Goal: Task Accomplishment & Management: Manage account settings

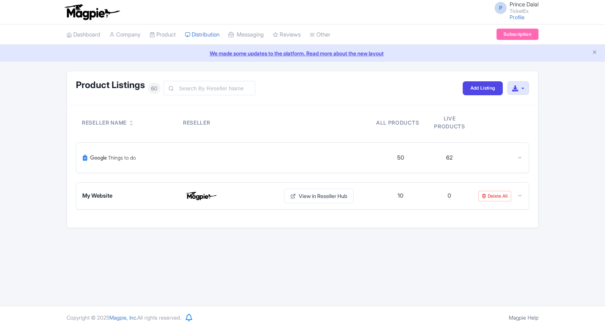
click at [180, 88] on input "text" at bounding box center [210, 88] width 92 height 14
click at [39, 165] on div "Product Listings 60 Add Listing Download All Listings Reseller Name Reseller Al…" at bounding box center [302, 149] width 605 height 157
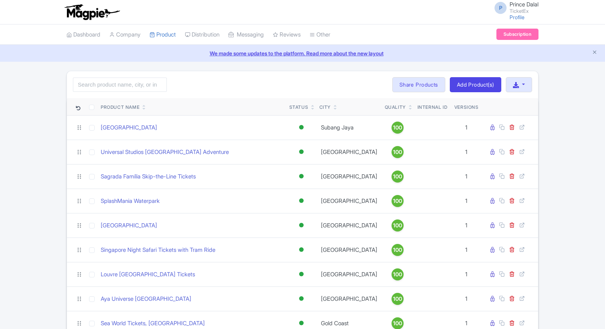
click at [129, 83] on input "search" at bounding box center [120, 84] width 94 height 14
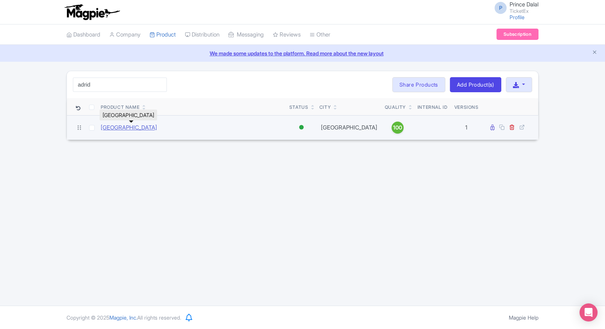
type input "adrid"
click at [114, 128] on link "[GEOGRAPHIC_DATA]" at bounding box center [129, 127] width 56 height 9
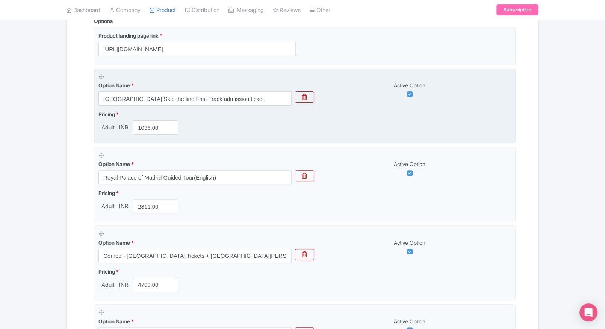
scroll to position [200, 0]
click at [150, 130] on input "1036.00" at bounding box center [155, 127] width 45 height 14
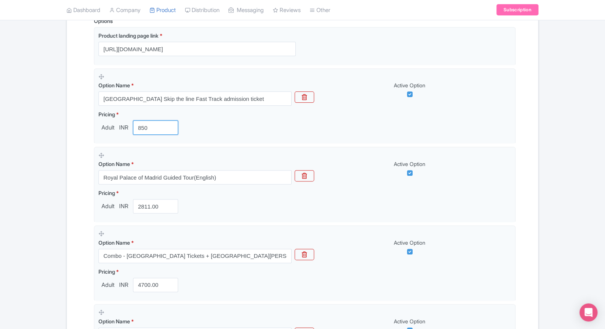
type input "850"
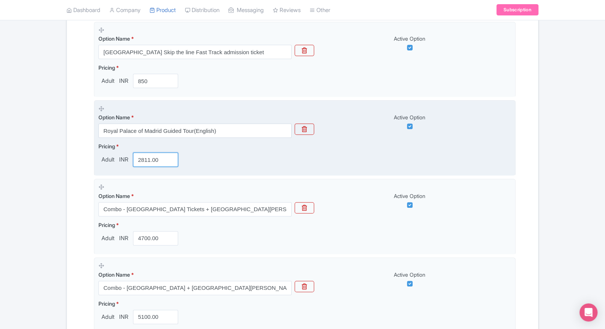
click at [150, 163] on input "2811.00" at bounding box center [155, 159] width 45 height 14
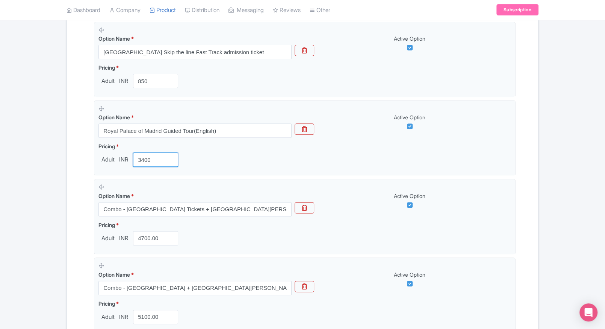
type input "3400"
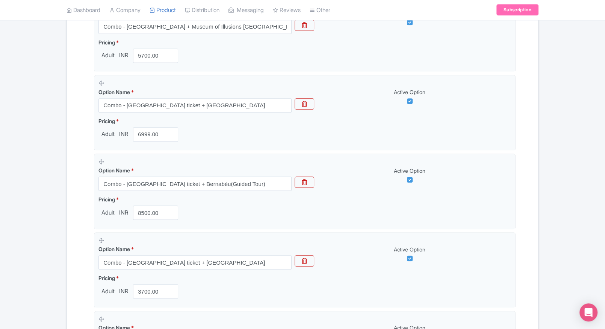
scroll to position [747, 0]
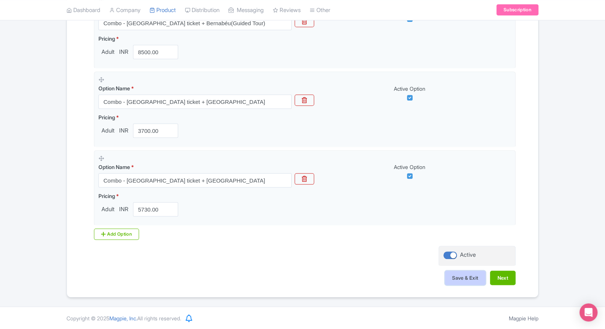
click at [453, 273] on button "Save & Exit" at bounding box center [465, 277] width 41 height 14
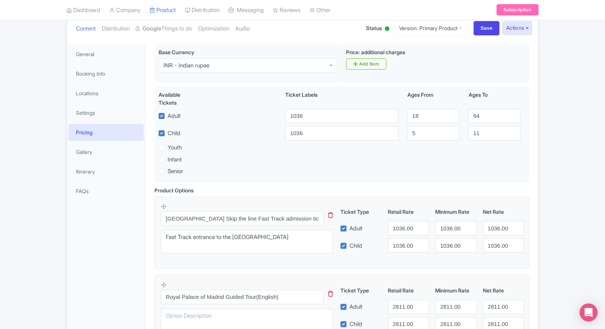
scroll to position [90, 0]
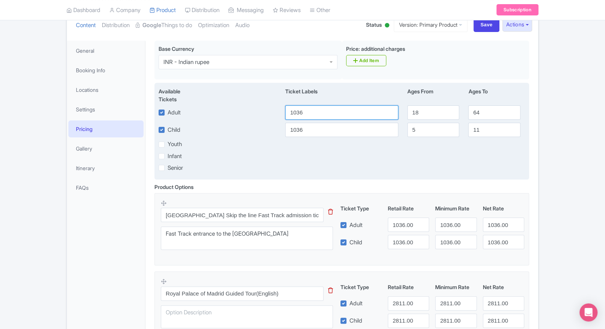
click at [304, 117] on input "1036" at bounding box center [341, 112] width 113 height 14
type input "850"
click at [306, 123] on input "1036" at bounding box center [341, 130] width 113 height 14
paste input "850"
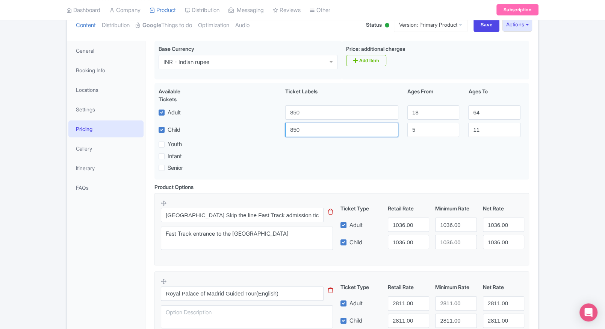
type input "850"
click at [402, 222] on input "1036.00" at bounding box center [408, 224] width 41 height 14
paste input "85"
type input "850"
click at [406, 240] on input "1036.00" at bounding box center [408, 242] width 41 height 14
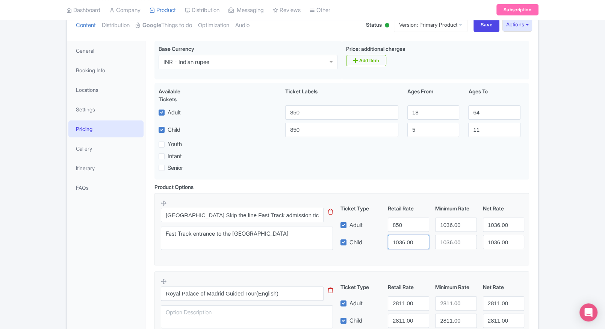
paste input "85"
type input "850"
click at [449, 232] on input "1036.00" at bounding box center [455, 224] width 41 height 14
paste input "85"
type input "850"
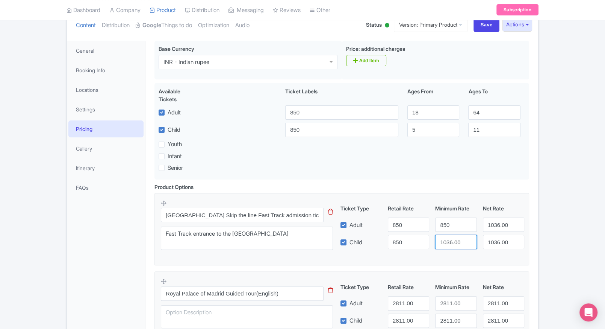
click at [450, 243] on input "1036.00" at bounding box center [455, 242] width 41 height 14
paste input "85"
type input "850"
click at [505, 229] on input "1036.00" at bounding box center [503, 224] width 41 height 14
paste input "85"
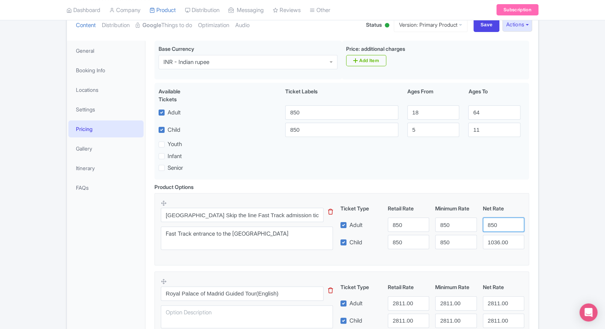
type input "850"
paste input "85"
click at [498, 238] on input "1036.00" at bounding box center [503, 242] width 41 height 14
type input "850"
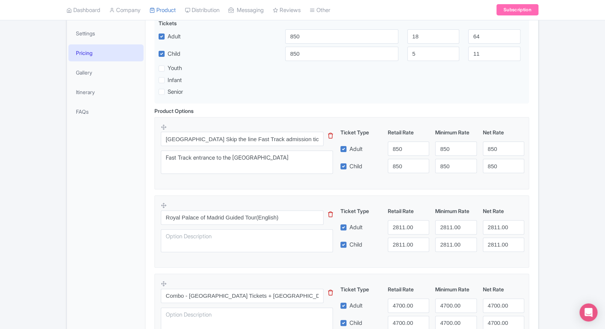
scroll to position [176, 0]
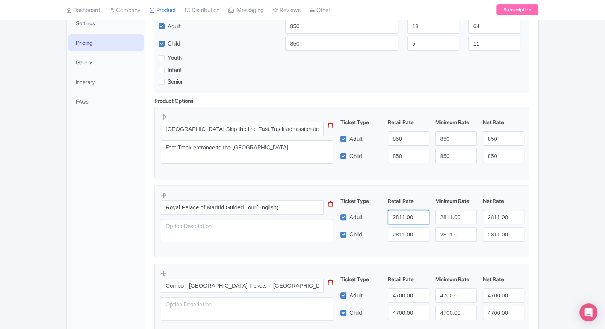
click at [400, 217] on input "2811.00" at bounding box center [408, 217] width 41 height 14
type input "3400"
click at [396, 240] on input "2811.00" at bounding box center [408, 234] width 41 height 14
paste input "34"
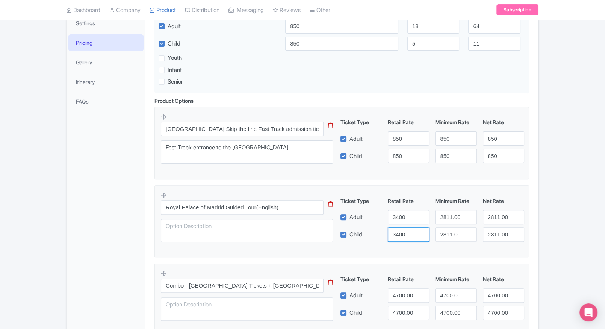
type input "3400"
drag, startPoint x: 434, startPoint y: 218, endPoint x: 439, endPoint y: 217, distance: 5.3
click at [439, 217] on div "2811.00" at bounding box center [455, 217] width 47 height 14
click at [439, 217] on input "2811.00" at bounding box center [455, 217] width 41 height 14
paste input "34"
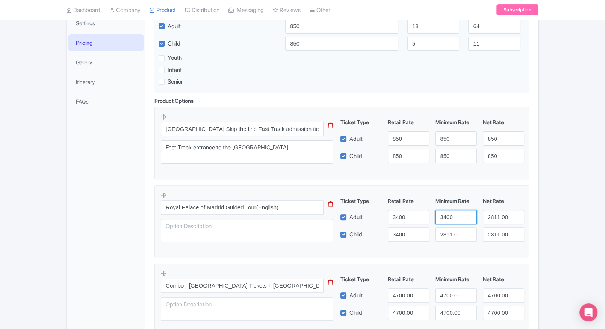
type input "3400"
click at [446, 225] on div "Ticket Type Retail Rate Minimum Rate Net Rate Adult 3400 3400 2811.00 Child 340…" at bounding box center [432, 219] width 181 height 45
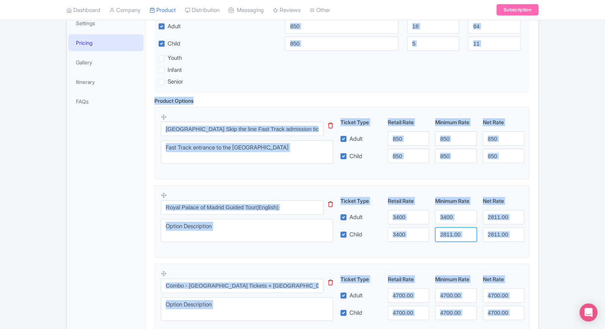
drag, startPoint x: 446, startPoint y: 225, endPoint x: 448, endPoint y: 230, distance: 4.9
click at [448, 230] on input "2811.00" at bounding box center [455, 234] width 41 height 14
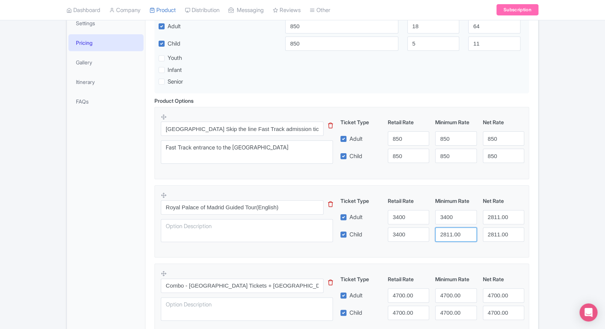
click at [455, 233] on input "2811.00" at bounding box center [455, 234] width 41 height 14
paste input "34"
type input "3400"
click at [487, 222] on input "2811.00" at bounding box center [503, 217] width 41 height 14
paste input "34"
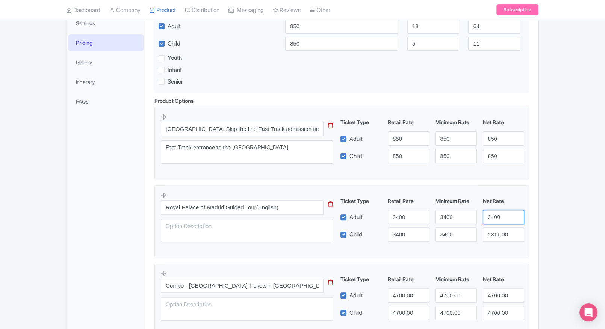
type input "3400"
click at [497, 235] on input "2811.00" at bounding box center [503, 234] width 41 height 14
paste input "34"
type input "3400"
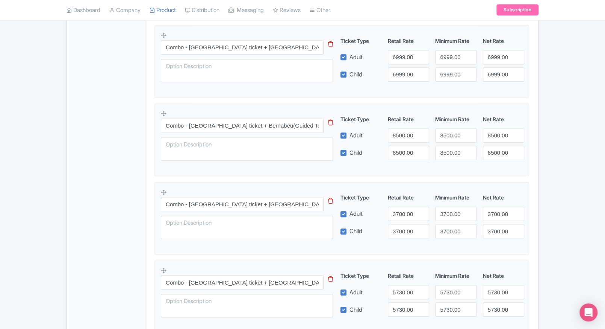
scroll to position [737, 0]
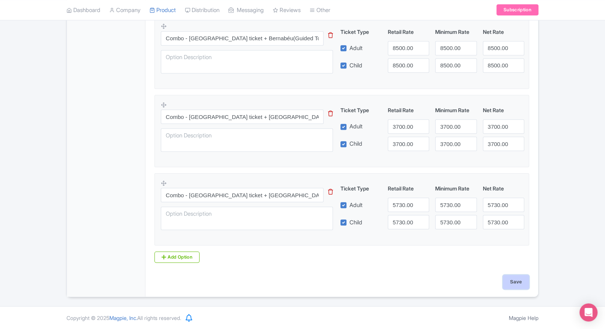
click at [509, 277] on input "Save" at bounding box center [516, 281] width 26 height 14
type input "Saving..."
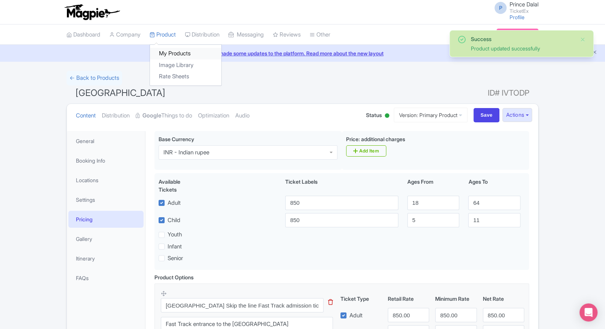
click at [167, 51] on link "My Products" at bounding box center [185, 54] width 71 height 12
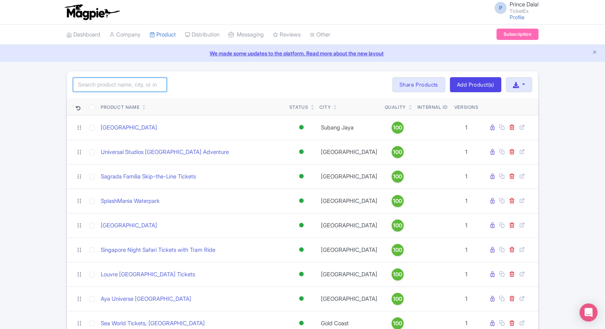
click at [126, 85] on input "search" at bounding box center [120, 84] width 94 height 14
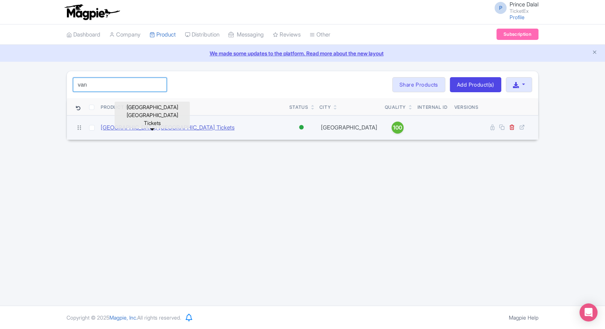
type input "van"
click at [124, 127] on link "[GEOGRAPHIC_DATA] [GEOGRAPHIC_DATA] Tickets" at bounding box center [168, 127] width 134 height 9
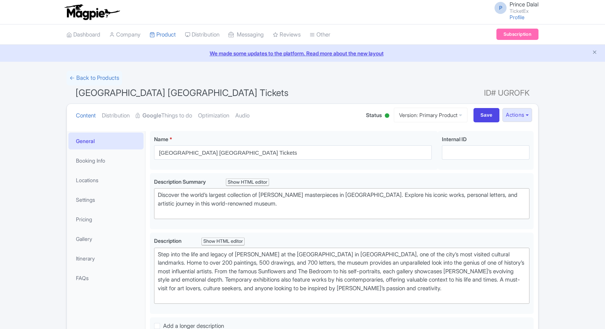
click at [85, 215] on link "Pricing" at bounding box center [105, 219] width 75 height 17
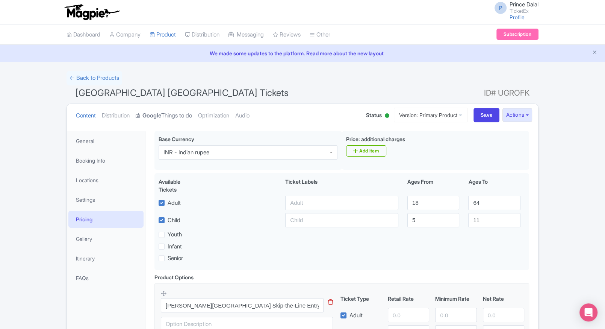
click at [155, 106] on link "Google Things to do" at bounding box center [164, 116] width 56 height 24
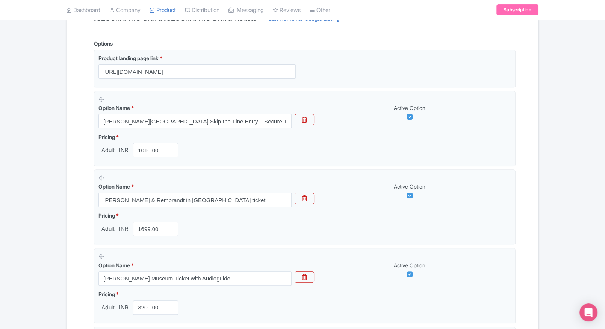
scroll to position [172, 0]
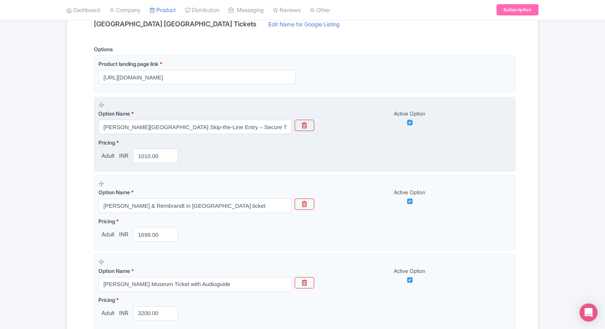
click at [136, 147] on div "Pricing * Adult INR 1010.00" at bounding box center [140, 150] width 83 height 24
click at [146, 156] on input "1010.00" at bounding box center [155, 156] width 45 height 14
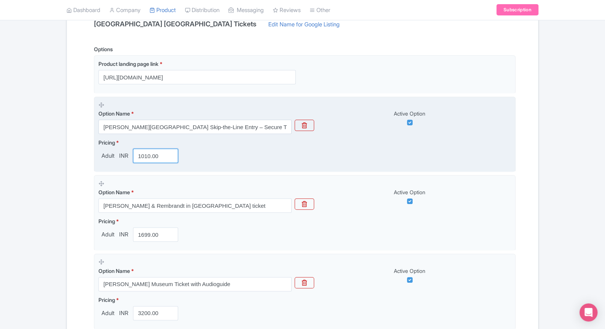
click at [146, 156] on input "1010.00" at bounding box center [155, 156] width 45 height 14
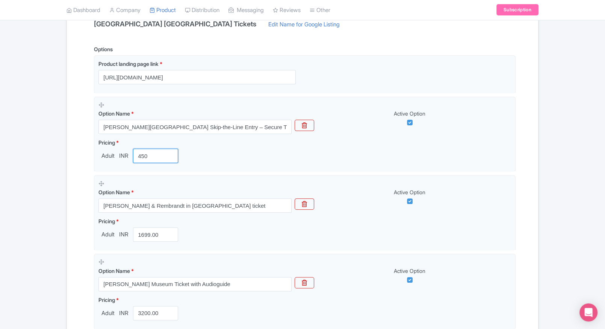
type input "450"
click at [60, 173] on div "← Back to Products [GEOGRAPHIC_DATA] [GEOGRAPHIC_DATA] Tickets ID# UGROFK Conte…" at bounding box center [302, 228] width 605 height 659
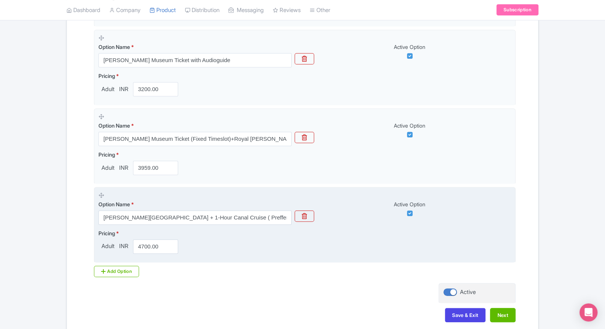
scroll to position [433, 0]
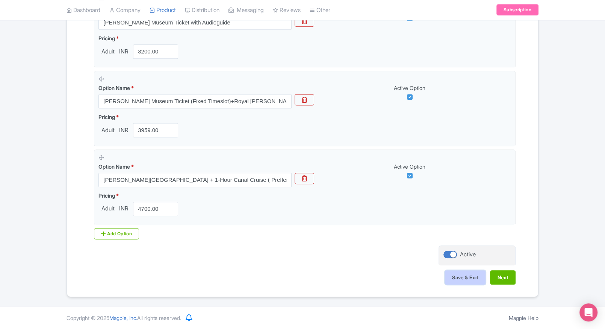
click at [460, 282] on button "Save & Exit" at bounding box center [465, 277] width 41 height 14
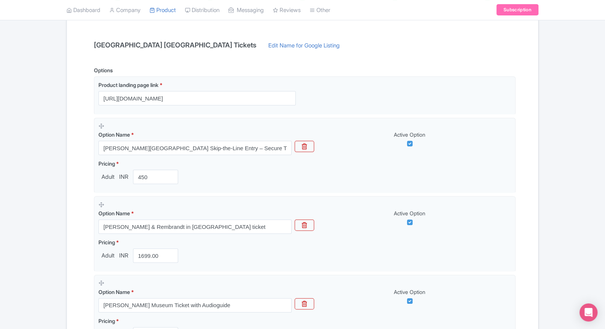
scroll to position [144, 0]
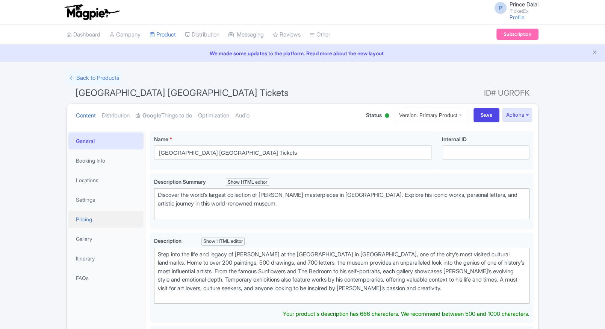
drag, startPoint x: 0, startPoint y: 0, endPoint x: 91, endPoint y: 214, distance: 232.8
click at [91, 214] on link "Pricing" at bounding box center [105, 219] width 75 height 17
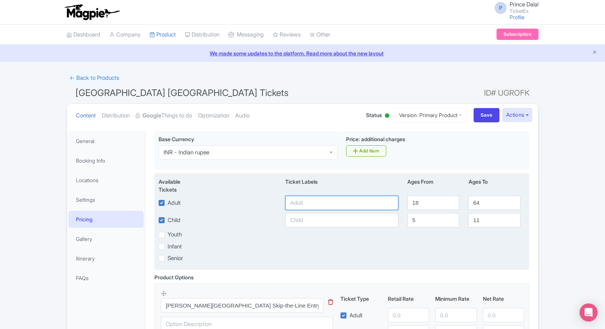
click at [314, 201] on input "text" at bounding box center [341, 203] width 113 height 14
click at [314, 201] on input "4500" at bounding box center [341, 203] width 113 height 14
type input "450"
click at [296, 223] on input "text" at bounding box center [341, 220] width 113 height 14
paste input "450"
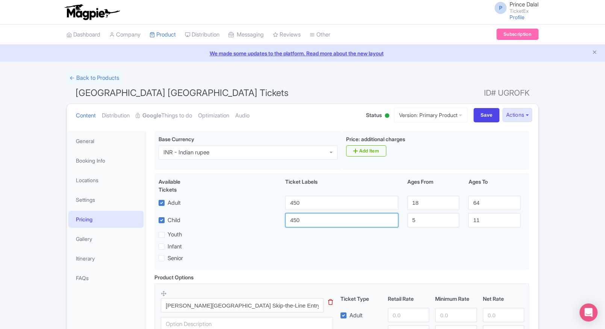
type input "450"
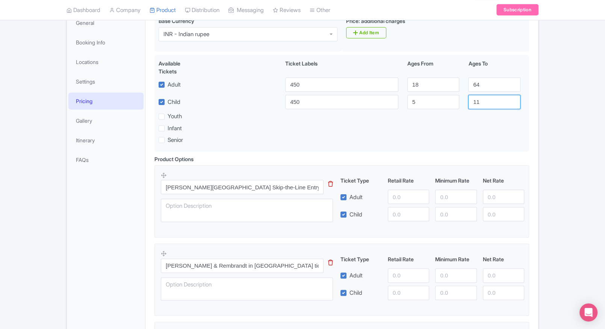
scroll to position [119, 0]
click at [411, 195] on input "number" at bounding box center [408, 196] width 41 height 14
paste input "450"
type input "450"
paste input "450"
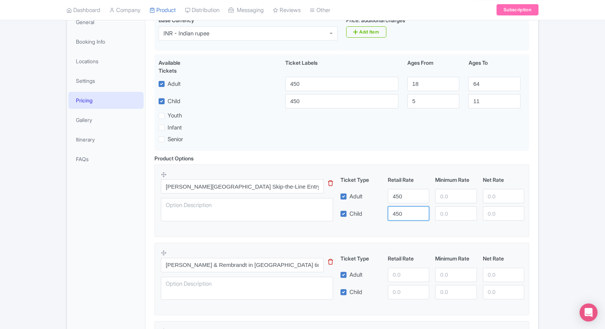
drag, startPoint x: 405, startPoint y: 211, endPoint x: 447, endPoint y: 191, distance: 47.0
click at [447, 191] on div "Ticket Type Retail Rate Minimum Rate Net Rate Adult 450 Child 450 This tip has …" at bounding box center [432, 198] width 181 height 45
type input "450"
paste input "450"
drag, startPoint x: 447, startPoint y: 191, endPoint x: 448, endPoint y: 214, distance: 22.9
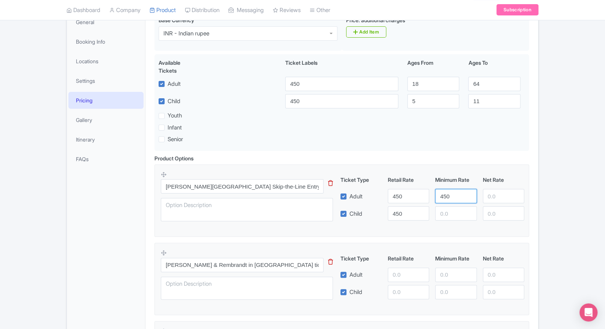
click at [448, 214] on div "Ticket Type Retail Rate Minimum Rate Net Rate Adult 450 450 Child 450 This tip …" at bounding box center [432, 198] width 181 height 45
type input "450"
paste input "450"
drag, startPoint x: 448, startPoint y: 214, endPoint x: 511, endPoint y: 189, distance: 67.8
click at [511, 189] on div "Ticket Type Retail Rate Minimum Rate Net Rate Adult 450 450 Child 450 450 This …" at bounding box center [432, 198] width 181 height 45
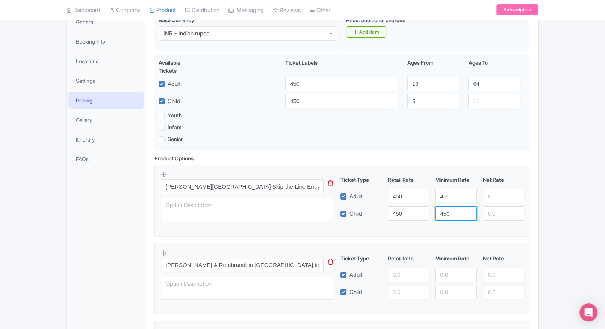
type input "450"
paste input "450"
click at [511, 189] on input "450" at bounding box center [503, 196] width 41 height 14
type input "450"
paste input "450"
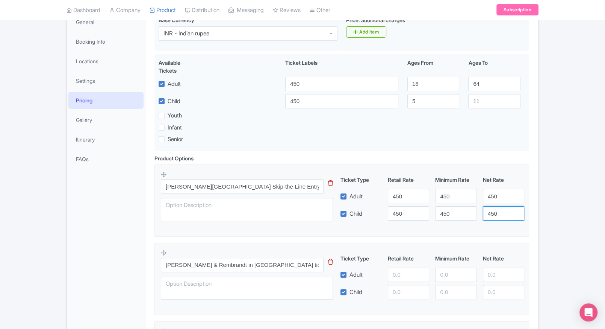
drag, startPoint x: 491, startPoint y: 212, endPoint x: 553, endPoint y: 200, distance: 63.0
click at [553, 200] on div "← Back to Products Van Gogh Museum Amsterdam Tickets ID# UGROFK Content Distrib…" at bounding box center [302, 276] width 605 height 649
type input "450"
click at [553, 200] on div "← Back to Products Van Gogh Museum Amsterdam Tickets ID# UGROFK Content Distrib…" at bounding box center [302, 276] width 605 height 649
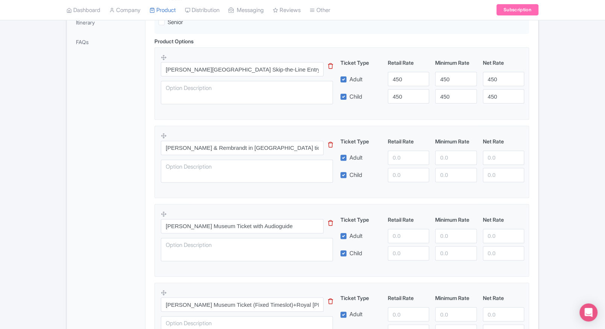
scroll to position [243, 0]
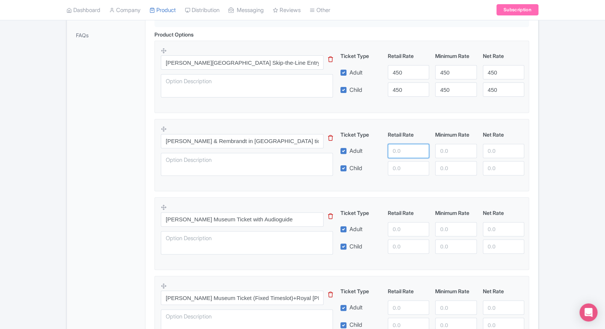
click at [397, 151] on input "number" at bounding box center [408, 151] width 41 height 14
type input "1699"
paste input "1699"
click at [392, 171] on input "1699" at bounding box center [408, 168] width 41 height 14
type input "1699"
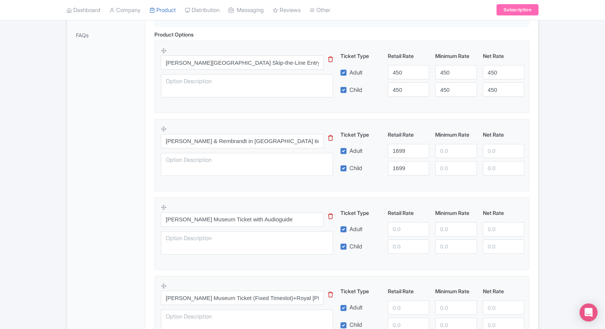
click at [431, 156] on div "1699" at bounding box center [408, 151] width 47 height 14
paste input "1699"
drag, startPoint x: 435, startPoint y: 156, endPoint x: 441, endPoint y: 167, distance: 12.3
click at [441, 167] on div "Ticket Type Retail Rate Minimum Rate Net Rate Adult 1699 1699 Child 1699 This t…" at bounding box center [432, 152] width 181 height 45
type input "1699"
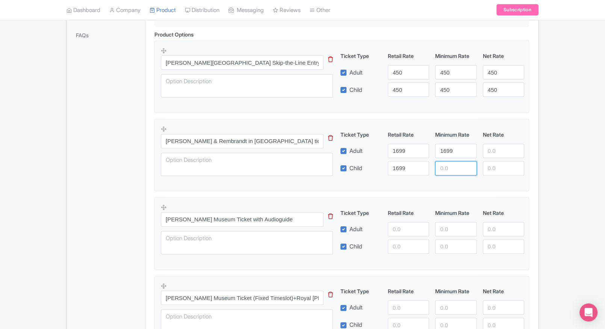
paste input "1699"
click at [441, 167] on input "1699" at bounding box center [455, 168] width 41 height 14
type input "1699"
paste input "1699"
click at [490, 146] on input "1699" at bounding box center [503, 151] width 41 height 14
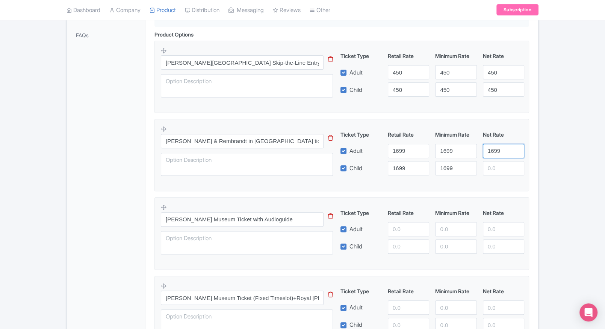
type input "1699"
paste input "1699"
click at [497, 165] on input "1699" at bounding box center [503, 168] width 41 height 14
type input "1699"
click at [533, 160] on div "Product Options i Van Gogh Museum Skip-the-Line Entry – Secure Tickets, Fast Co…" at bounding box center [342, 236] width 384 height 413
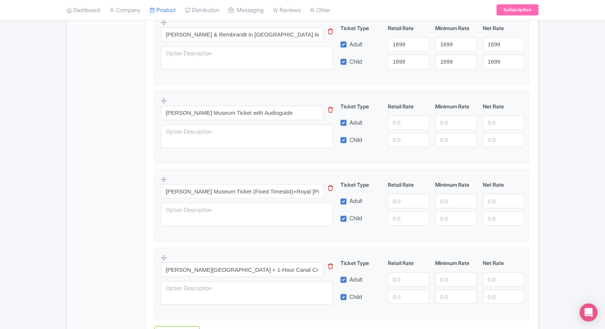
scroll to position [373, 0]
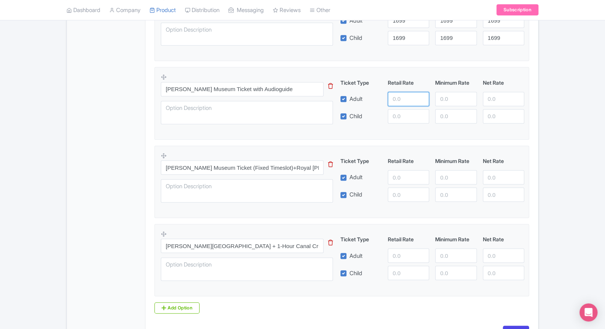
click at [403, 97] on input "number" at bounding box center [408, 99] width 41 height 14
type input "3200"
paste input "3200"
click at [400, 120] on input "3200" at bounding box center [408, 116] width 41 height 14
type input "3200"
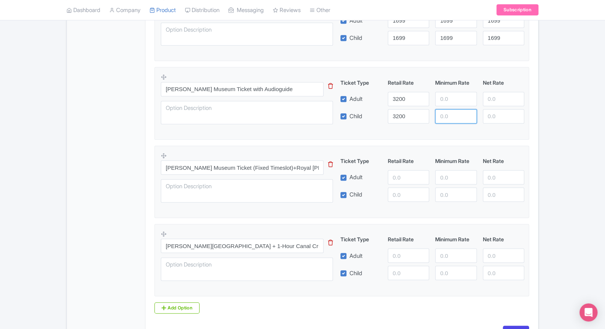
paste input "3200"
click at [440, 109] on input "3200" at bounding box center [455, 116] width 41 height 14
type input "3200"
paste input "3200"
drag, startPoint x: 447, startPoint y: 102, endPoint x: 486, endPoint y: 103, distance: 39.1
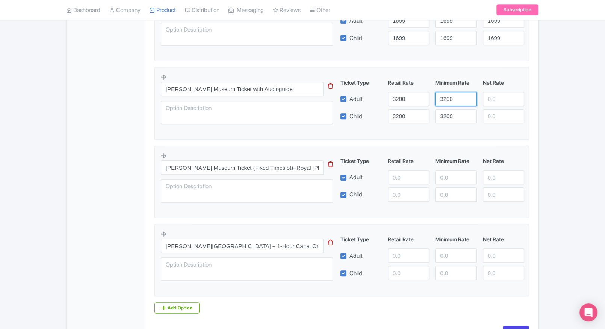
click at [486, 103] on div "Adult 3200 3200" at bounding box center [433, 99] width 190 height 14
type input "3200"
paste input "3200"
drag, startPoint x: 486, startPoint y: 103, endPoint x: 496, endPoint y: 123, distance: 22.0
click at [496, 123] on div "Ticket Type Retail Rate Minimum Rate Net Rate Adult 3200 3200 3200 Child 3200 3…" at bounding box center [432, 101] width 181 height 45
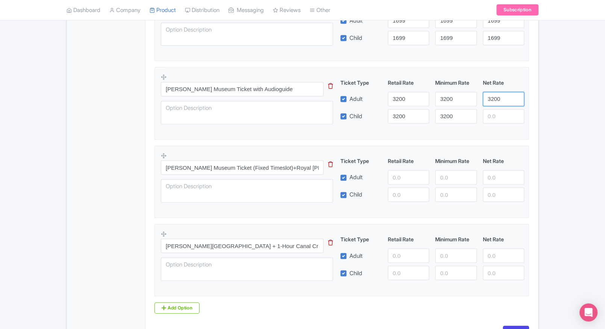
type input "3200"
paste input "3200"
drag, startPoint x: 496, startPoint y: 123, endPoint x: 544, endPoint y: 123, distance: 47.8
click at [544, 123] on div "← Back to Products Van Gogh Museum Amsterdam Tickets ID# UGROFK Content Distrib…" at bounding box center [302, 22] width 605 height 649
type input "3200"
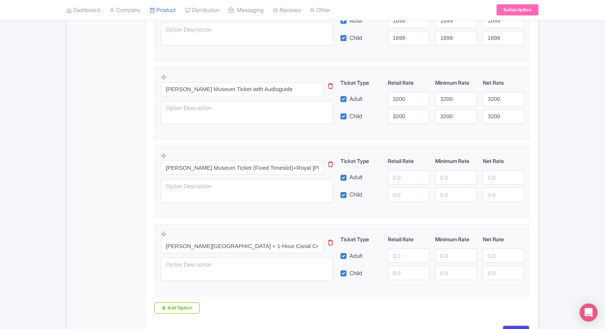
click at [544, 123] on div "← Back to Products Van Gogh Museum Amsterdam Tickets ID# UGROFK Content Distrib…" at bounding box center [302, 22] width 605 height 649
click at [411, 179] on input "number" at bounding box center [408, 177] width 41 height 14
type input "9"
type input "3959"
paste input "3959"
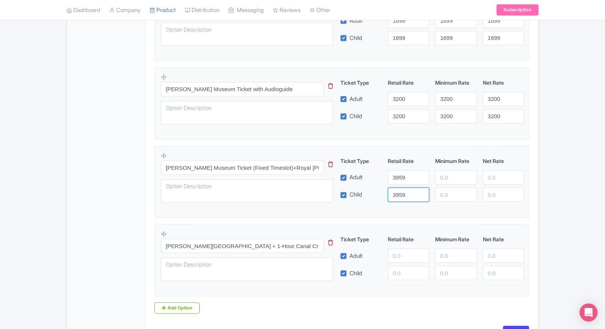
click at [408, 196] on input "3959" at bounding box center [408, 194] width 41 height 14
type input "3959"
paste input "3959"
drag, startPoint x: 452, startPoint y: 179, endPoint x: 450, endPoint y: 186, distance: 8.0
click at [450, 186] on div "Ticket Type Retail Rate Minimum Rate Net Rate Adult 3959 3959 Child 3959 This t…" at bounding box center [432, 179] width 181 height 45
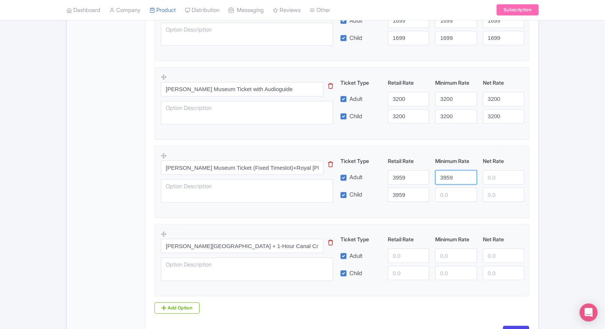
type input "3959"
click at [450, 186] on div "Ticket Type Retail Rate Minimum Rate Net Rate Adult 3959 3959 Child 3959 This t…" at bounding box center [432, 179] width 181 height 45
paste input "3959"
drag, startPoint x: 450, startPoint y: 189, endPoint x: 490, endPoint y: 176, distance: 41.7
click at [490, 176] on div "Ticket Type Retail Rate Minimum Rate Net Rate Adult 3959 3959 Child 3959 3959 T…" at bounding box center [432, 179] width 181 height 45
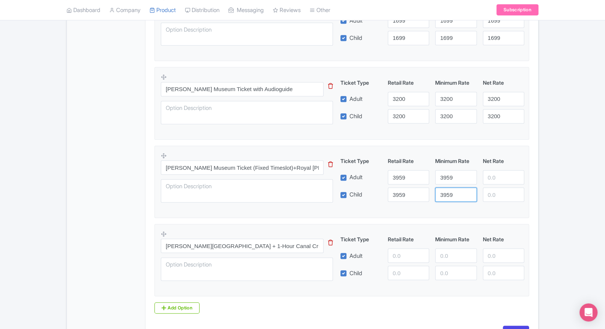
type input "3959"
paste input "3959"
drag, startPoint x: 490, startPoint y: 176, endPoint x: 503, endPoint y: 210, distance: 36.2
click at [503, 210] on fieldset "Van Gogh Museum Ticket (Fixed Timeslot)+Royal Coster Diamonds 45-min Experience…" at bounding box center [342, 182] width 375 height 72
type input "3959"
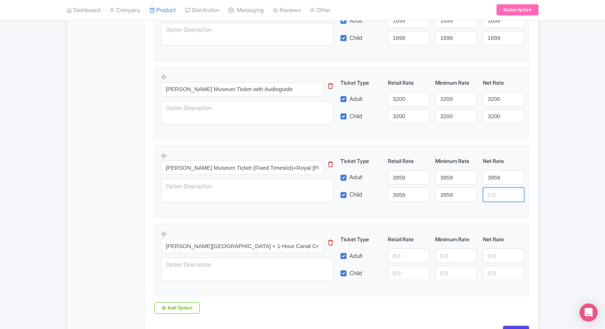
drag, startPoint x: 503, startPoint y: 210, endPoint x: 498, endPoint y: 191, distance: 19.8
click at [498, 191] on fieldset "Van Gogh Museum Ticket (Fixed Timeslot)+Royal Coster Diamonds 45-min Experience…" at bounding box center [342, 182] width 375 height 72
paste input "3959"
click at [498, 191] on input "3959" at bounding box center [503, 194] width 41 height 14
type input "3959"
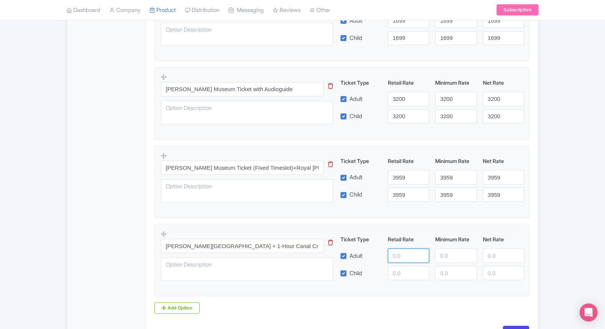
click at [395, 251] on input "number" at bounding box center [408, 255] width 41 height 14
type input "4700"
paste input "4700"
click at [395, 270] on input "number" at bounding box center [408, 272] width 41 height 14
type input "4700"
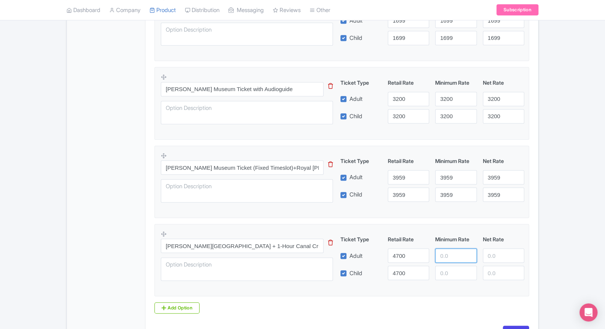
paste input "4700"
click at [449, 259] on input "4700" at bounding box center [455, 255] width 41 height 14
type input "4700"
paste input "4700"
drag, startPoint x: 448, startPoint y: 271, endPoint x: 496, endPoint y: 261, distance: 49.3
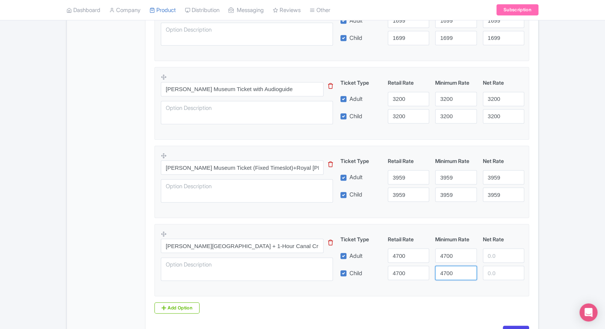
click at [496, 261] on div "Ticket Type Retail Rate Minimum Rate Net Rate Adult 4700 4700 Child 4700 4700 T…" at bounding box center [432, 257] width 181 height 45
type input "4700"
paste input "4700"
click at [496, 261] on input "4700" at bounding box center [503, 255] width 41 height 14
type input "4700"
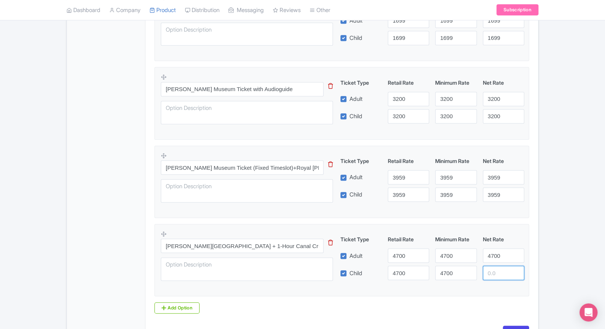
paste input "4700"
click at [496, 278] on input "4700" at bounding box center [503, 272] width 41 height 14
type input "4700"
click at [559, 278] on div "← Back to Products Van Gogh Museum Amsterdam Tickets ID# UGROFK Content Distrib…" at bounding box center [302, 22] width 605 height 649
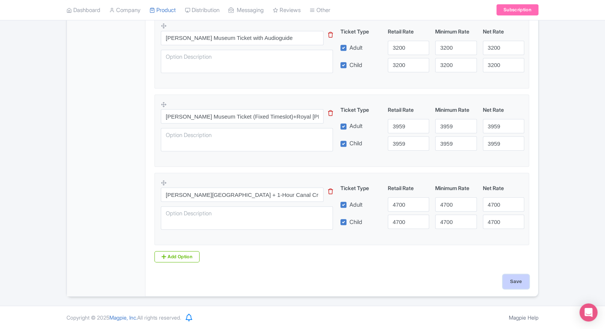
click at [506, 280] on input "Save" at bounding box center [516, 281] width 26 height 14
type input "Saving..."
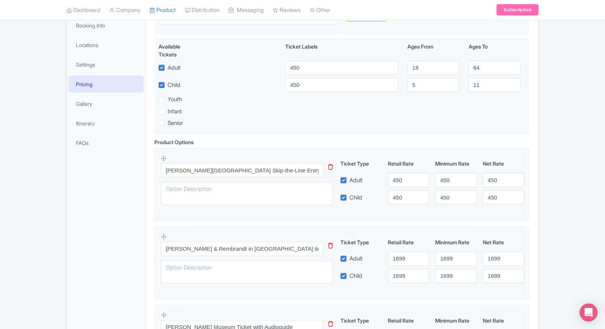
scroll to position [133, 0]
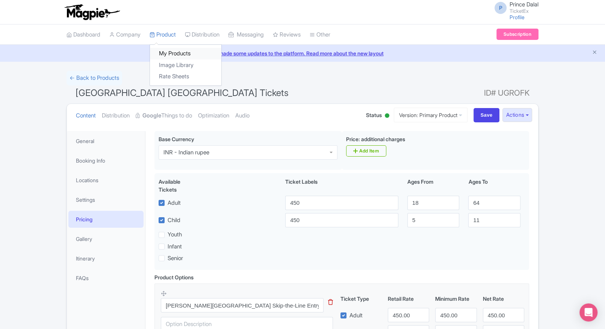
click at [159, 51] on link "My Products" at bounding box center [185, 54] width 71 height 12
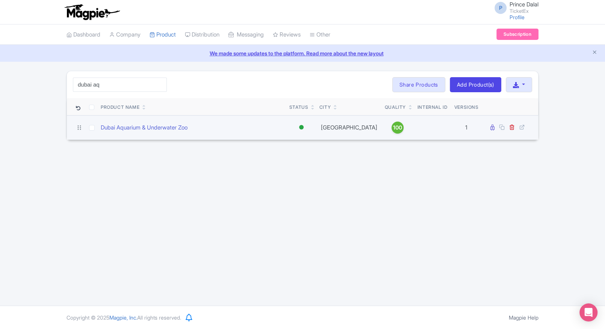
type input "dubai aq"
click at [130, 134] on td "Dubai Aquarium & Underwater Zoo" at bounding box center [192, 127] width 189 height 24
click at [136, 132] on td "Dubai Aquarium & Underwater Zoo" at bounding box center [192, 127] width 189 height 24
click at [148, 124] on link "Dubai Aquarium & Underwater Zoo" at bounding box center [144, 127] width 87 height 9
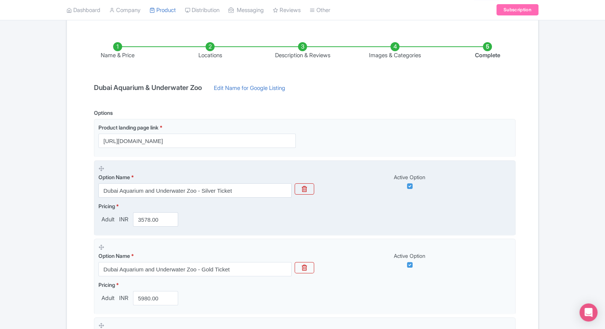
scroll to position [110, 0]
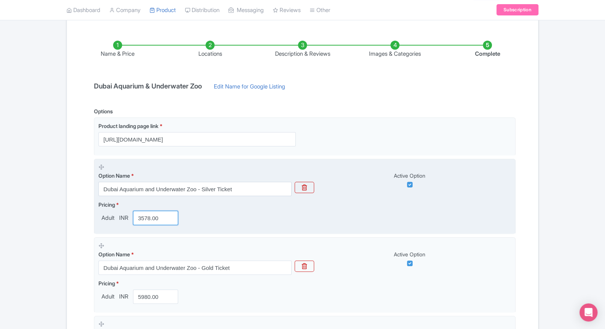
click at [158, 220] on input "3578.00" at bounding box center [155, 218] width 45 height 14
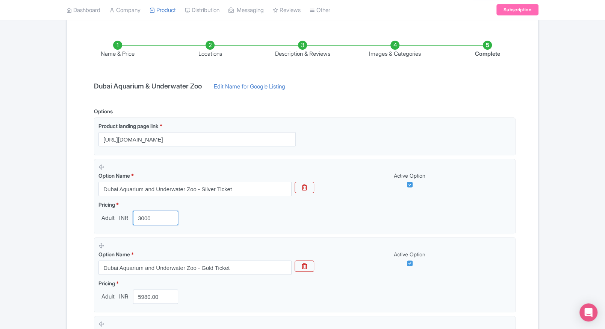
type input "3000"
click at [69, 230] on div "Name & Price Locations Description & Reviews Images & Categories Complete [GEOG…" at bounding box center [302, 321] width 471 height 590
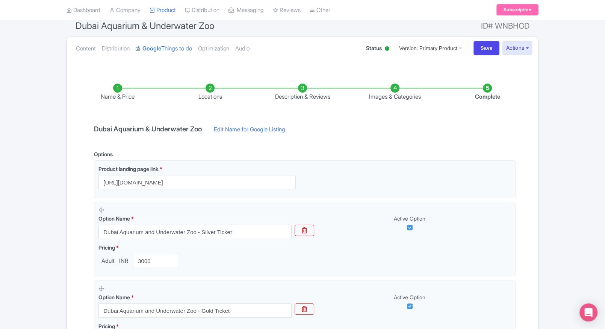
scroll to position [66, 0]
click at [92, 50] on link "Content" at bounding box center [86, 50] width 20 height 24
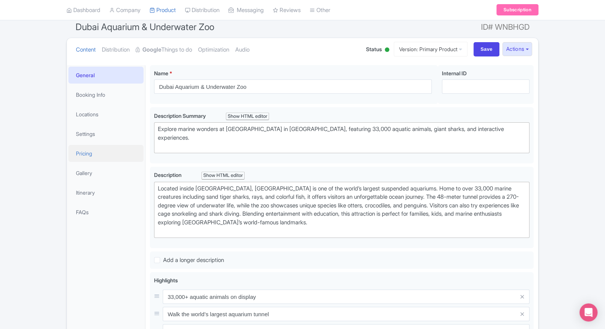
click at [92, 152] on link "Pricing" at bounding box center [105, 153] width 75 height 17
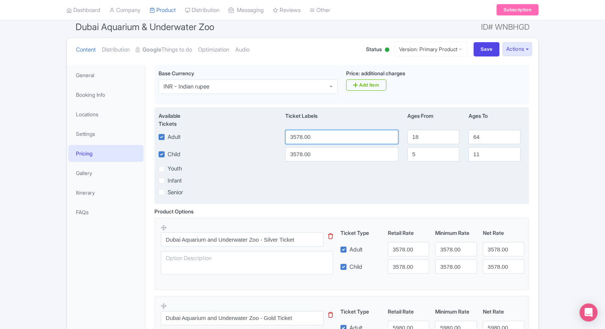
click at [310, 144] on input "3578.00" at bounding box center [341, 137] width 113 height 14
type input "4"
type input "3000"
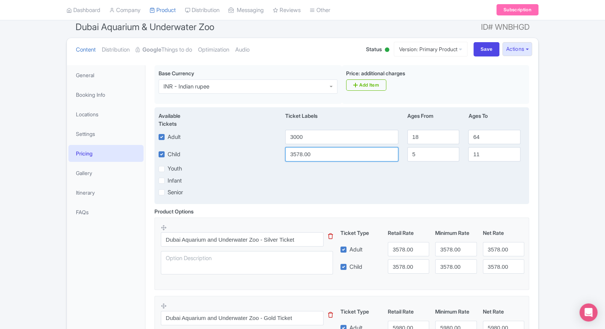
click at [295, 155] on input "3578.00" at bounding box center [341, 154] width 113 height 14
paste input "0"
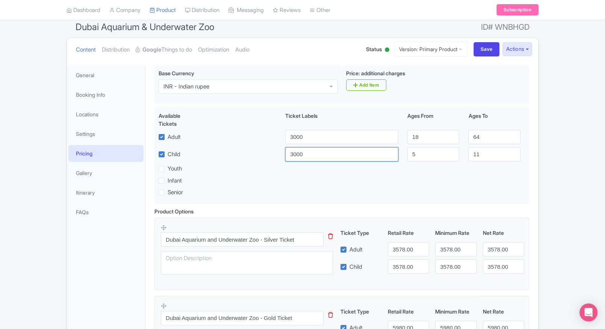
type input "3000"
click at [402, 249] on input "3578.00" at bounding box center [408, 249] width 41 height 14
paste input "0"
type input "3000"
click at [403, 263] on input "3578.00" at bounding box center [408, 266] width 41 height 14
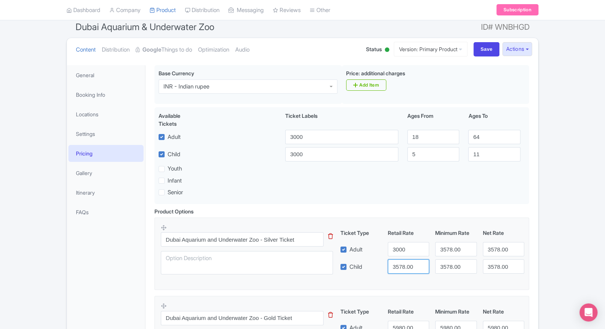
paste input "0"
type input "3000"
click at [458, 252] on input "3578.00" at bounding box center [455, 249] width 41 height 14
paste input "0"
type input "3000"
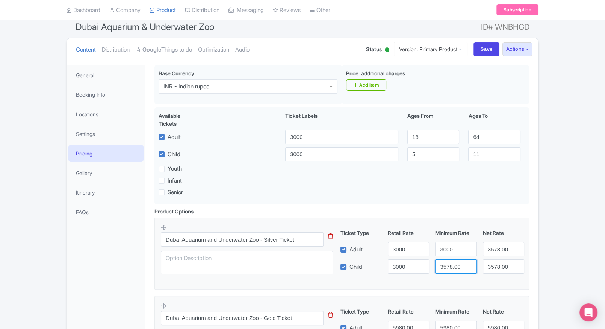
click at [450, 268] on input "3578.00" at bounding box center [455, 266] width 41 height 14
paste input "0"
type input "3000"
paste input "0"
click at [495, 249] on input "3578.00" at bounding box center [503, 249] width 41 height 14
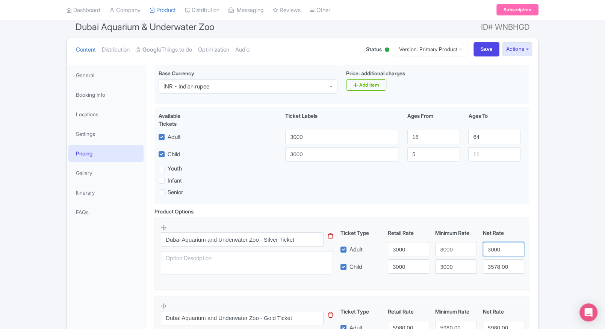
type input "3000"
click at [497, 266] on input "3578.00" at bounding box center [503, 266] width 41 height 14
paste input "0"
type input "3000"
click at [556, 247] on div "← Back to Products Dubai Aquarium & Underwater Zoo ID# WNBHGD Content Distribut…" at bounding box center [302, 329] width 605 height 649
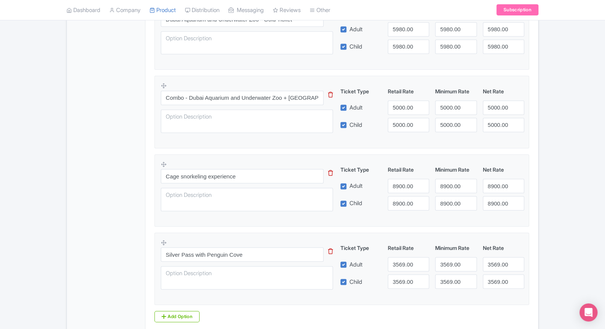
scroll to position [424, 0]
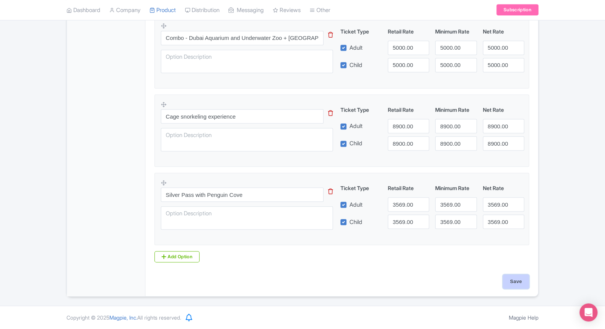
click at [519, 288] on input "Save" at bounding box center [516, 281] width 26 height 14
type input "Saving..."
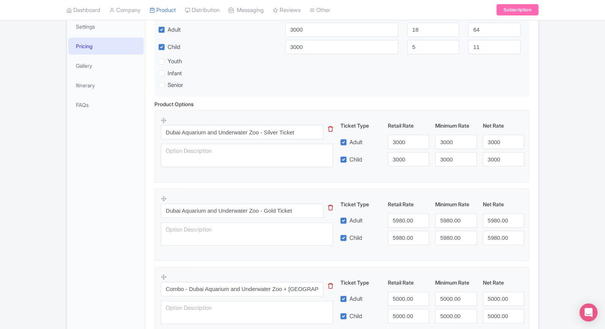
scroll to position [0, 0]
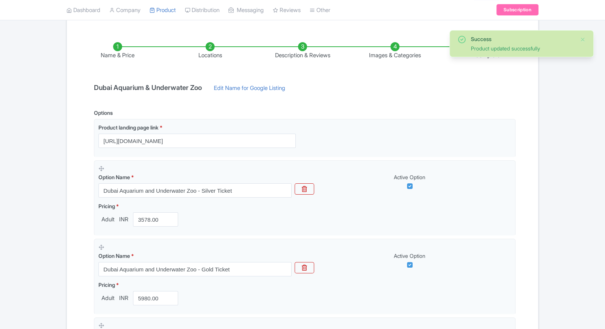
scroll to position [114, 0]
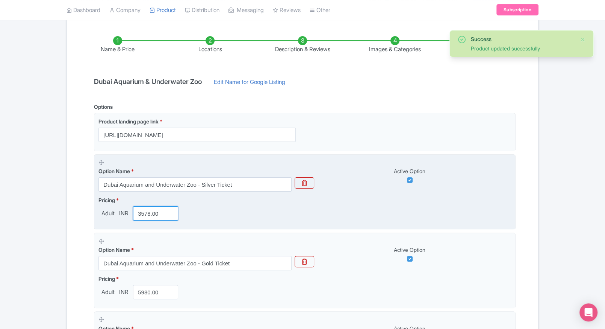
click at [141, 210] on input "3578.00" at bounding box center [155, 213] width 45 height 14
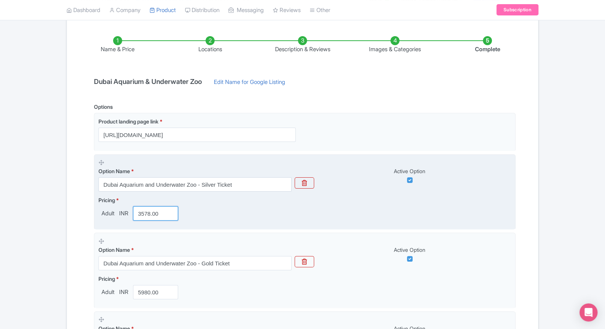
type input "0"
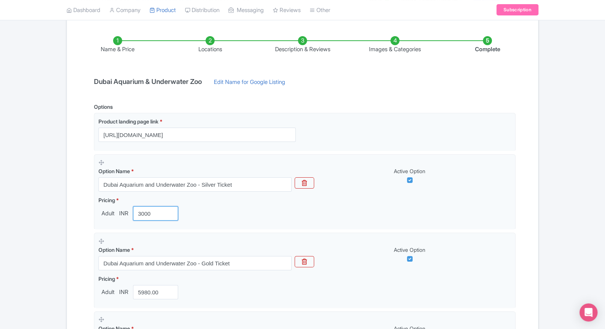
type input "3000"
click at [87, 221] on div "Name & Price Locations Description & Reviews Images & Categories Complete [GEOG…" at bounding box center [302, 316] width 462 height 590
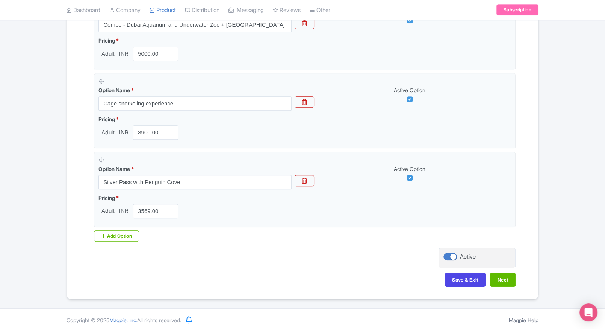
scroll to position [433, 0]
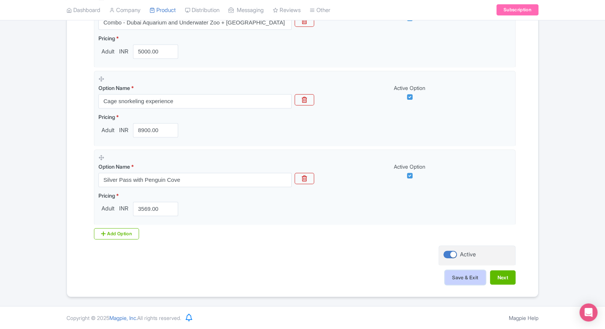
click at [473, 282] on button "Save & Exit" at bounding box center [465, 277] width 41 height 14
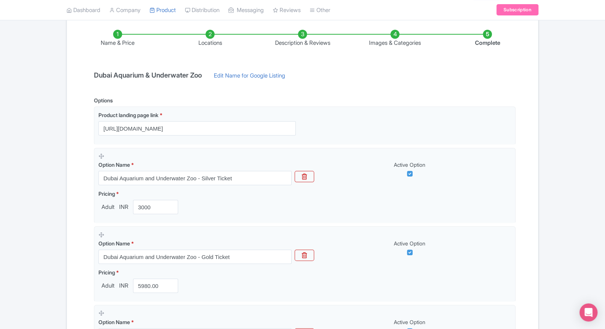
scroll to position [0, 0]
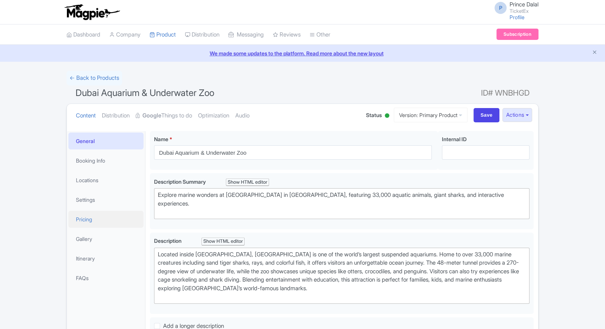
click at [98, 226] on link "Pricing" at bounding box center [105, 219] width 75 height 17
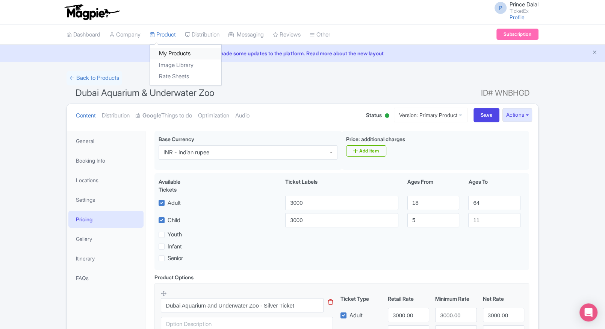
click at [165, 52] on link "My Products" at bounding box center [185, 54] width 71 height 12
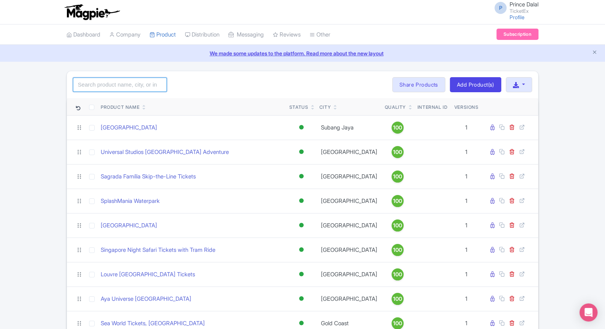
click at [94, 80] on input "search" at bounding box center [120, 84] width 94 height 14
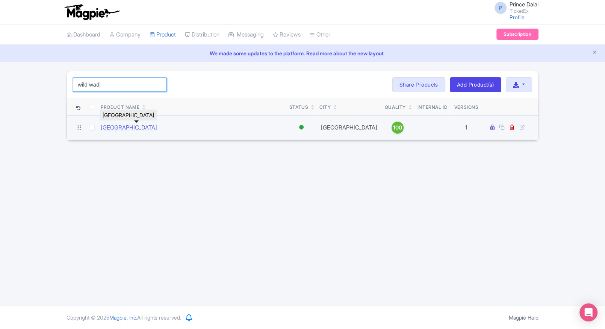
type input "wild wadi"
click at [118, 130] on link "Wild Wadi Waterpark Dubai" at bounding box center [129, 127] width 56 height 9
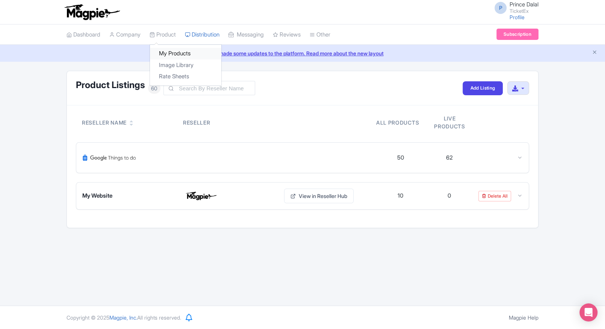
click at [176, 53] on link "My Products" at bounding box center [185, 54] width 71 height 12
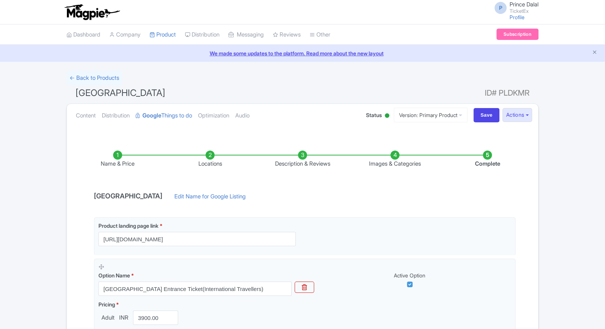
scroll to position [109, 0]
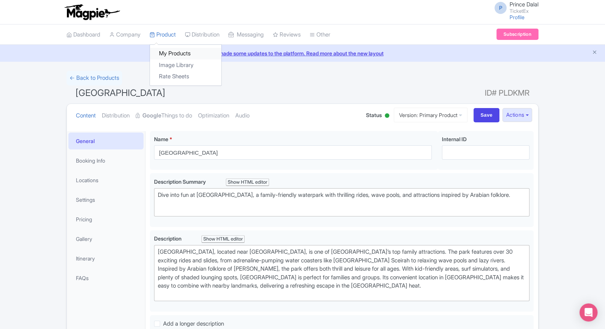
click at [172, 50] on link "My Products" at bounding box center [185, 54] width 71 height 12
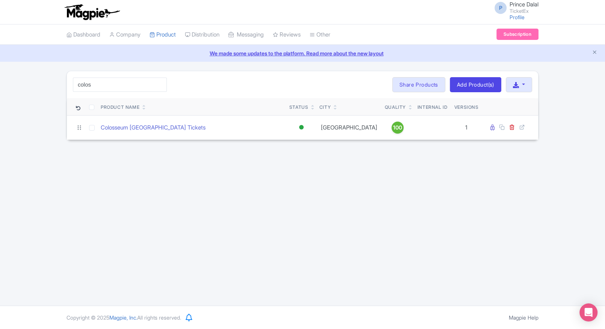
type input "colos"
click at [19, 113] on div "colos Search Bulk Actions [GEOGRAPHIC_DATA] Add to Collection Share Products Ad…" at bounding box center [302, 105] width 605 height 69
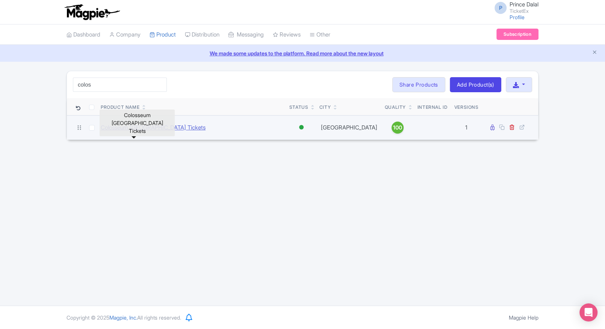
click at [129, 124] on link "Colosseum [GEOGRAPHIC_DATA] Tickets" at bounding box center [153, 127] width 105 height 9
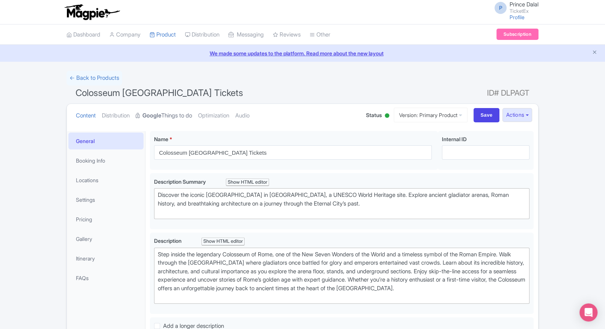
click at [176, 116] on link "Google Things to do" at bounding box center [164, 116] width 56 height 24
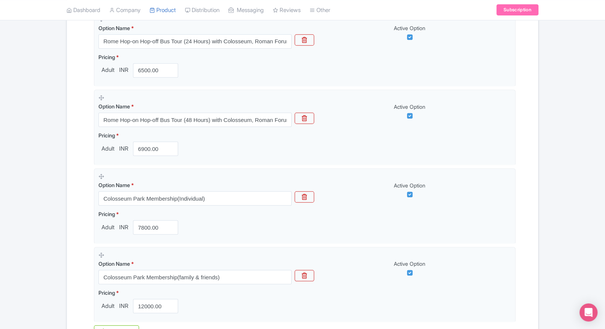
scroll to position [747, 0]
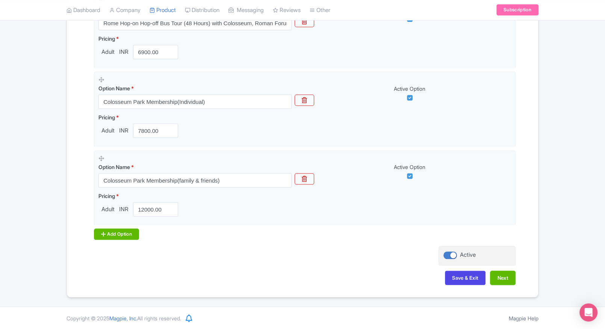
click at [104, 228] on div "Add Option" at bounding box center [116, 233] width 45 height 11
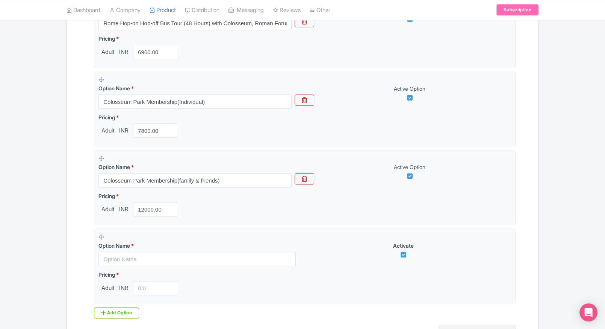
scroll to position [825, 0]
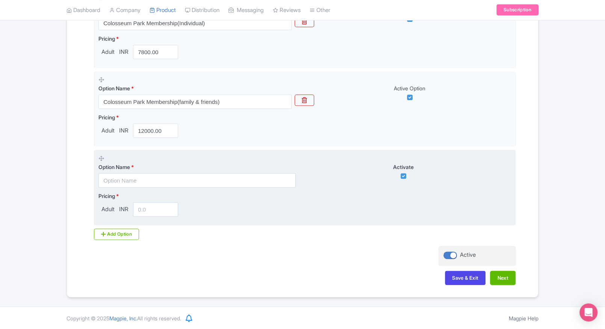
drag, startPoint x: 142, startPoint y: 165, endPoint x: 127, endPoint y: 175, distance: 18.1
click at [127, 175] on div "Option Name *" at bounding box center [197, 175] width 197 height 24
click at [127, 175] on input "text" at bounding box center [197, 180] width 197 height 14
paste input "Colosseum Rome + Palazzo delle Esposizioni Tickets"
click at [180, 178] on input "text" at bounding box center [197, 180] width 197 height 14
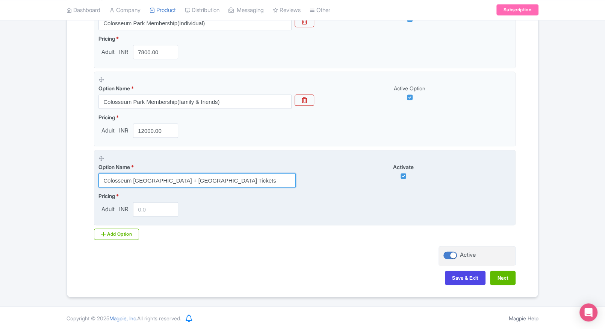
type input "Colosseum Rome + Palazzo delle Esposizioni Tickets"
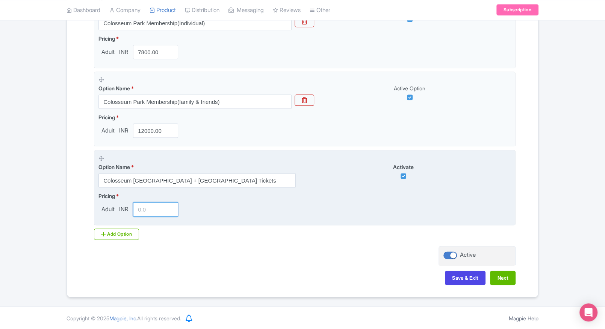
click at [142, 203] on input "number" at bounding box center [155, 209] width 45 height 14
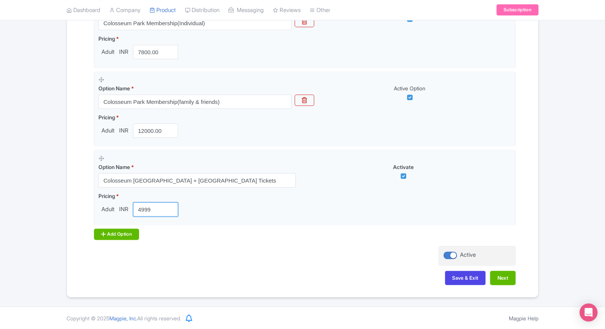
type input "4999"
click at [113, 229] on div "Add Option" at bounding box center [116, 233] width 45 height 11
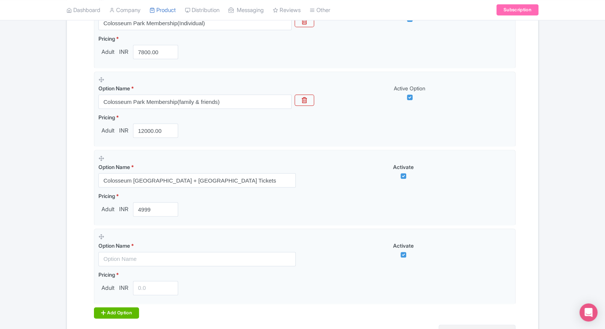
scroll to position [904, 0]
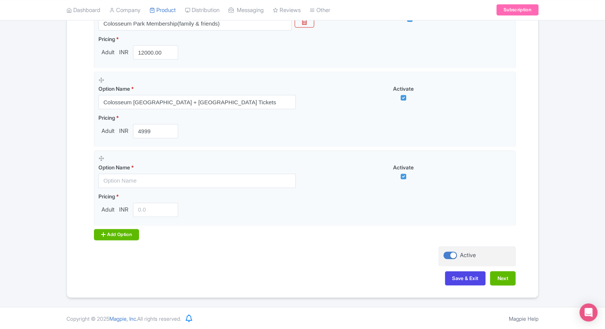
drag, startPoint x: 121, startPoint y: 224, endPoint x: 108, endPoint y: 231, distance: 14.0
click at [108, 231] on div "Add Option" at bounding box center [116, 234] width 45 height 11
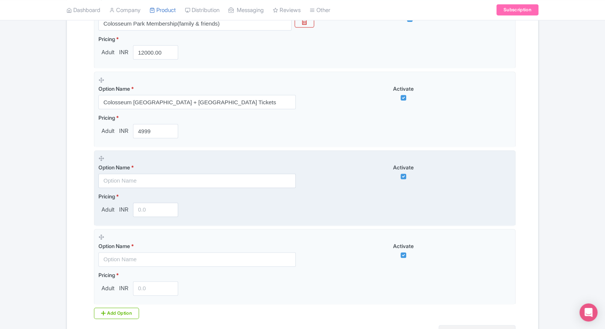
click at [149, 181] on input "text" at bounding box center [197, 180] width 197 height 14
paste input "Colosseum Rome + Palazzo Merulana"
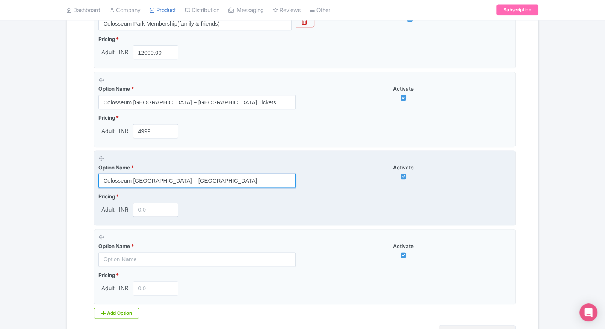
type input "Colosseum Rome + Palazzo Merulana"
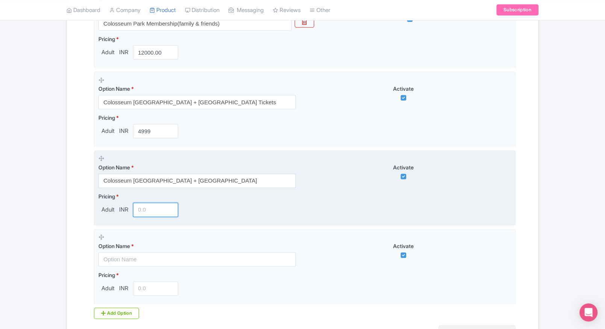
click at [150, 208] on input "number" at bounding box center [155, 209] width 45 height 14
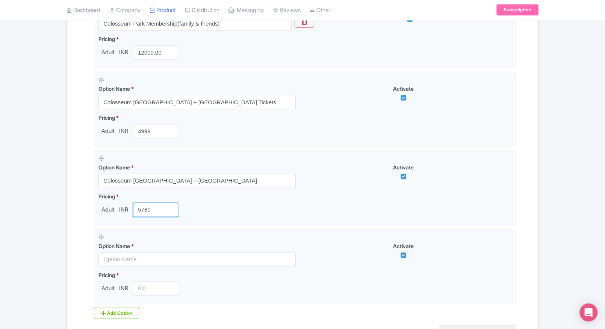
type input "5780"
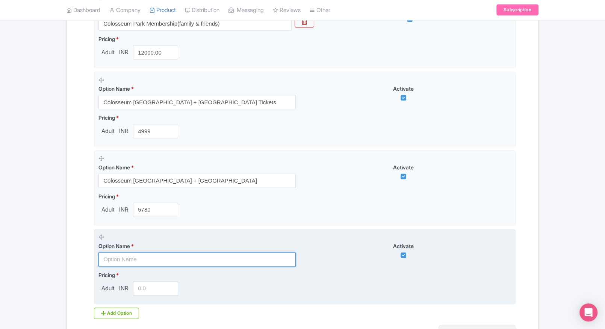
click at [151, 252] on input "text" at bounding box center [197, 259] width 197 height 14
paste input "Colosseum Rome + Museum of Illusions Rome"
type input "Colosseum Rome + Museum of Illusions Rome"
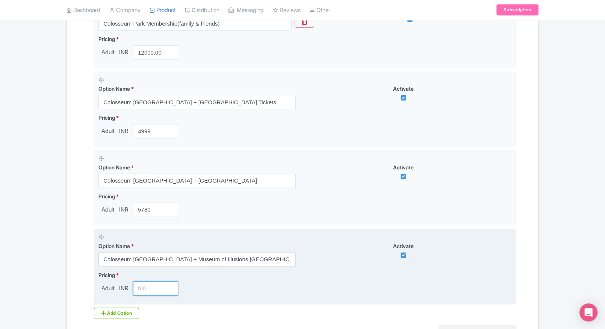
click at [144, 287] on input "number" at bounding box center [155, 288] width 45 height 14
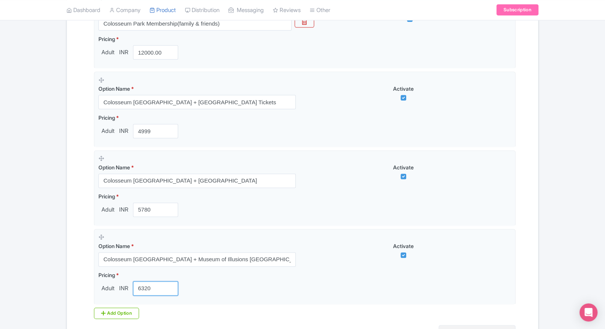
type input "6320"
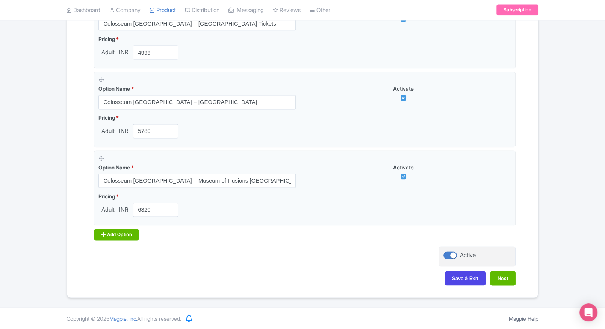
click at [123, 234] on div "Add Option" at bounding box center [116, 234] width 45 height 11
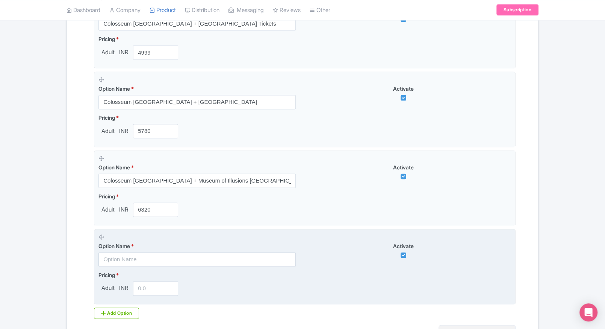
click at [131, 259] on input "text" at bounding box center [197, 259] width 197 height 14
click at [164, 262] on input "text" at bounding box center [197, 259] width 197 height 14
paste input "Colosseum Rome + Doria Pamphilj Gallery"
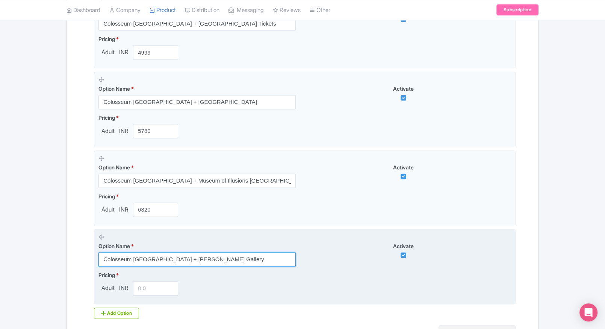
type input "Colosseum Rome + Doria Pamphilj Gallery"
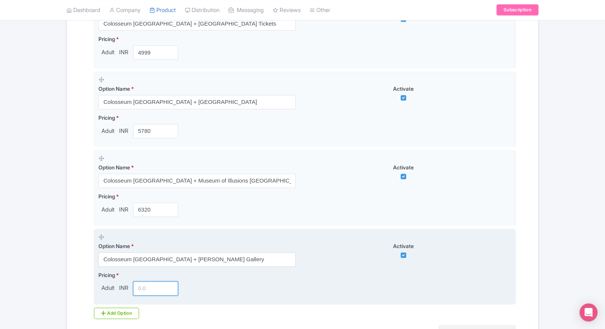
click at [148, 287] on input "number" at bounding box center [155, 288] width 45 height 14
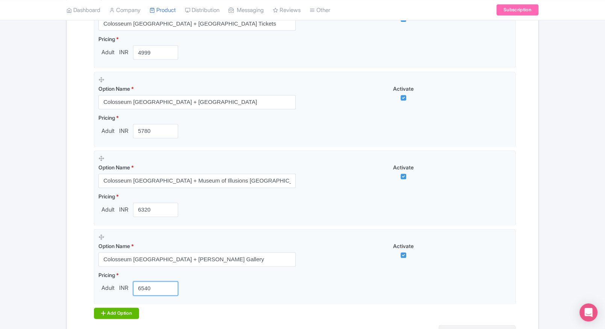
type input "6540"
click at [95, 308] on div "Add Option" at bounding box center [116, 312] width 45 height 11
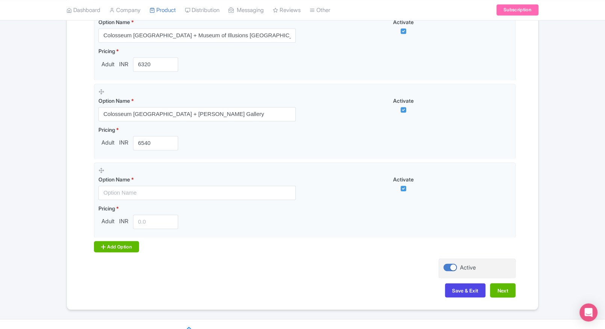
scroll to position [1139, 0]
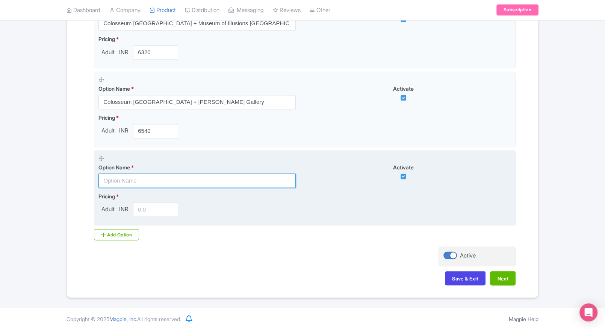
click at [182, 173] on input "text" at bounding box center [197, 180] width 197 height 14
paste input "Colosseum Rome + MUSEI CAPITOLINI"
type input "Colosseum Rome + MUSEI CAPITOLINI"
drag, startPoint x: 141, startPoint y: 200, endPoint x: 146, endPoint y: 210, distance: 11.4
click at [146, 210] on div "Pricing * Adult INR" at bounding box center [140, 204] width 83 height 24
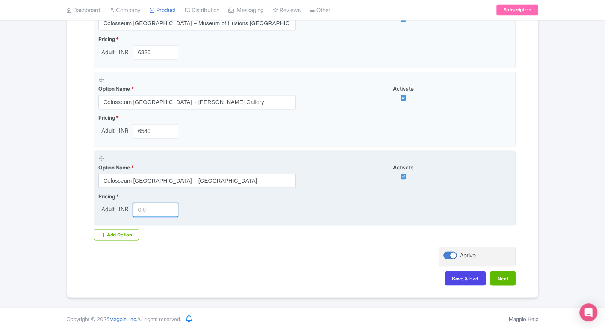
click at [146, 210] on input "number" at bounding box center [155, 209] width 45 height 14
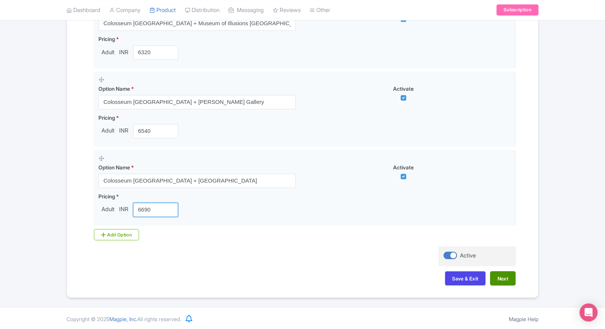
type input "6690"
click at [506, 276] on button "Next" at bounding box center [503, 278] width 26 height 14
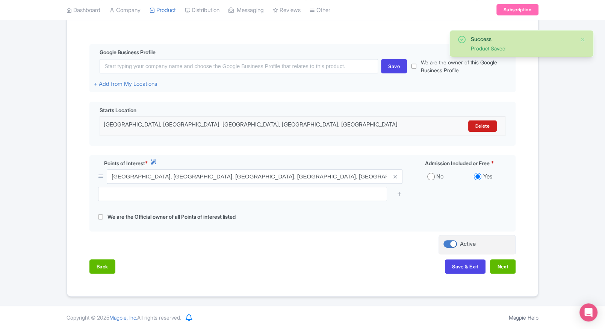
scroll to position [162, 0]
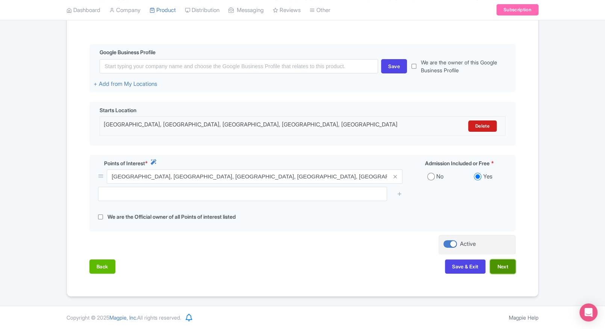
click at [496, 270] on button "Next" at bounding box center [503, 266] width 26 height 14
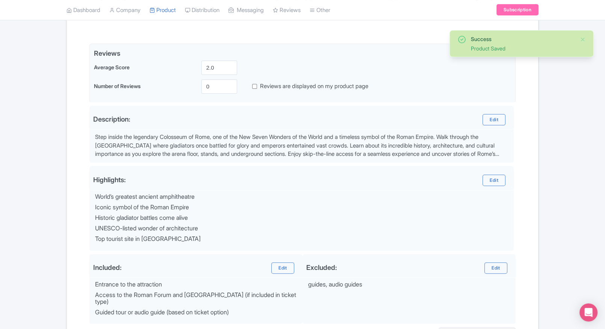
scroll to position [236, 0]
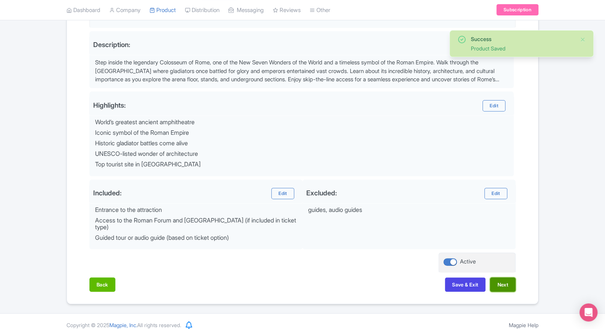
click at [506, 277] on button "Next" at bounding box center [503, 284] width 26 height 14
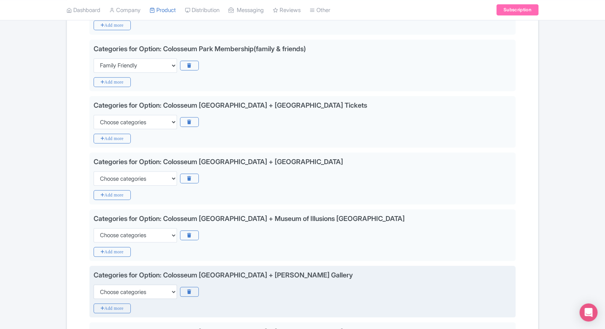
scroll to position [674, 0]
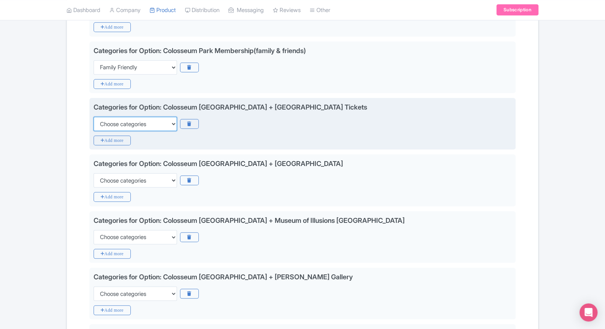
click at [140, 117] on select "Choose categories Adults Only Animals Audio Guide Beaches Bike Tours Boat Tours…" at bounding box center [135, 124] width 83 height 14
select select "family-friendly"
click at [94, 117] on select "Choose categories Adults Only Animals Audio Guide Beaches Bike Tours Boat Tours…" at bounding box center [135, 124] width 83 height 14
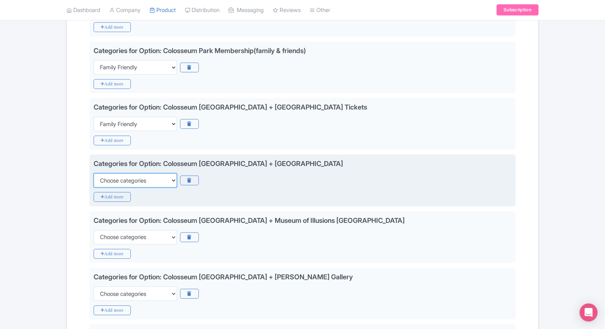
click at [138, 173] on select "Choose categories Adults Only Animals Audio Guide Beaches Bike Tours Boat Tours…" at bounding box center [135, 180] width 83 height 14
select select "family-friendly"
click at [94, 173] on select "Choose categories Adults Only Animals Audio Guide Beaches Bike Tours Boat Tours…" at bounding box center [135, 180] width 83 height 14
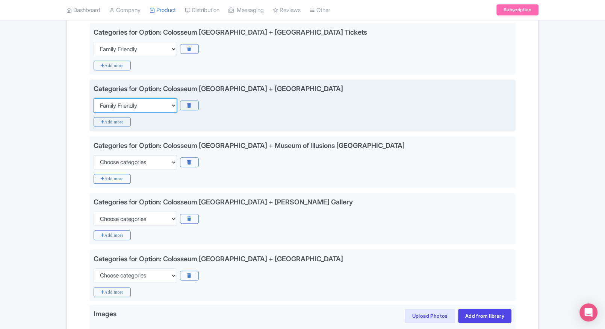
scroll to position [749, 0]
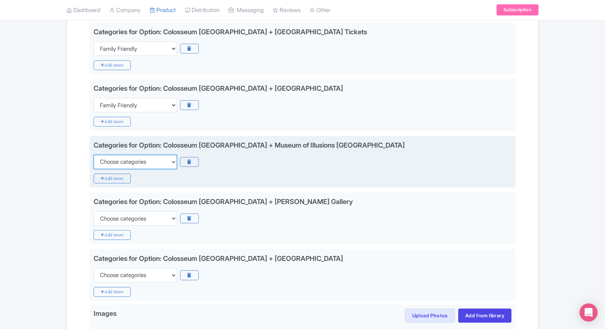
click at [153, 155] on select "Choose categories Adults Only Animals Audio Guide Beaches Bike Tours Boat Tours…" at bounding box center [135, 162] width 83 height 14
select select "family-friendly"
click at [94, 155] on select "Choose categories Adults Only Animals Audio Guide Beaches Bike Tours Boat Tours…" at bounding box center [135, 162] width 83 height 14
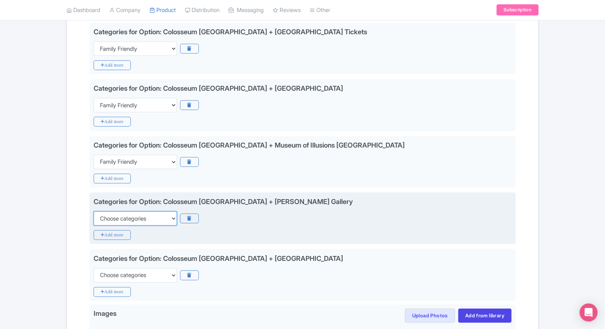
click at [138, 211] on select "Choose categories Adults Only Animals Audio Guide Beaches Bike Tours Boat Tours…" at bounding box center [135, 218] width 83 height 14
select select "family-friendly"
click at [94, 211] on select "Choose categories Adults Only Animals Audio Guide Beaches Bike Tours Boat Tours…" at bounding box center [135, 218] width 83 height 14
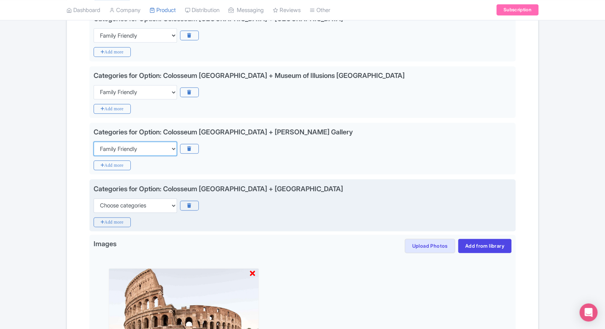
scroll to position [819, 0]
click at [154, 198] on select "Choose categories Adults Only Animals Audio Guide Beaches Bike Tours Boat Tours…" at bounding box center [135, 205] width 83 height 14
select select "family-friendly"
click at [94, 198] on select "Choose categories Adults Only Animals Audio Guide Beaches Bike Tours Boat Tours…" at bounding box center [135, 205] width 83 height 14
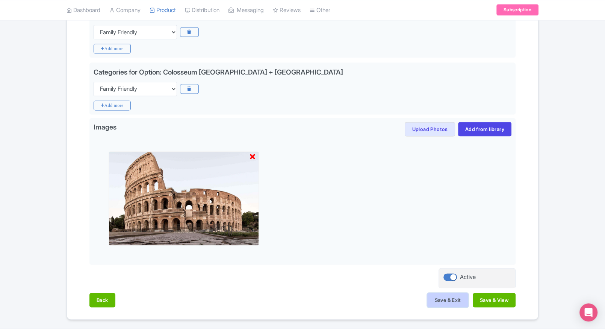
click at [435, 293] on button "Save & Exit" at bounding box center [448, 300] width 41 height 14
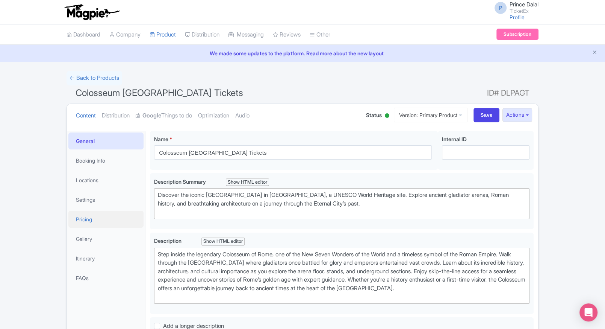
click at [95, 219] on link "Pricing" at bounding box center [105, 219] width 75 height 17
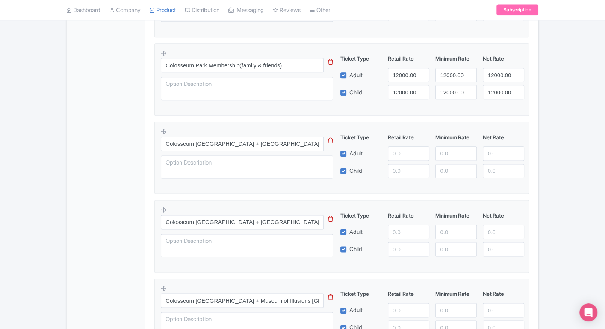
scroll to position [867, 0]
click at [396, 155] on input "number" at bounding box center [408, 153] width 41 height 14
type input "4999"
drag, startPoint x: 407, startPoint y: 181, endPoint x: 400, endPoint y: 171, distance: 12.5
click at [400, 171] on div "Colosseum Rome + Palazzo delle Esposizioni Tickets This tip has not data. Code:…" at bounding box center [342, 154] width 362 height 55
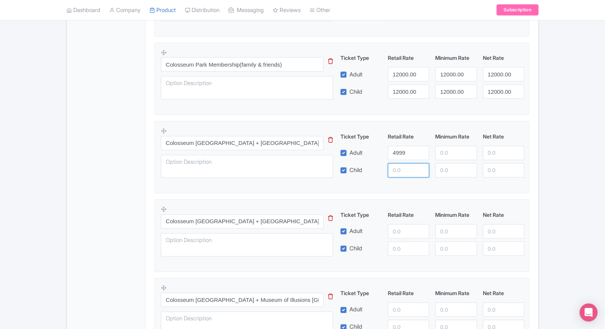
paste input "4999"
click at [400, 171] on input "4999" at bounding box center [408, 170] width 41 height 14
type input "4999"
paste input "4999"
drag, startPoint x: 444, startPoint y: 155, endPoint x: 446, endPoint y: 170, distance: 14.8
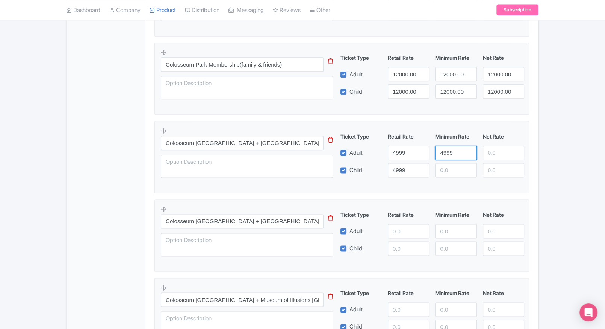
click at [446, 170] on div "Ticket Type Retail Rate Minimum Rate Net Rate Adult 4999 4999 Child 4999 This t…" at bounding box center [432, 154] width 181 height 45
type input "4999"
paste input "4999"
drag, startPoint x: 446, startPoint y: 170, endPoint x: 494, endPoint y: 158, distance: 50.1
click at [494, 158] on div "Ticket Type Retail Rate Minimum Rate Net Rate Adult 4999 4999 Child 4999 4999 T…" at bounding box center [432, 154] width 181 height 45
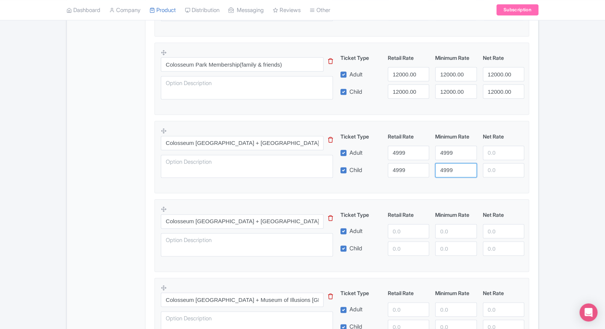
type input "4999"
paste input "4999"
drag, startPoint x: 494, startPoint y: 158, endPoint x: 495, endPoint y: 179, distance: 21.4
click at [495, 179] on div "Colosseum Rome + Palazzo delle Esposizioni Tickets This tip has not data. Code:…" at bounding box center [342, 154] width 362 height 55
type input "4999"
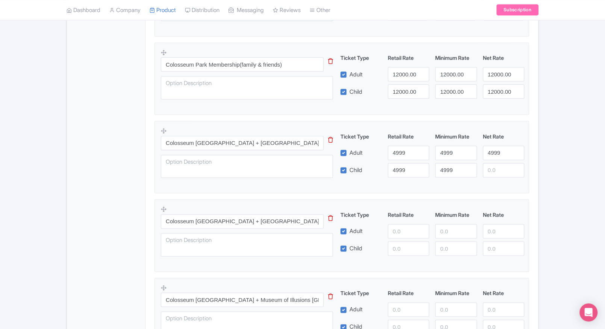
click at [495, 179] on div "Colosseum Rome + Palazzo delle Esposizioni Tickets This tip has not data. Code:…" at bounding box center [342, 154] width 362 height 55
paste input "4999"
click at [497, 174] on input "4999" at bounding box center [503, 170] width 41 height 14
type input "4999"
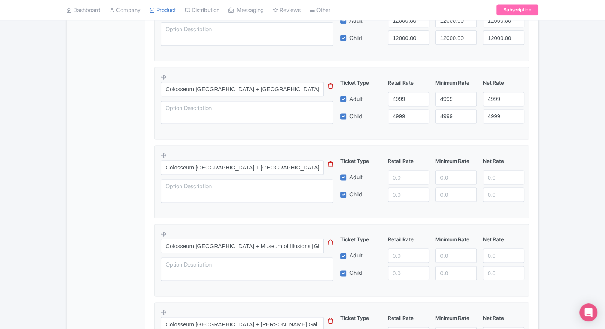
scroll to position [922, 0]
click at [403, 178] on input "number" at bounding box center [408, 176] width 41 height 14
type input "5780"
paste input "5780"
click at [401, 189] on input "5780" at bounding box center [408, 193] width 41 height 14
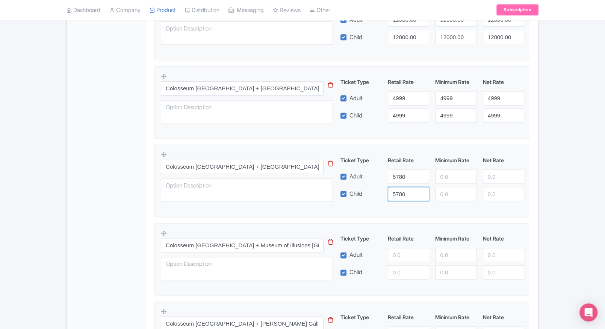
type input "5780"
paste input "5780"
drag, startPoint x: 443, startPoint y: 171, endPoint x: 447, endPoint y: 192, distance: 21.2
click at [447, 192] on div "Ticket Type Retail Rate Minimum Rate Net Rate Adult 5780 5780 Child 5780 This t…" at bounding box center [432, 178] width 181 height 45
type input "5780"
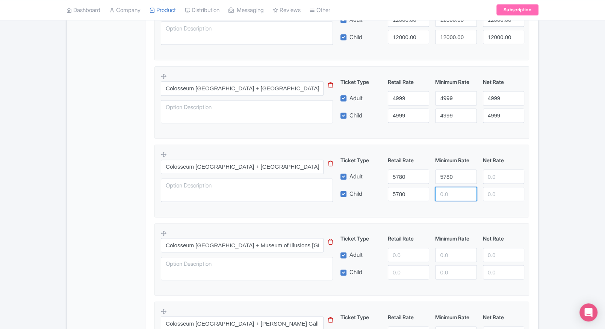
paste input "5780"
drag, startPoint x: 447, startPoint y: 192, endPoint x: 491, endPoint y: 180, distance: 45.0
click at [491, 180] on div "Ticket Type Retail Rate Minimum Rate Net Rate Adult 5780 5780 Child 5780 5780 T…" at bounding box center [432, 178] width 181 height 45
type input "5780"
paste input "5780"
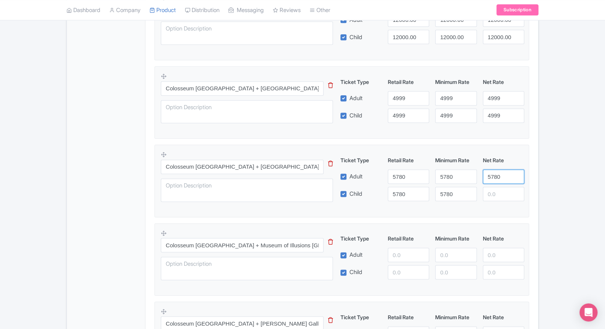
drag, startPoint x: 491, startPoint y: 180, endPoint x: 495, endPoint y: 191, distance: 12.0
click at [495, 191] on div "Ticket Type Retail Rate Minimum Rate Net Rate Adult 5780 5780 5780 Child 5780 5…" at bounding box center [432, 178] width 181 height 45
type input "5780"
paste input "5780"
drag, startPoint x: 495, startPoint y: 191, endPoint x: 528, endPoint y: 185, distance: 34.0
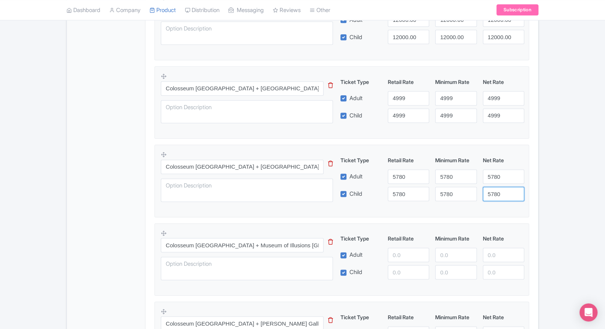
click at [528, 185] on fieldset "Colosseum Rome + Palazzo Merulana This tip has not data. Code: tip_option_name …" at bounding box center [342, 180] width 375 height 72
type input "5780"
click at [528, 185] on fieldset "Colosseum Rome + Palazzo Merulana This tip has not data. Code: tip_option_name …" at bounding box center [342, 180] width 375 height 72
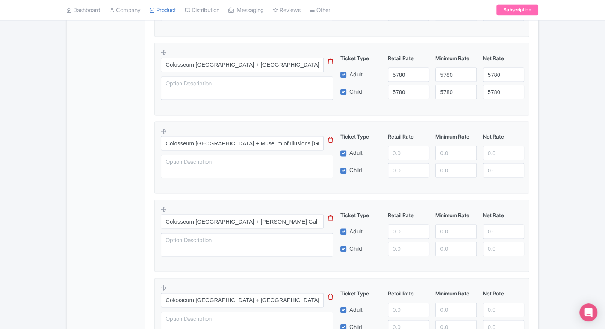
scroll to position [1051, 0]
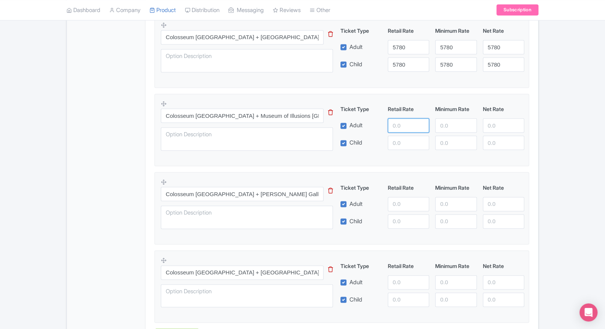
click at [400, 124] on input "number" at bounding box center [408, 125] width 41 height 14
type input "6320"
click at [403, 132] on div "Ticket Type Retail Rate Minimum Rate Net Rate Adult 6320 Child This tip has not…" at bounding box center [432, 127] width 181 height 45
click at [402, 134] on div "Ticket Type Retail Rate Minimum Rate Net Rate Adult 6320 Child This tip has not…" at bounding box center [432, 127] width 181 height 45
paste input "6320"
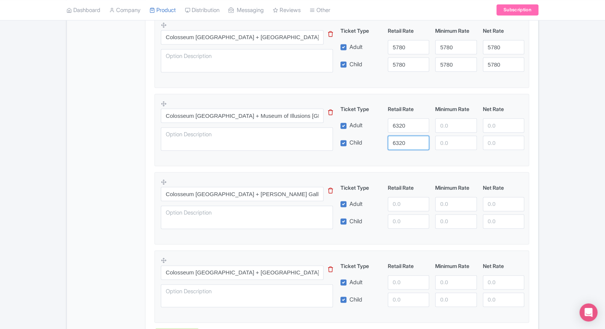
click at [402, 137] on input "6320" at bounding box center [408, 142] width 41 height 14
type input "6320"
paste input "6320"
drag, startPoint x: 438, startPoint y: 125, endPoint x: 444, endPoint y: 135, distance: 12.1
click at [444, 135] on div "Ticket Type Retail Rate Minimum Rate Net Rate Adult 6320 6320 Child 6320 This t…" at bounding box center [432, 127] width 181 height 45
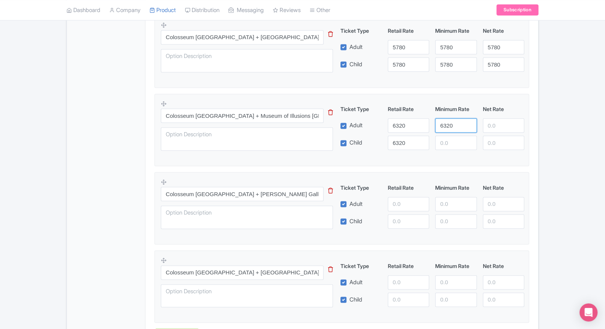
type input "6320"
click at [444, 135] on input "number" at bounding box center [455, 142] width 41 height 14
paste input "6320"
type input "6320"
paste input "6320"
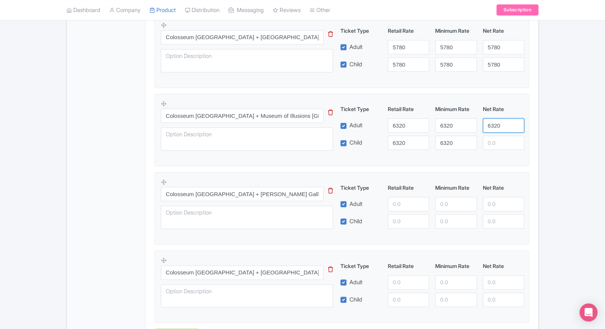
click at [488, 120] on input "6320" at bounding box center [503, 125] width 41 height 14
type input "6320"
drag, startPoint x: 501, startPoint y: 149, endPoint x: 502, endPoint y: 143, distance: 6.1
click at [502, 143] on div "Colosseum Rome + Museum of Illusions Rome This tip has not data. Code: tip_opti…" at bounding box center [342, 127] width 362 height 55
paste input "6320"
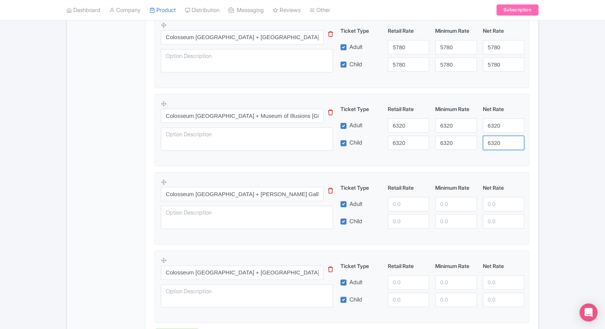
click at [502, 143] on input "6320" at bounding box center [503, 142] width 41 height 14
type input "6320"
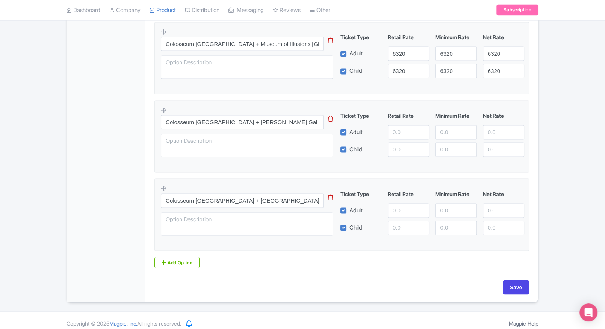
scroll to position [1128, 0]
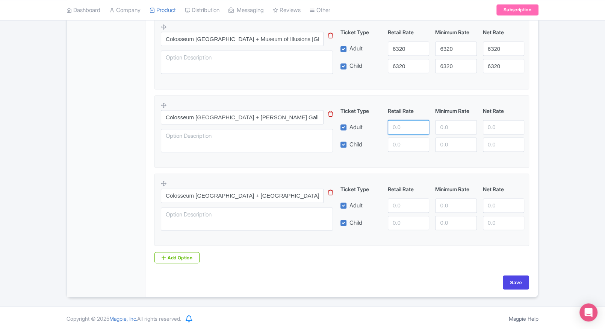
click at [397, 128] on input "number" at bounding box center [408, 127] width 41 height 14
type input "6540"
paste input "6540"
click at [403, 146] on input "6540" at bounding box center [408, 144] width 41 height 14
type input "6540"
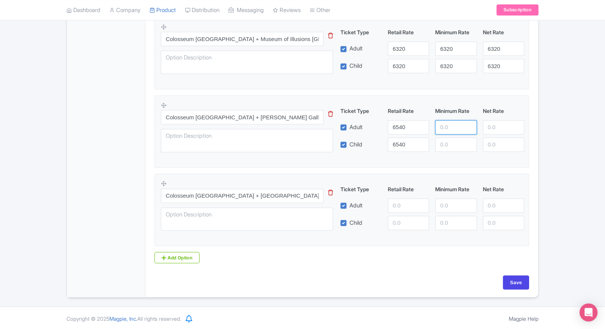
paste input "6540"
drag, startPoint x: 438, startPoint y: 131, endPoint x: 448, endPoint y: 142, distance: 15.2
click at [448, 142] on div "Ticket Type Retail Rate Minimum Rate Net Rate Adult 6540 6540 Child 6540 This t…" at bounding box center [432, 129] width 181 height 45
type input "6540"
paste input "6540"
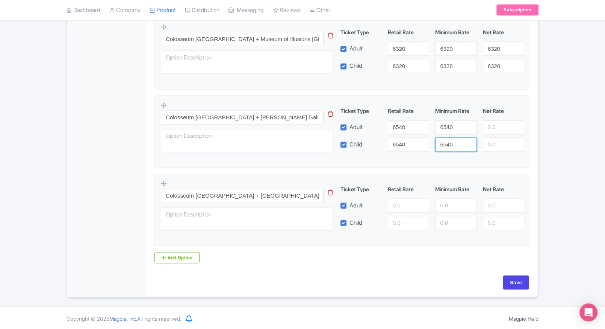
click at [448, 142] on input "6540" at bounding box center [455, 144] width 41 height 14
type input "6540"
paste input "6540"
click at [483, 133] on input "6540" at bounding box center [503, 127] width 41 height 14
type input "6540"
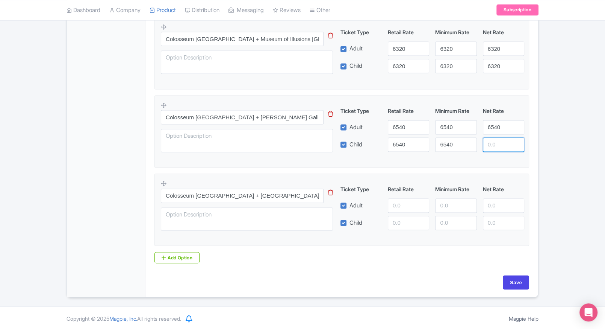
paste input "6540"
click at [497, 149] on input "6540" at bounding box center [503, 144] width 41 height 14
type input "6540"
click at [395, 198] on input "number" at bounding box center [408, 205] width 41 height 14
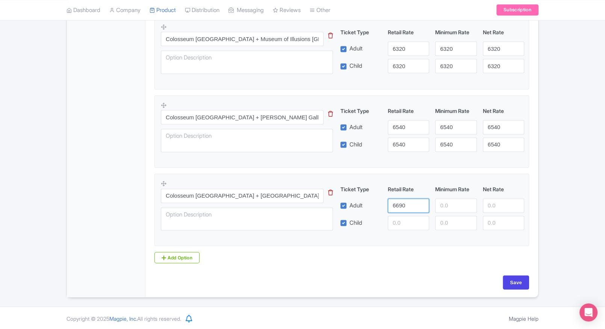
type input "6690"
paste input "6690"
click at [395, 215] on input "6690" at bounding box center [408, 222] width 41 height 14
type input "6690"
paste input "6690"
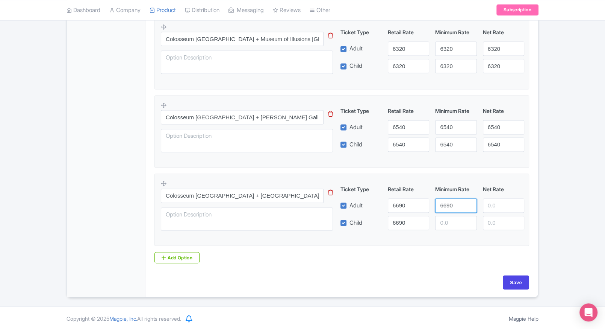
click at [457, 204] on input "6690" at bounding box center [455, 205] width 41 height 14
type input "6690"
paste input "6690"
drag, startPoint x: 449, startPoint y: 223, endPoint x: 499, endPoint y: 203, distance: 53.6
click at [499, 203] on div "Ticket Type Retail Rate Minimum Rate Net Rate Adult 6690 6690 Child 6690 6690 T…" at bounding box center [432, 207] width 181 height 45
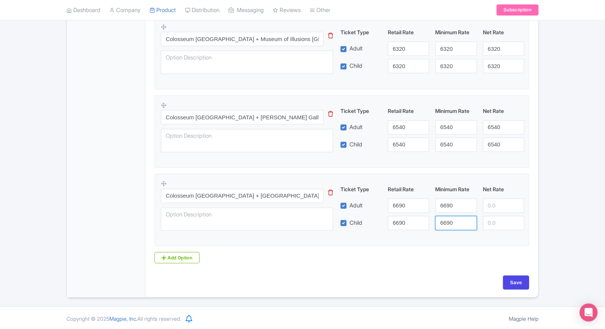
type input "6690"
paste input "6690"
click at [499, 203] on input "6690" at bounding box center [503, 205] width 41 height 14
type input "6690"
paste input "6690"
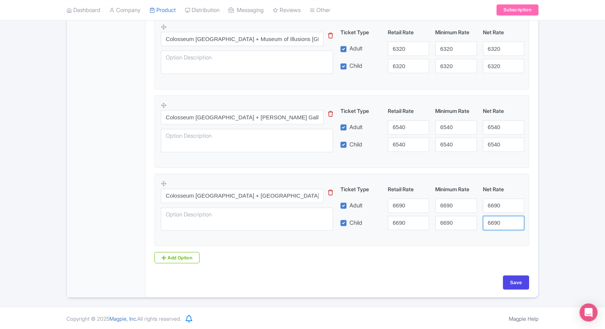
click at [499, 220] on input "6690" at bounding box center [503, 222] width 41 height 14
type input "6690"
click at [514, 284] on input "Save" at bounding box center [516, 282] width 26 height 14
type input "Saving..."
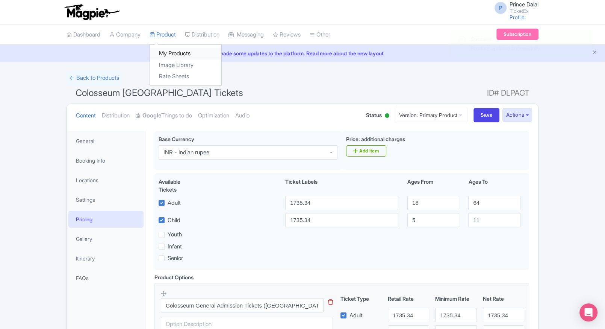
click at [167, 48] on link "My Products" at bounding box center [185, 54] width 71 height 12
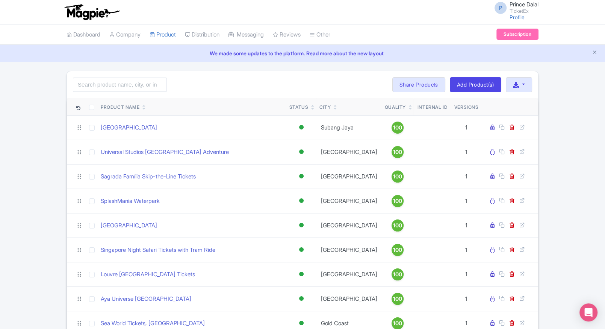
click at [101, 80] on input "search" at bounding box center [120, 84] width 94 height 14
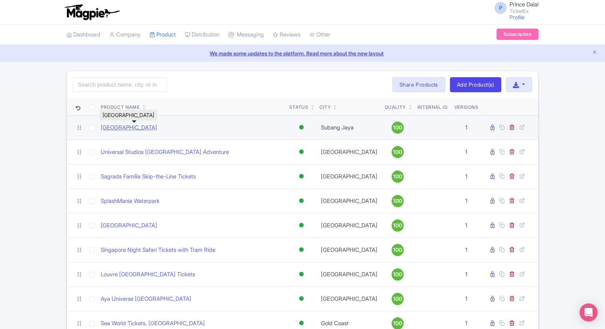
click at [136, 128] on link "[GEOGRAPHIC_DATA]" at bounding box center [129, 127] width 56 height 9
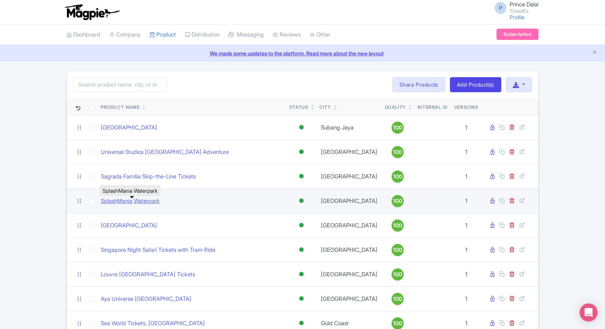
click at [115, 204] on link "SplashMania Waterpark" at bounding box center [130, 201] width 59 height 9
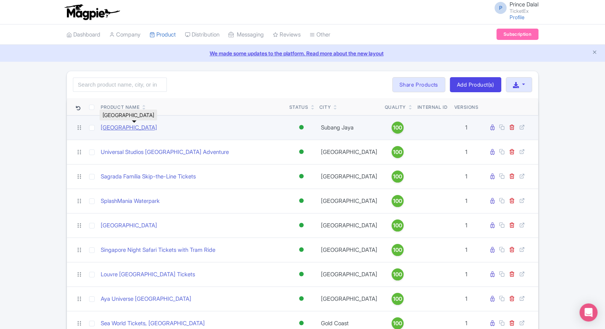
click at [115, 124] on link "[GEOGRAPHIC_DATA]" at bounding box center [129, 127] width 56 height 9
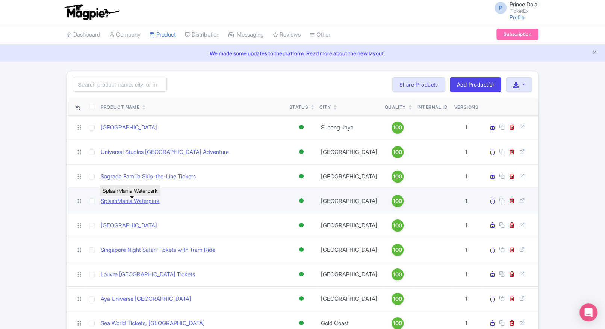
click at [130, 200] on link "SplashMania Waterpark" at bounding box center [130, 201] width 59 height 9
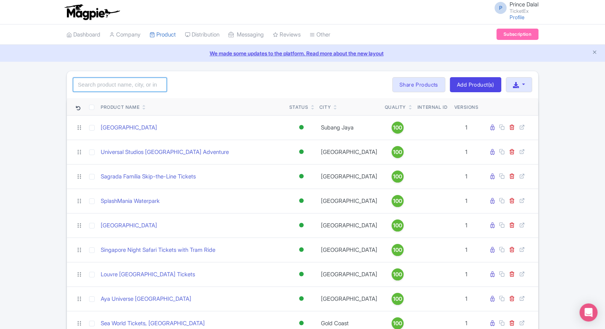
click at [120, 86] on input "search" at bounding box center [120, 84] width 94 height 14
click at [0, 117] on html "P Prince Dalal TicketEx Profile Users Settings Sign out Dashboard Company Produ…" at bounding box center [302, 164] width 605 height 329
click at [102, 90] on input "search" at bounding box center [120, 84] width 94 height 14
type input "a"
type input "ain"
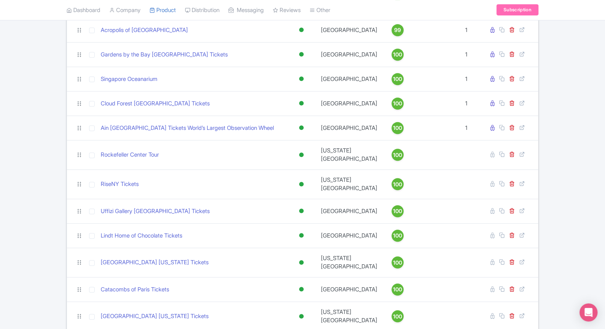
scroll to position [368, 0]
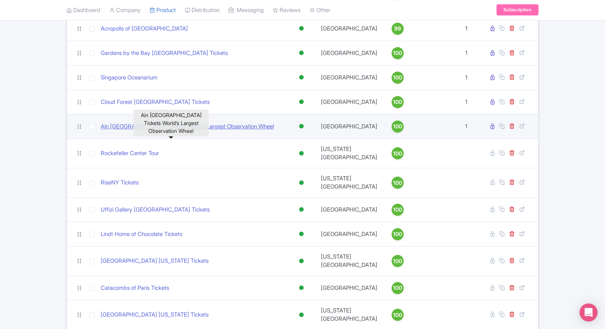
click at [141, 131] on link "Ain [GEOGRAPHIC_DATA] Tickets World’s Largest Observation Wheel" at bounding box center [187, 126] width 173 height 9
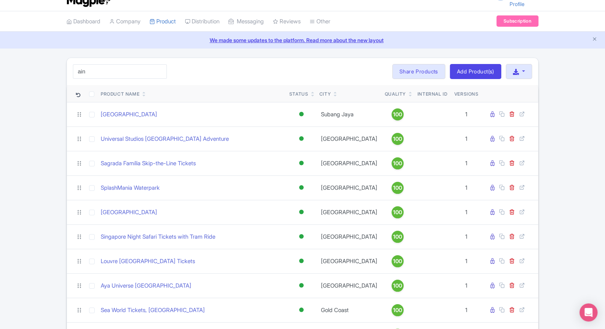
scroll to position [0, 0]
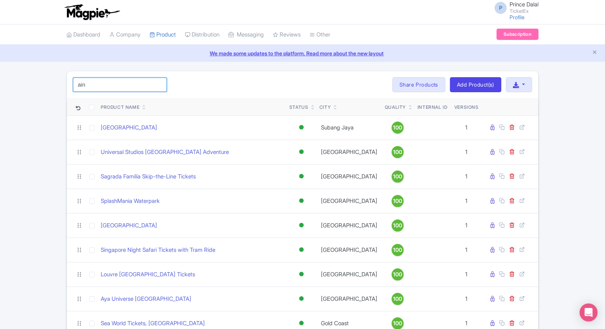
drag, startPoint x: 107, startPoint y: 76, endPoint x: 100, endPoint y: 83, distance: 9.8
click at [100, 83] on div "ain Search Bulk Actions [GEOGRAPHIC_DATA] Add to Collection Share Products Add …" at bounding box center [302, 84] width 471 height 27
click at [100, 83] on input "ain" at bounding box center [120, 84] width 94 height 14
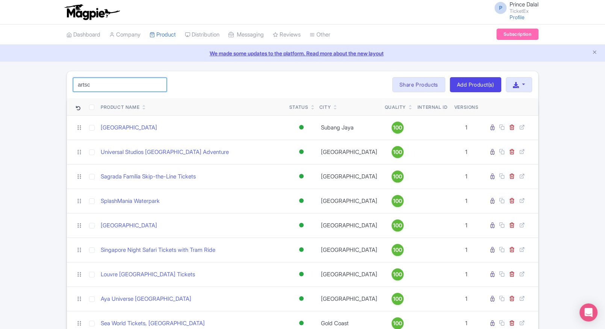
click button "Search" at bounding box center [0, 0] width 0 height 0
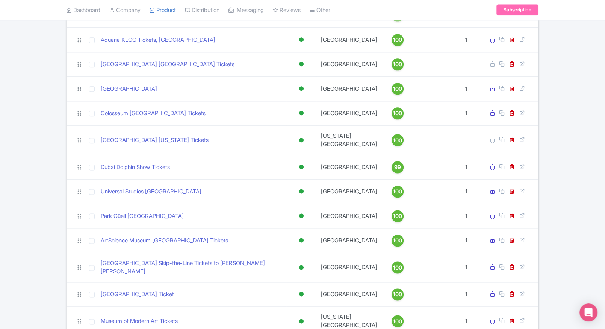
scroll to position [855, 0]
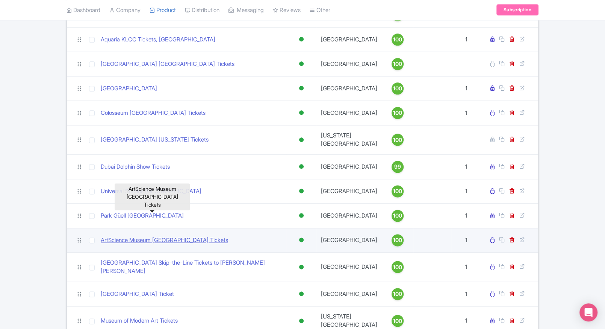
click at [112, 236] on link "ArtScience Museum [GEOGRAPHIC_DATA] Tickets" at bounding box center [164, 240] width 127 height 9
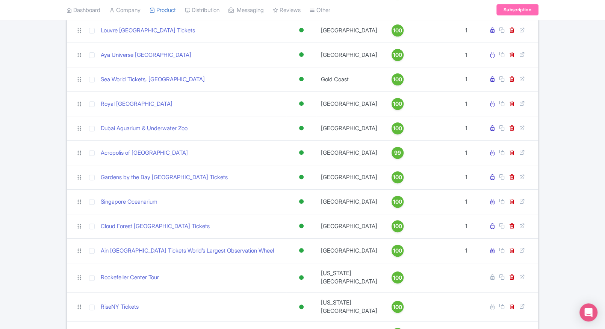
scroll to position [0, 0]
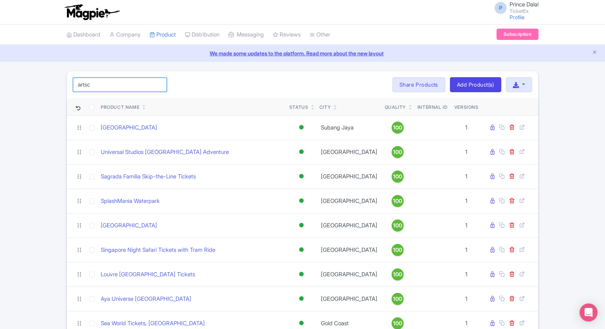
click at [135, 86] on input "artsc" at bounding box center [120, 84] width 94 height 14
click at [112, 90] on input "artsc" at bounding box center [120, 84] width 94 height 14
click at [117, 86] on input "artsc" at bounding box center [120, 84] width 94 height 14
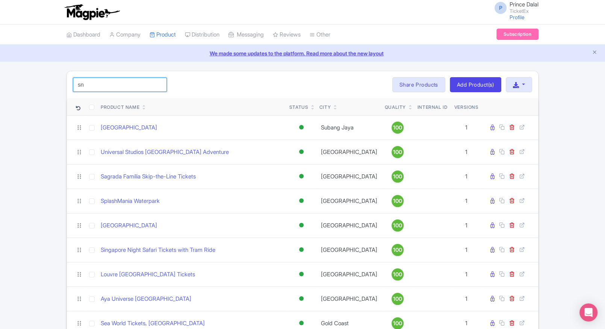
type input "s"
type input "singapore oc"
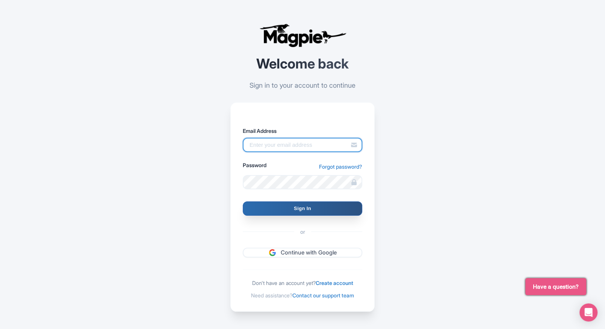
type input "[EMAIL_ADDRESS][PERSON_NAME][DOMAIN_NAME]"
click at [255, 206] on input "Sign In" at bounding box center [303, 208] width 120 height 14
type input "Signing in..."
type input "[EMAIL_ADDRESS][PERSON_NAME][DOMAIN_NAME]"
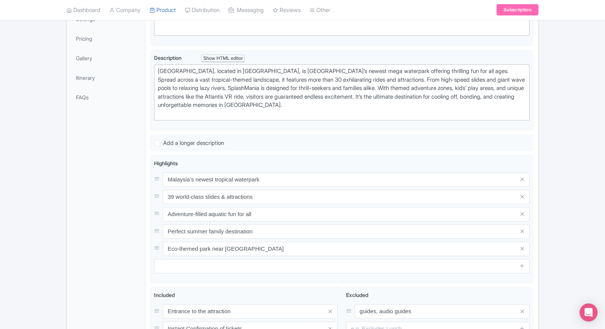
scroll to position [186, 0]
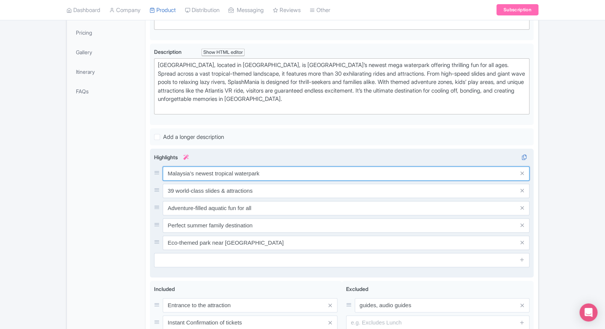
click at [232, 170] on input "Malaysia’s newest tropical waterpark" at bounding box center [346, 173] width 367 height 14
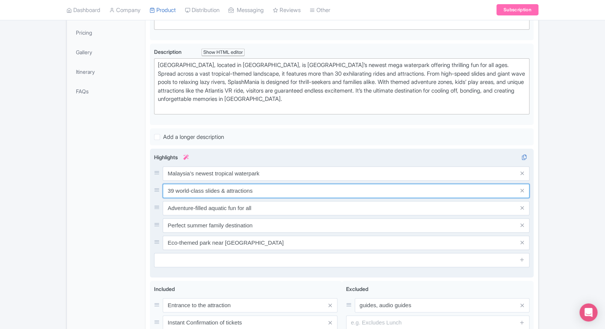
click at [227, 190] on input "39 world-class slides & attractions" at bounding box center [346, 190] width 367 height 14
paste input "Over 25 thrilling water slides & ride"
type input "Over 25 thrilling water slides & rides"
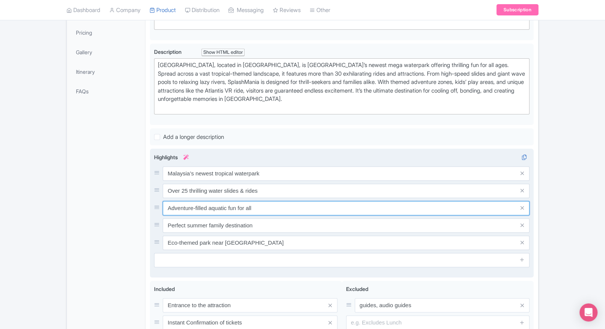
click at [256, 203] on input "Adventure-filled aquatic fun for all" at bounding box center [346, 208] width 367 height 14
paste input "Wave pools, splash zones & kids’ play area"
type input "Wave pools, splash zones & kids’ play area"
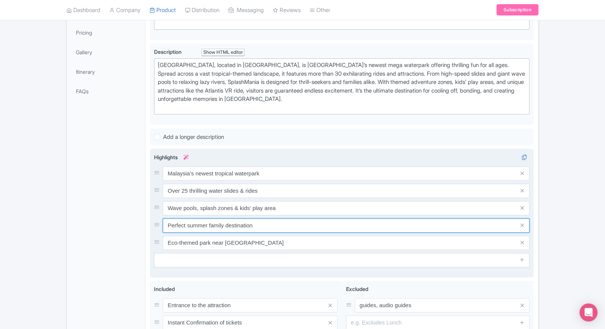
click at [249, 221] on input "Perfect summer family destination" at bounding box center [346, 225] width 367 height 14
paste input "Unique rainforest-themed environment"
type input "Unique rainforest-themed environment"
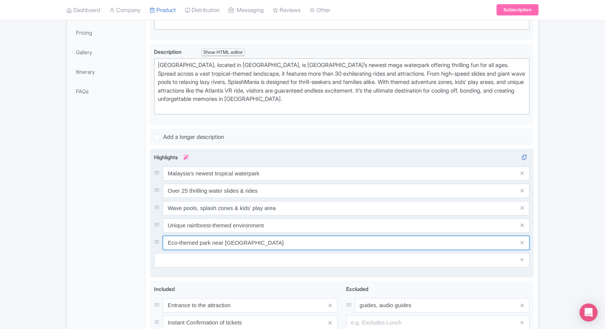
click at [233, 237] on input "Eco-themed park near Kuala Lumpur" at bounding box center [346, 242] width 367 height 14
paste input "Ideal for families & group outings"
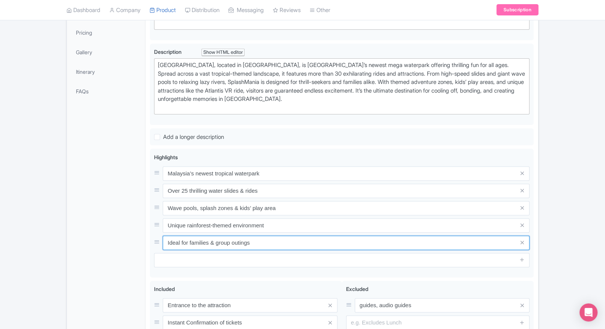
type input "Ideal for families & group outings"
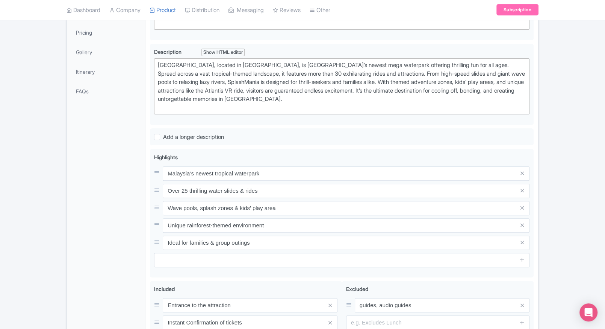
click at [131, 250] on div "General Booking Info Locations Settings Pricing Gallery Itinerary FAQs" at bounding box center [106, 174] width 79 height 461
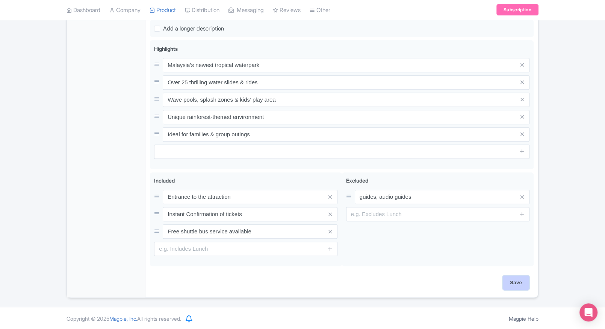
click at [513, 279] on input "Save" at bounding box center [516, 282] width 26 height 14
type input "Saving..."
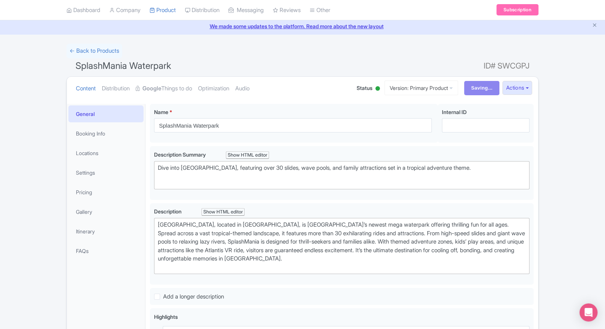
scroll to position [0, 0]
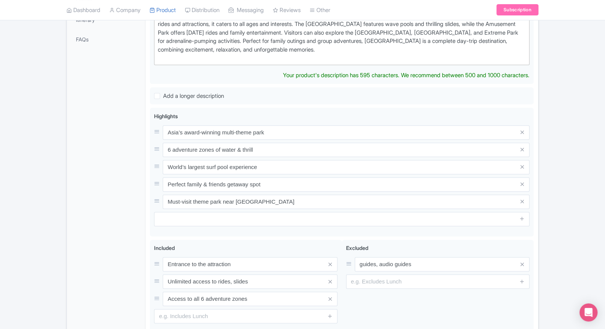
scroll to position [239, 0]
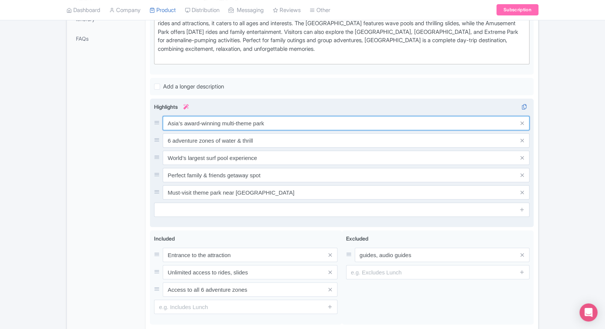
click at [261, 128] on div "Asia’s award-winning multi-theme park 6 adventure zones of water & thrill World…" at bounding box center [342, 157] width 376 height 83
click at [274, 123] on input "Asia’s award-winning multi-theme park" at bounding box center [346, 123] width 367 height 14
paste input "Six adventure zones in one mega"
type input "Six adventure zones in one mega theme park"
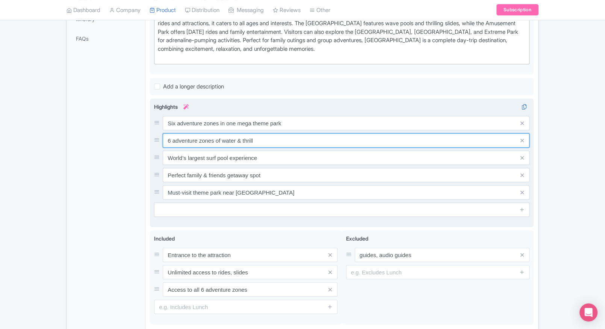
click at [299, 139] on input "6 adventure zones of water & thrill" at bounding box center [346, 140] width 367 height 14
paste input "Exciting water rides & surf beach fun"
type input "Exciting water rides & surf beach fun"
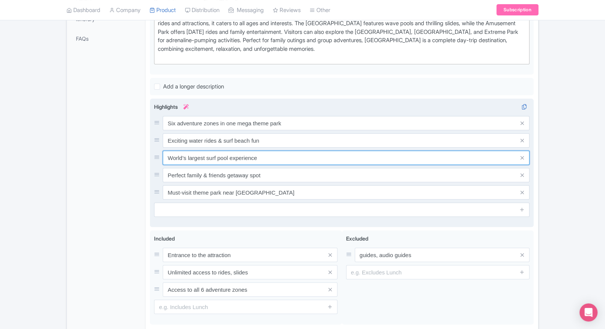
click at [220, 153] on input "World’s largest surf pool experience" at bounding box center [346, 157] width 367 height 14
paste input "ildlife Park with 150+ animal species"
type input "Wildlife Park with 150+ animal species"
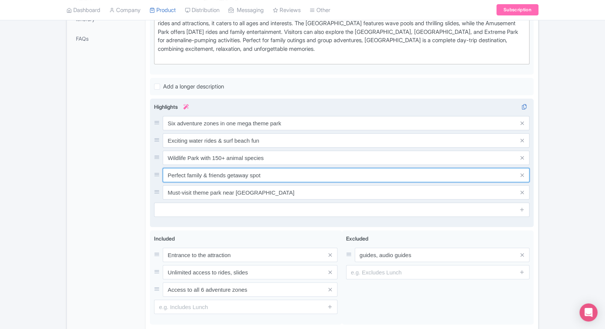
click at [252, 179] on input "Perfect family & friends getaway spot" at bounding box center [346, 175] width 367 height 14
paste input "Thrilling roller coasters & scream parks"
type input "Thrilling roller coasters & scream parks"
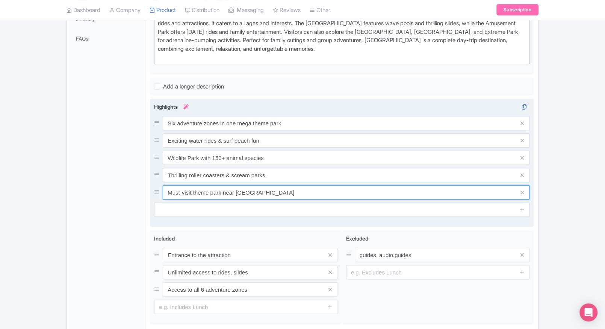
click at [253, 195] on input "Must-visit theme park near [GEOGRAPHIC_DATA]" at bounding box center [346, 192] width 367 height 14
paste input "Nickelodeon Lost Lagoon attractions"
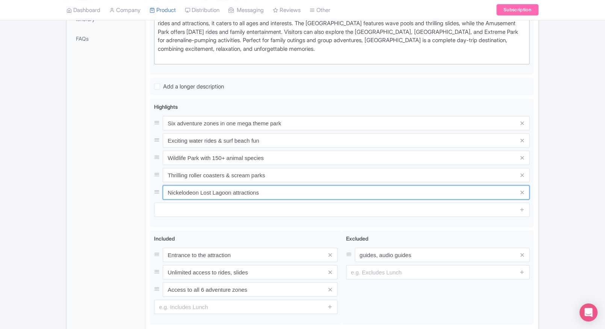
type input "Nickelodeon Lost Lagoon attractions"
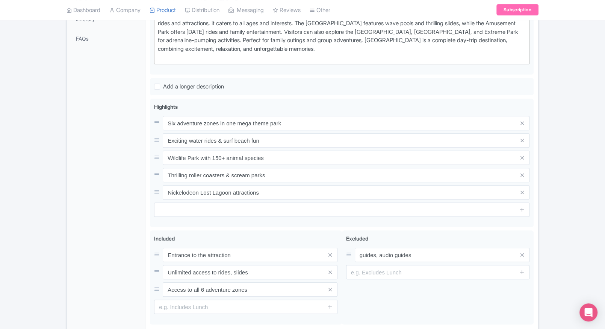
click at [100, 215] on div "General Booking Info Locations Settings Pricing Gallery Itinerary FAQs" at bounding box center [106, 124] width 79 height 464
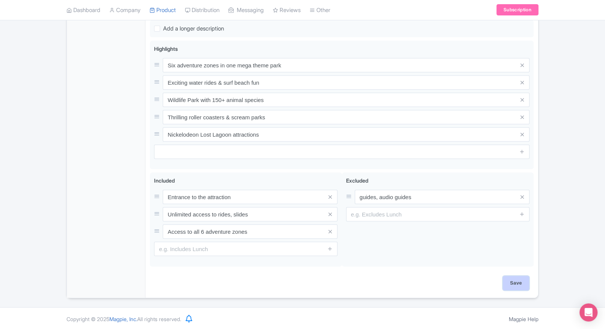
click at [518, 282] on input "Save" at bounding box center [516, 283] width 26 height 14
type input "Saving..."
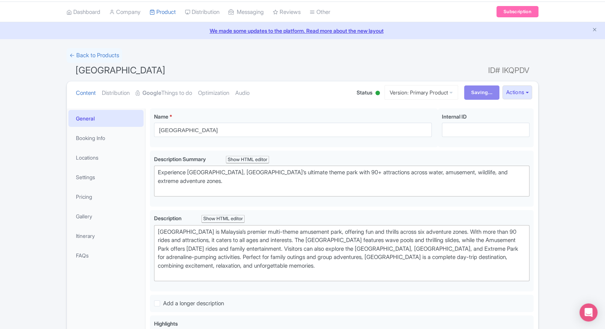
scroll to position [0, 0]
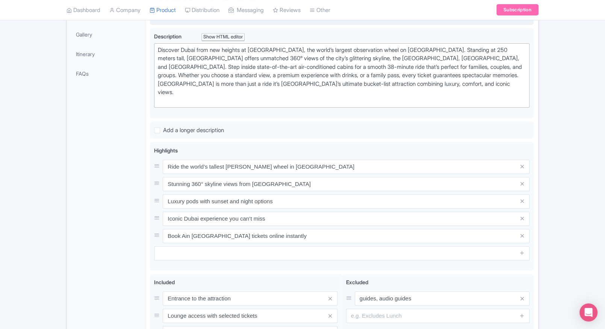
scroll to position [227, 0]
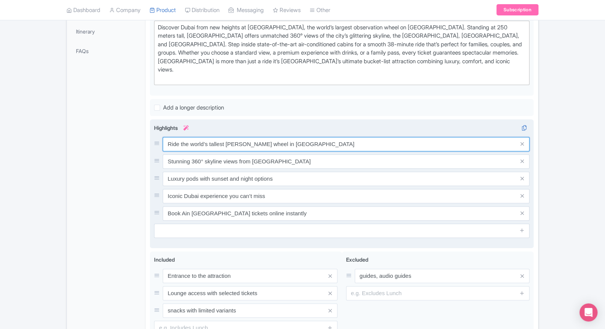
click at [249, 137] on input "Ride the world’s tallest Ferris wheel in Dubai" at bounding box center [346, 144] width 367 height 14
paste input "Tallest observation wheel in the world"
type input "Tallest observation wheel in the world"
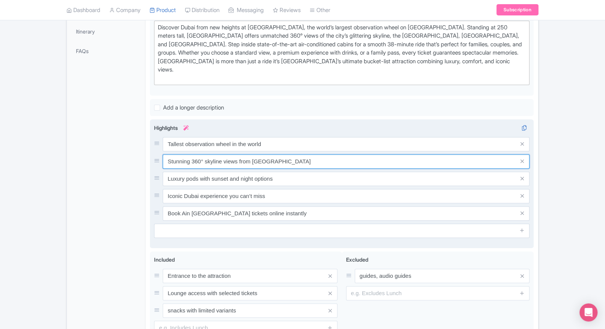
paste input "360° skyline views of Dubai Marina"
type input "360° skyline views of Dubai Marina"
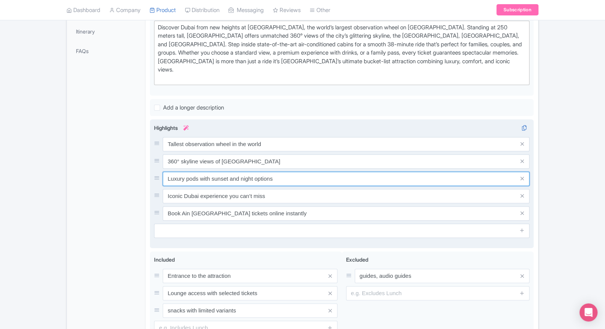
click at [259, 171] on input "Luxury pods with sunset and night options" at bounding box center [346, 178] width 367 height 14
paste input "Air-conditioned glass cabins for comfort"
type input "Air-conditioned glass cabins for comfort"
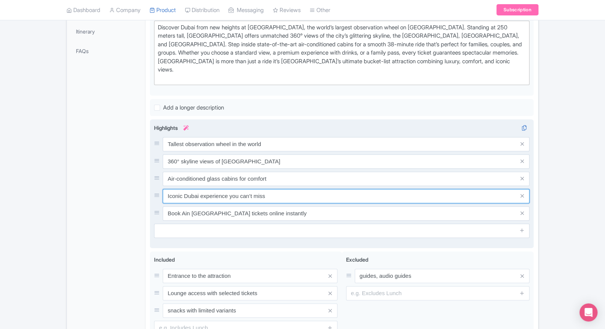
click at [258, 189] on input "Iconic Dubai experience you can’t miss" at bounding box center [346, 196] width 367 height 14
paste input "Perfect spot for photos & celebration"
type input "Perfect spot for photos & celebrations"
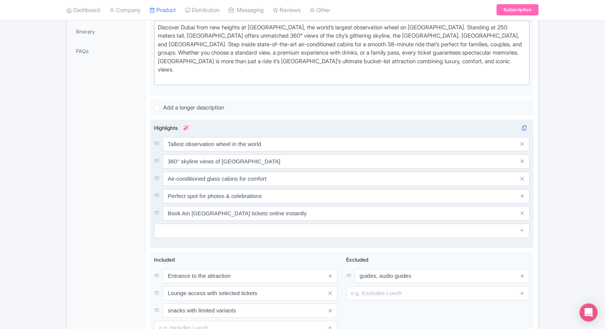
click at [302, 211] on div "Highlights i Tallest observation wheel in the world 360° skyline views of Dubai…" at bounding box center [342, 181] width 376 height 114
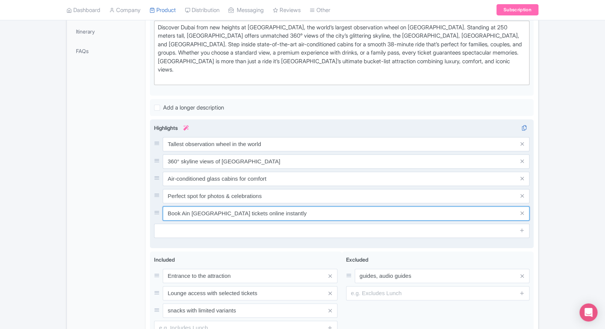
click at [306, 208] on input "Book Ain Dubai tickets online instantly" at bounding box center [346, 213] width 367 height 14
paste input "Located on Bluewaters Island, Dubai"
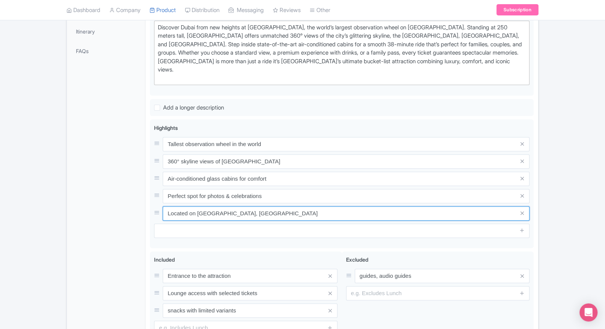
type input "Located on Bluewaters Island, Dubai"
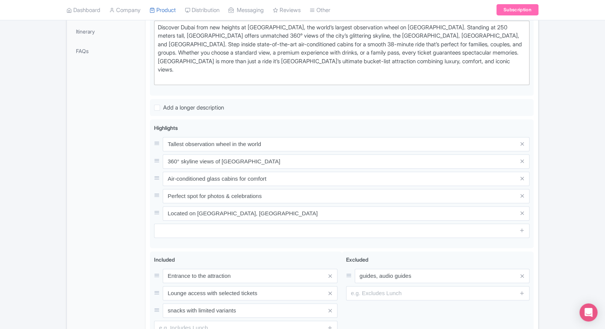
click at [552, 186] on div "← Back to Products Ain Dubai Tickets World’s Largest Observation Wheel ID# VBCD…" at bounding box center [302, 110] width 605 height 532
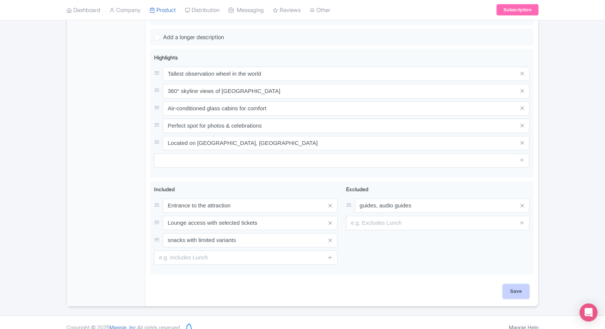
click at [511, 284] on input "Save" at bounding box center [516, 291] width 26 height 14
type input "Saving..."
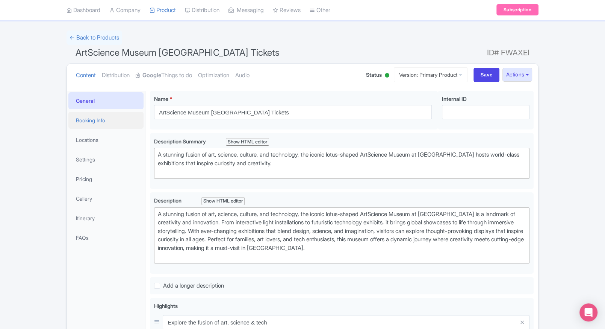
scroll to position [40, 0]
click at [86, 179] on link "Pricing" at bounding box center [105, 179] width 75 height 17
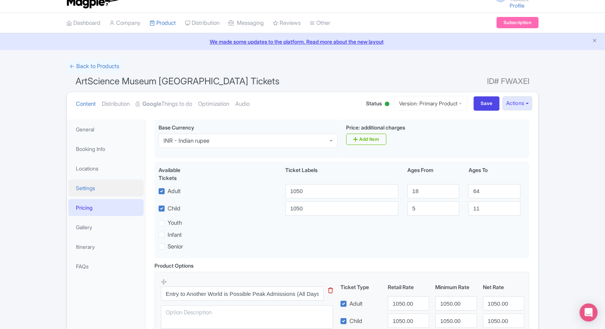
scroll to position [0, 0]
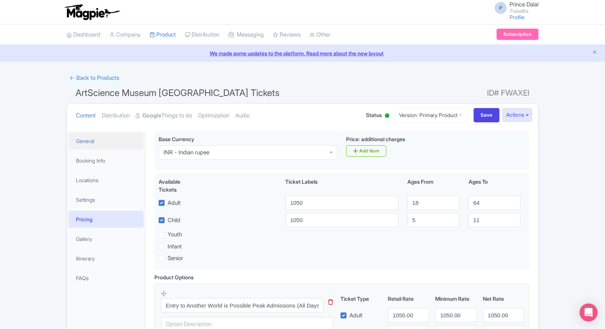
click at [93, 140] on link "General" at bounding box center [105, 140] width 75 height 17
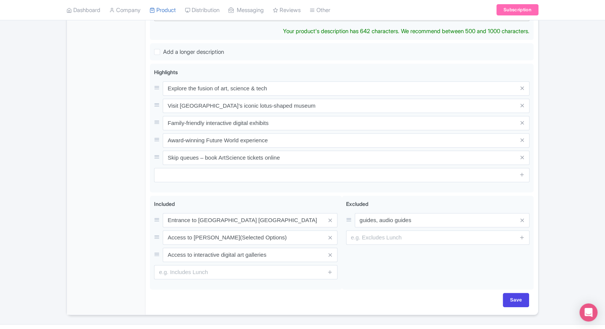
scroll to position [285, 0]
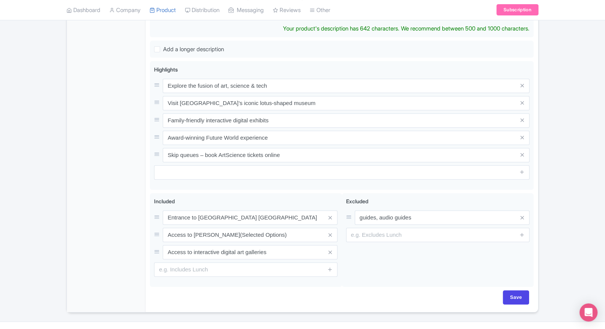
type trix-editor "<div>A stunning fusion of art, science, culture, and technology, the iconic lot…"
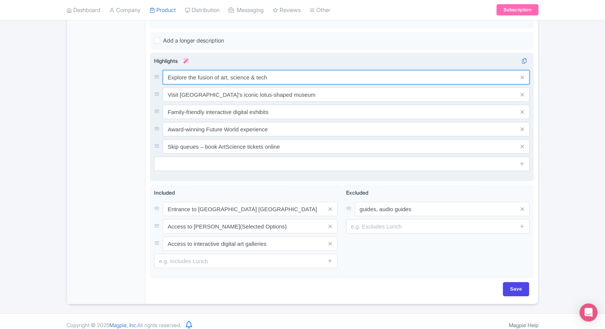
click at [187, 88] on div "Explore the fusion of art, science & tech Visit Singapore’s iconic lotus-shaped…" at bounding box center [342, 111] width 376 height 83
paste input "Iconic lotus-shaped landmark at Marina Bay"
type input "Iconic lotus-shaped landmark at Marina Bay"
click at [262, 82] on input "Iconic lotus-shaped landmark at Marina Bay" at bounding box center [346, 77] width 367 height 14
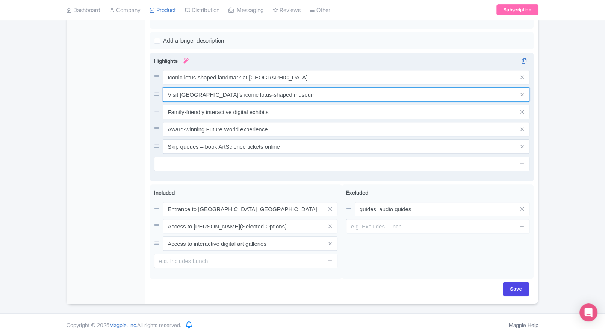
click at [250, 90] on input "Visit Singapore’s iconic lotus-shaped museum" at bounding box center [346, 94] width 367 height 14
paste input "Fascinating blend of art, science & design"
type input "Fascinating blend of art, science & design"
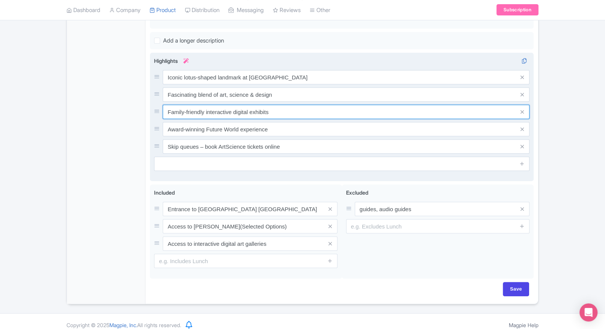
click at [242, 111] on input "Family-friendly interactive digital exhibits" at bounding box center [346, 112] width 367 height 14
paste input "Popular Future World digital exhibition"
type input "Popular Future World digital exhibitions"
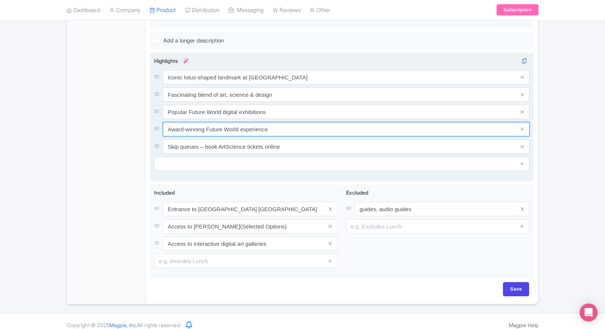
click at [249, 128] on input "Award-winning Future World experience" at bounding box center [346, 129] width 367 height 14
paste input "Interactive installations for all ages"
type input "Interactive installations for all ages"
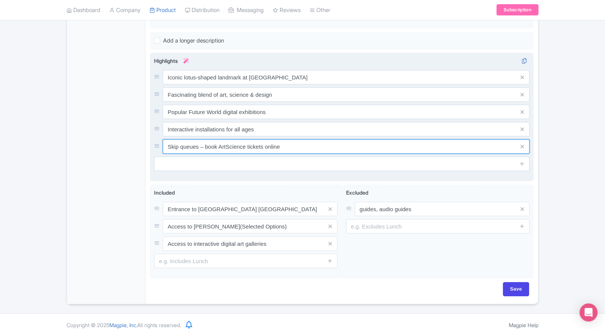
click at [205, 149] on input "Skip queues – book ArtScience tickets online" at bounding box center [346, 146] width 367 height 14
paste input "World-class rotating international exhibits"
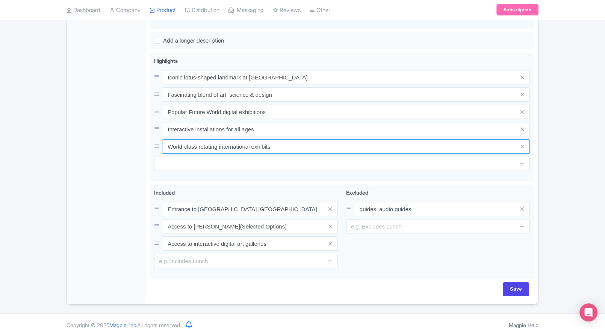
type input "World-class rotating international exhibits"
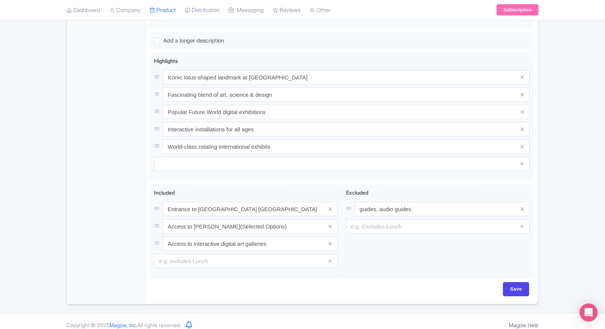
click at [129, 173] on div "General Booking Info Locations Settings Pricing Gallery Itinerary FAQs" at bounding box center [106, 75] width 79 height 458
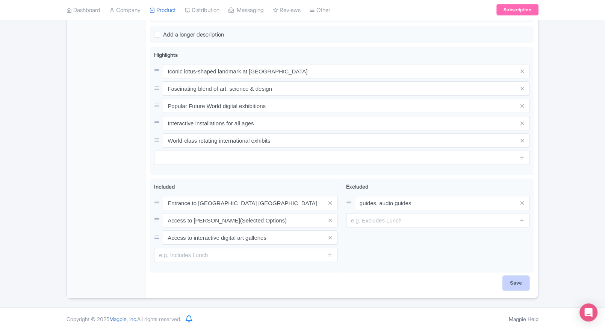
click at [522, 285] on input "Save" at bounding box center [516, 283] width 26 height 14
type input "Saving..."
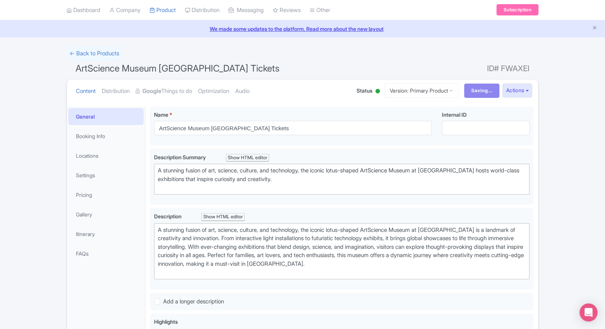
scroll to position [0, 0]
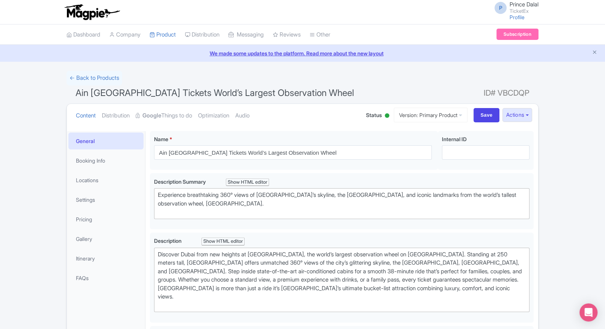
click at [16, 191] on div "Success Product updated successfully ← Back to Products Ain Dubai Tickets World…" at bounding box center [302, 334] width 605 height 526
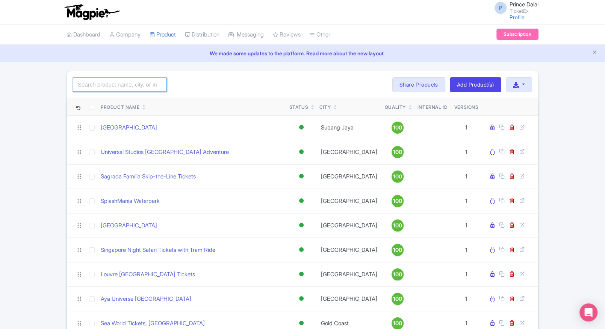
click at [132, 80] on input "search" at bounding box center [120, 84] width 94 height 14
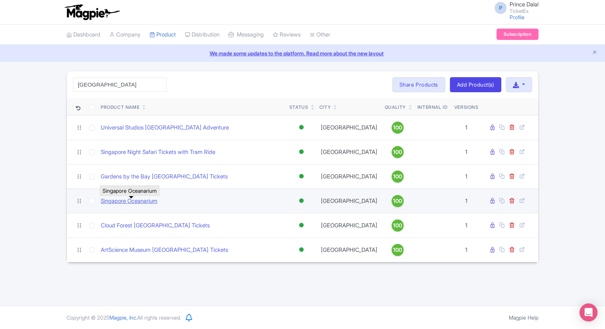
click at [115, 204] on link "Singapore Oceanarium" at bounding box center [129, 201] width 57 height 9
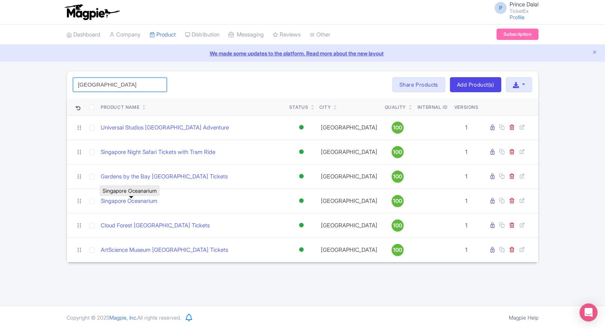
click at [126, 86] on input "singapore" at bounding box center [120, 84] width 94 height 14
type input "si"
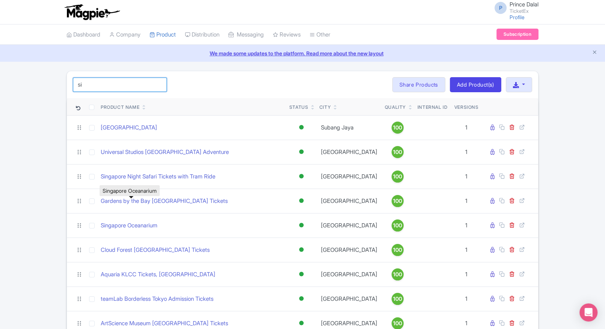
click at [93, 88] on input "si" at bounding box center [120, 84] width 94 height 14
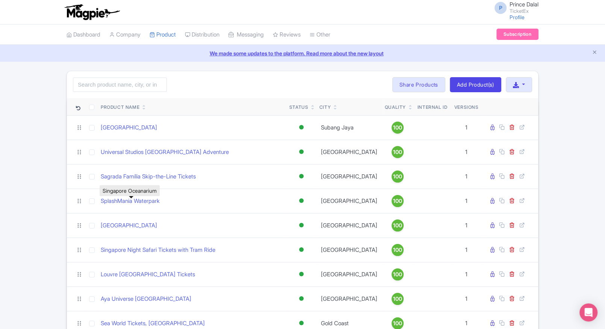
click at [139, 76] on div "Search Bulk Actions Delete Add to Collection Share Products Add to Collection C…" at bounding box center [302, 84] width 471 height 27
click at [130, 83] on input "search" at bounding box center [120, 84] width 94 height 14
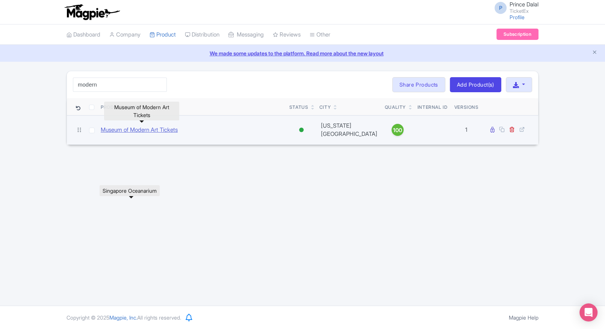
click at [116, 126] on link "Museum of Modern Art Tickets" at bounding box center [139, 130] width 77 height 9
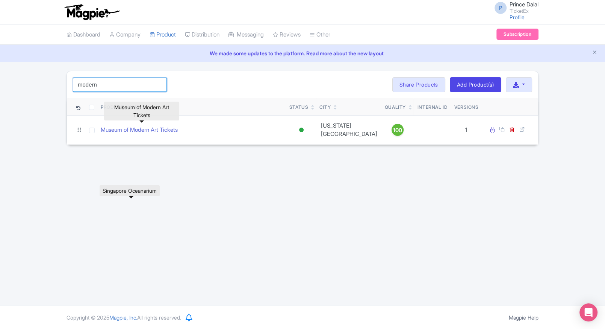
click at [113, 86] on input "modern" at bounding box center [120, 84] width 94 height 14
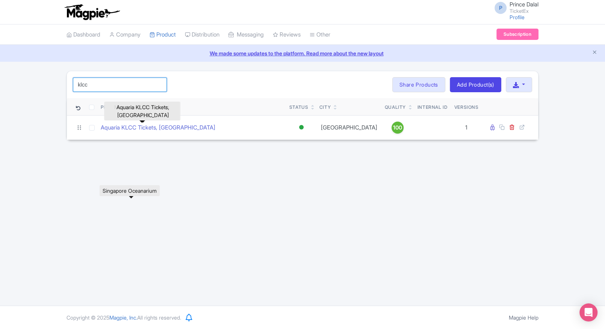
type input "klcc"
click at [132, 124] on link "Aquaria KLCC Tickets, Malaysia" at bounding box center [158, 127] width 115 height 9
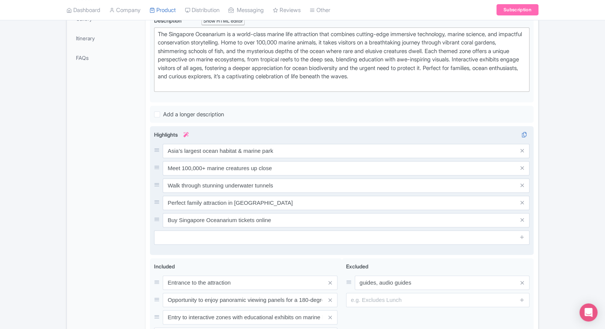
scroll to position [220, 0]
click at [233, 144] on input "Asia’s largest ocean habitat & marine park" at bounding box center [346, 150] width 367 height 14
paste input "One of the world’s largest oceanariums"
type input "One of the world’s largest oceanariums"
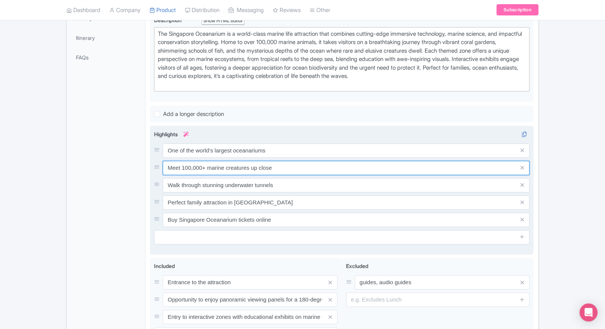
click at [255, 171] on input "Meet 100,000+ marine creatures up close" at bounding box center [346, 168] width 367 height 14
paste input "100,000+ marine creatures, 1,000+ species"
type input "100,000+ marine creatures, 1,000+ species"
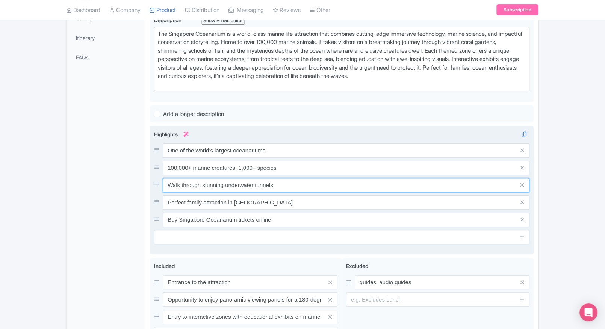
click at [207, 185] on input "Walk through stunning underwater tunnels" at bounding box center [346, 185] width 367 height 14
paste input "Immersive underwater tunnels & exhibit"
type input "Immersive underwater tunnels & exhibits"
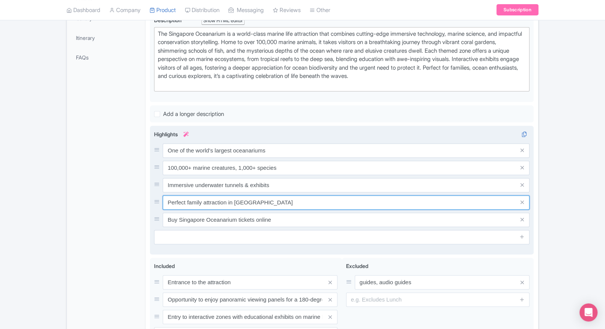
click at [243, 196] on input "Perfect family attraction in Sentosa" at bounding box center [346, 202] width 367 height 14
paste input "Daily feeding shows & marine talks"
type input "Daily feeding shows & marine talks"
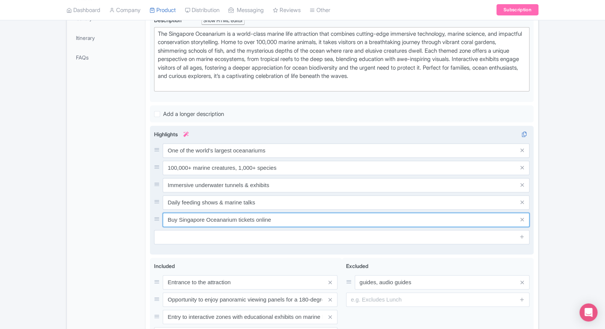
click at [256, 219] on input "Buy Singapore Oceanarium tickets online" at bounding box center [346, 219] width 367 height 14
paste input "Themed habitats from deep sea to coral reef"
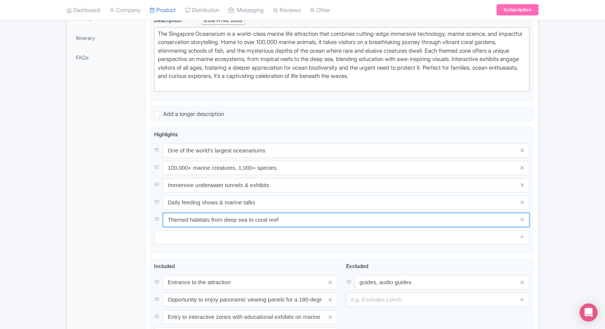
type input "Themed habitats from deep sea to coral reef"
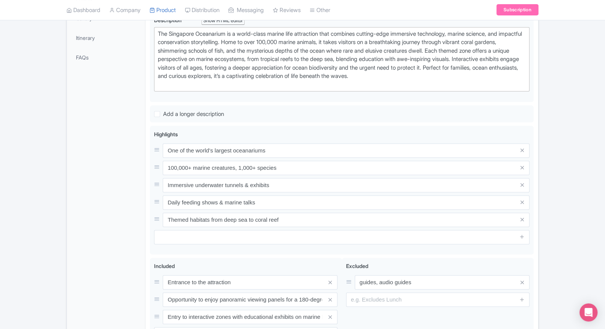
click at [111, 212] on div "General Booking Info Locations Settings Pricing Gallery Itinerary FAQs" at bounding box center [106, 147] width 79 height 472
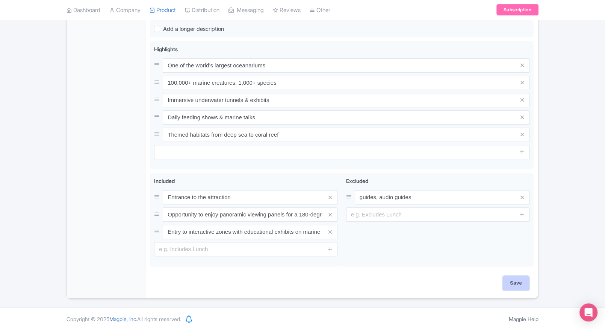
click at [517, 280] on input "Save" at bounding box center [516, 283] width 26 height 14
type input "Saving..."
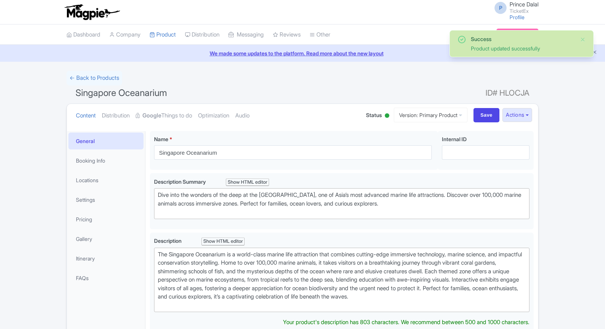
scroll to position [130, 0]
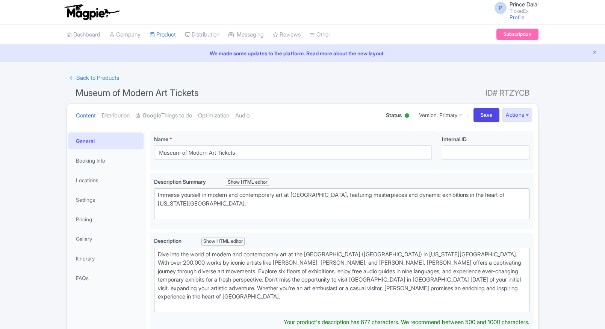
scroll to position [289, 0]
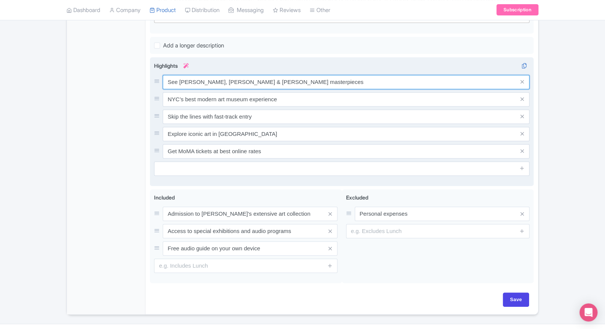
click at [225, 82] on div "See Van Gogh, Picasso & Warhol masterpieces NYC’s best modern art museum experi…" at bounding box center [342, 116] width 376 height 83
paste input "Masterpieces by [PERSON_NAME], [PERSON_NAME] & [PERSON_NAME]"
type input "Masterpieces by [PERSON_NAME], [PERSON_NAME] & [PERSON_NAME]"
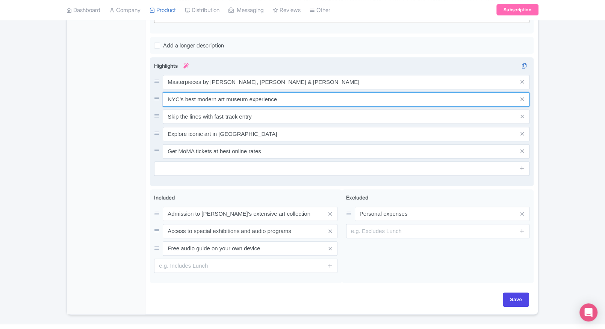
click at [187, 93] on input "NYC’s best modern art museum experience" at bounding box center [346, 99] width 367 height 14
paste input "Leading global modern art institution"
type input "Leading global modern art institution"
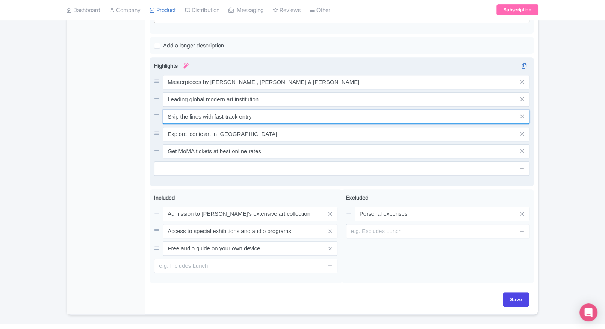
click at [262, 109] on input "Skip the lines with fast-track entry" at bounding box center [346, 116] width 367 height 14
paste input "culpture Garden with outdoor exhibits"
type input "Sculpture Garden with outdoor exhibits"
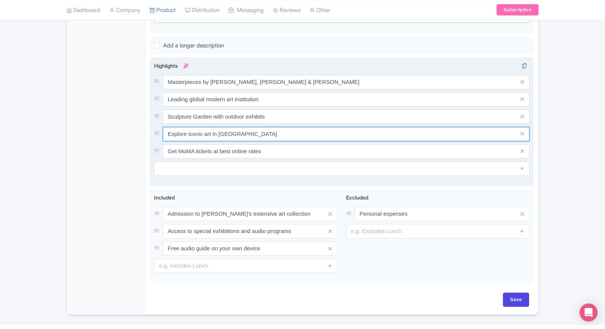
click at [247, 127] on input "Explore iconic art in Midtown Manhattan" at bounding box center [346, 134] width 367 height 14
paste input "Contemporary design, film & photography"
type input "Contemporary design, film & photography"
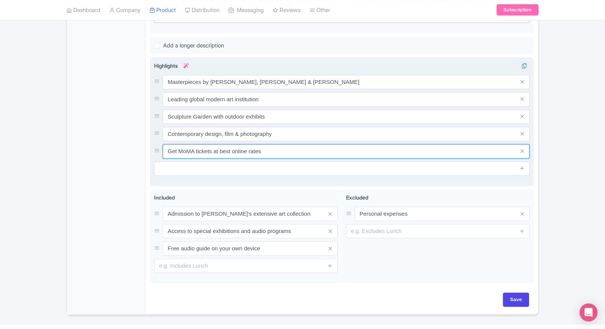
click at [257, 144] on input "Get MoMA tickets at best online rates" at bounding box center [346, 151] width 367 height 14
paste input "Centrally located near Rockefeller Center"
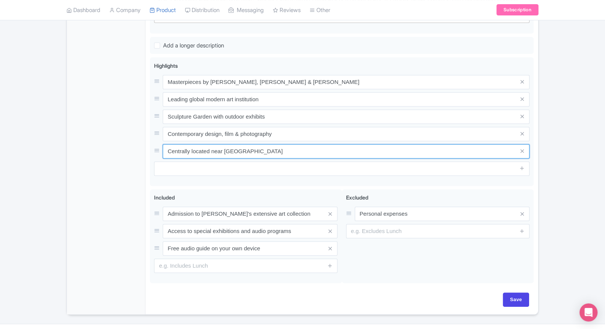
type input "Centrally located near Rockefeller Center"
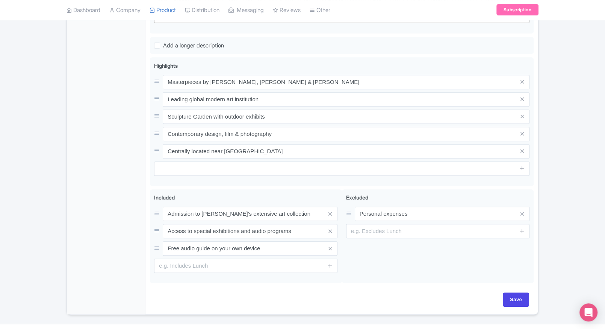
click at [92, 173] on div "General Booking Info Locations Settings Pricing Gallery Itinerary FAQs" at bounding box center [106, 78] width 79 height 472
click at [519, 292] on input "Save" at bounding box center [516, 299] width 26 height 14
type input "Saving..."
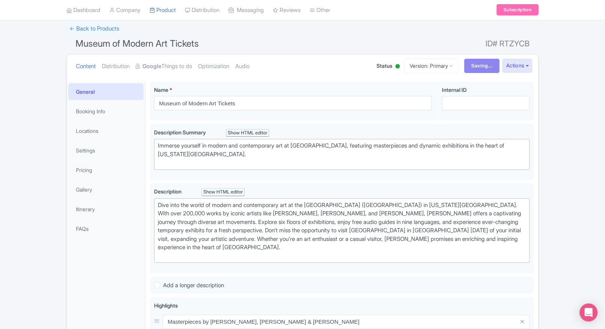
scroll to position [0, 0]
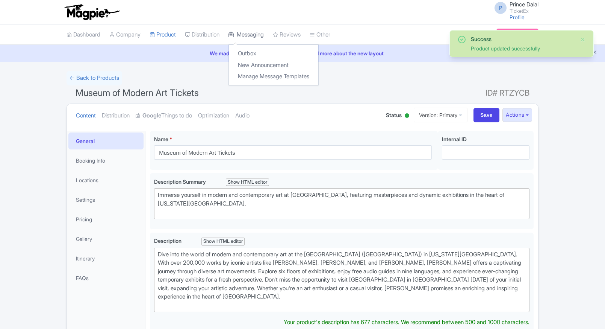
scroll to position [130, 0]
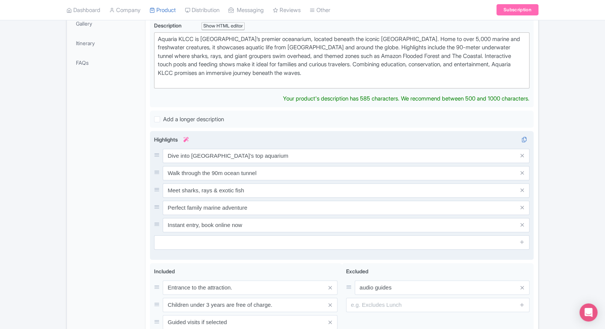
scroll to position [215, 0]
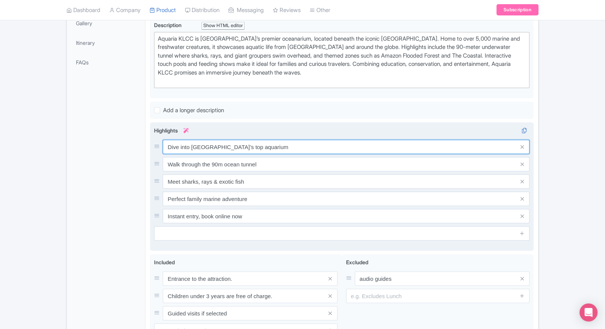
click at [194, 150] on div "Dive into Malaysia’s top aquarium Walk through the 90m ocean tunnel Meet sharks…" at bounding box center [342, 180] width 376 height 83
click at [211, 142] on input "Dive into Malaysia’s top aquarium" at bounding box center [346, 146] width 367 height 14
paste input "5,000+ aquatic & land creatures showcased"
type input "5,000+ aquatic & land creatures showcased"
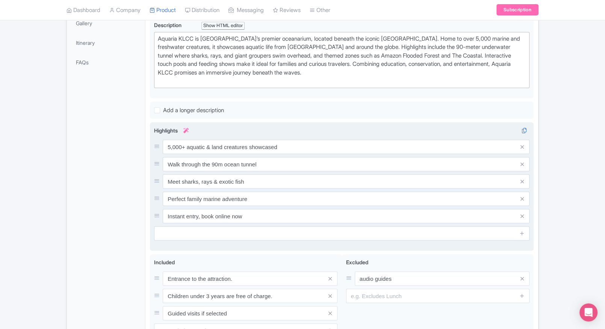
drag, startPoint x: 243, startPoint y: 169, endPoint x: 252, endPoint y: 167, distance: 10.1
click at [252, 167] on div "5,000+ aquatic & land creatures showcased Walk through the 90m ocean tunnel Mee…" at bounding box center [342, 180] width 376 height 83
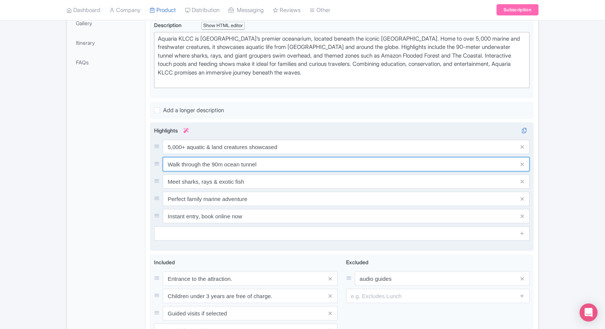
click at [252, 167] on input "Walk through the 90m ocean tunnel" at bounding box center [346, 164] width 367 height 14
paste input "90-meter underwater"
type input "Walk through 90-meter underwater tunnel"
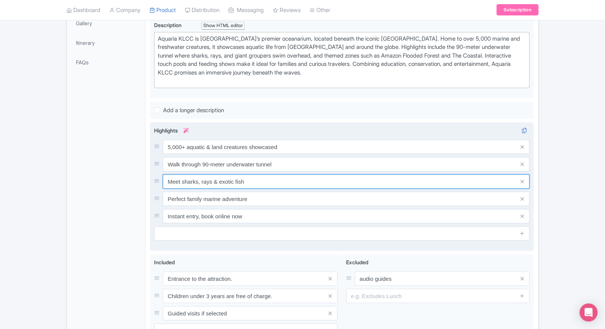
click at [268, 181] on input "Meet sharks, rays & exotic fish" at bounding box center [346, 181] width 367 height 14
paste input "Sharks, stingrays & coral reef displays"
type input "Sharks, stingrays & coral reef displays"
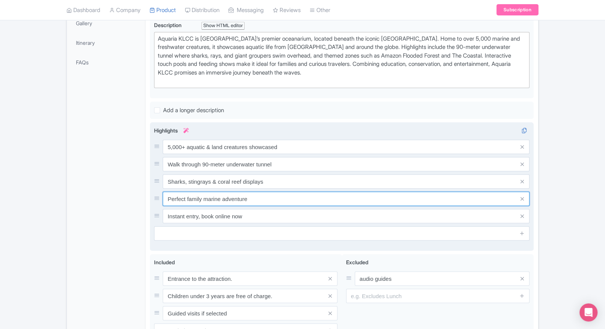
paste input "Interactive touch pools for children"
type input "Interactive touch pools for children"
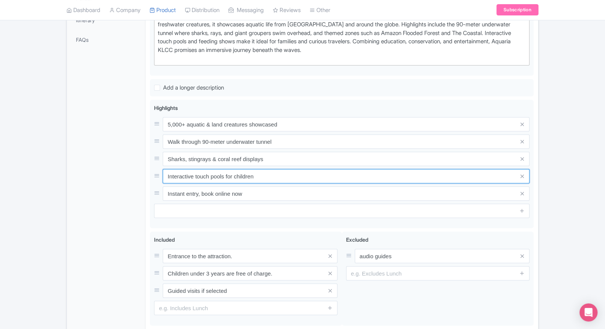
scroll to position [237, 0]
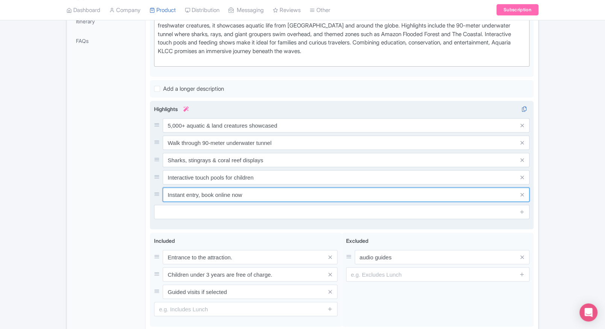
click at [229, 190] on input "Instant entry, book online now" at bounding box center [346, 194] width 367 height 14
paste input "Located beneath Kuala Lumpur Convention Centre"
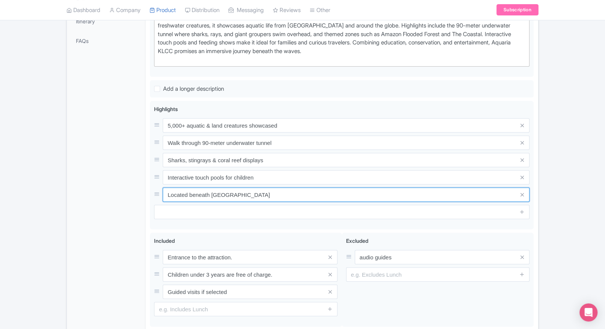
type input "Located beneath Kuala Lumpur Convention Centre"
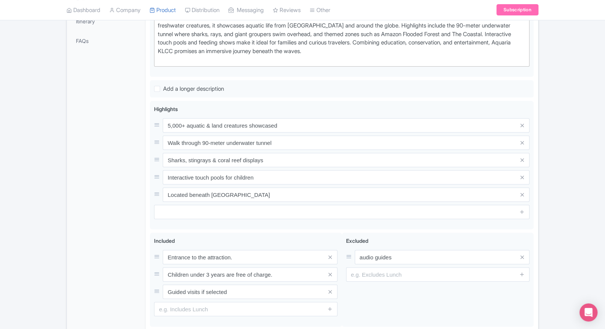
click at [143, 193] on div "General Booking Info Locations Settings Pricing Gallery Itinerary FAQs" at bounding box center [106, 126] width 79 height 464
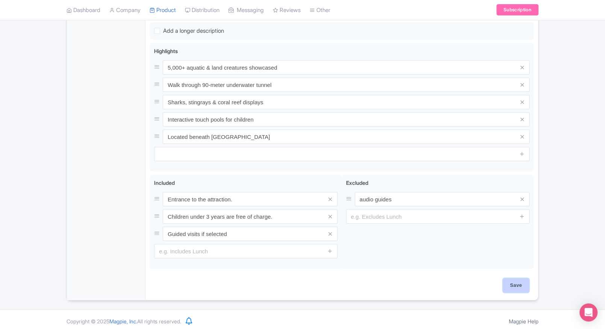
click at [510, 281] on input "Save" at bounding box center [516, 285] width 26 height 14
type input "Saving..."
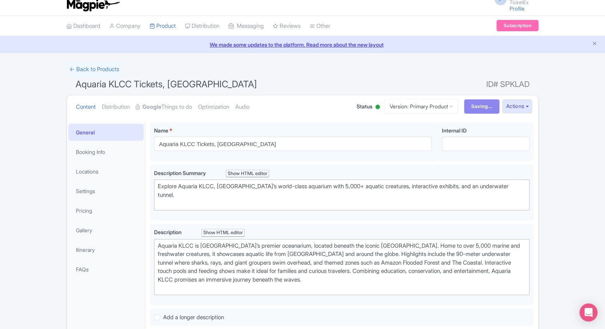
scroll to position [0, 0]
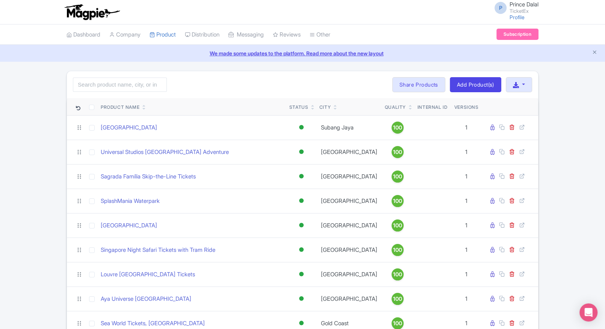
click at [138, 83] on input "search" at bounding box center [120, 84] width 94 height 14
click at [106, 81] on input "search" at bounding box center [120, 84] width 94 height 14
type input "by the"
click at [88, 77] on input "search" at bounding box center [120, 84] width 94 height 14
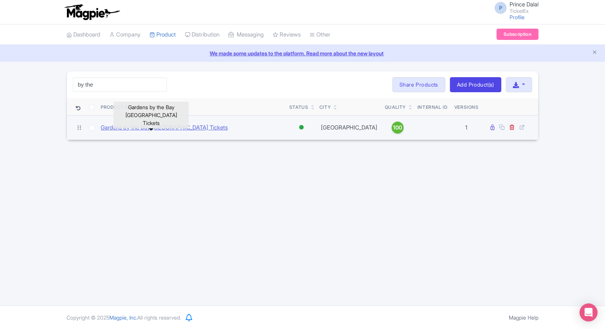
click at [139, 126] on link "Gardens by the Bay [GEOGRAPHIC_DATA] Tickets" at bounding box center [164, 127] width 127 height 9
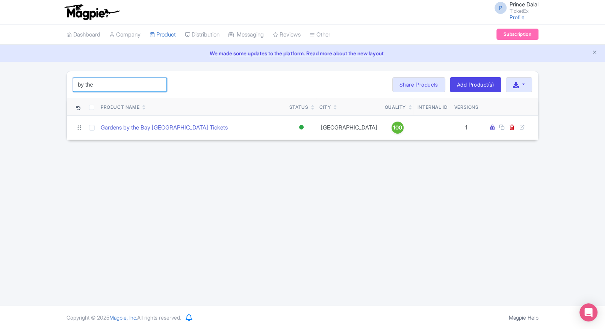
click at [131, 86] on input "by the" at bounding box center [120, 84] width 94 height 14
type input "b"
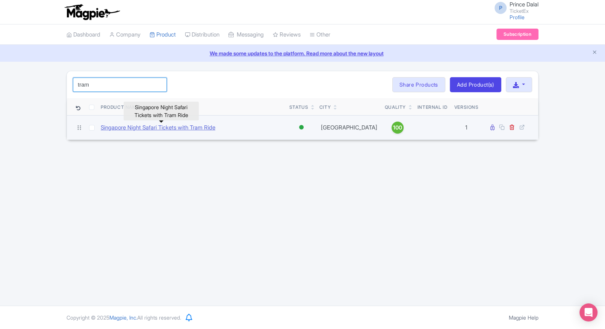
type input "tram"
click at [137, 126] on link "Singapore Night Safari Tickets with Tram Ride" at bounding box center [158, 127] width 115 height 9
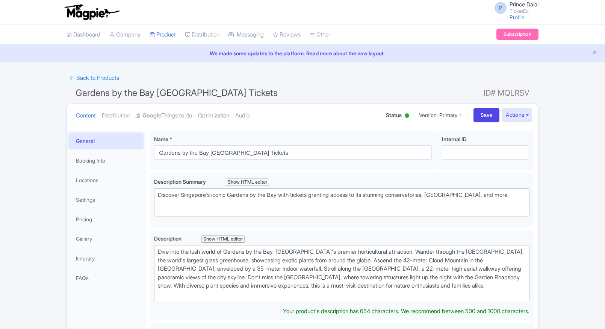
scroll to position [219, 0]
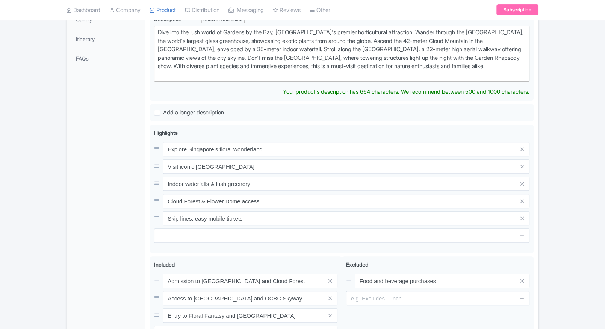
type trix-editor "<div>Dive into the lush world of Gardens by the Bay, Singapore's premier hortic…"
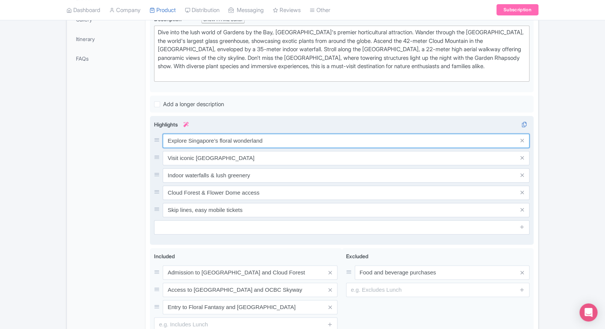
click at [224, 140] on input "Explore Singapore’s floral wonderland" at bounding box center [346, 140] width 367 height 14
paste input "Home to iconic Supertree Grove"
type input "Home to iconic Supertree Grove"
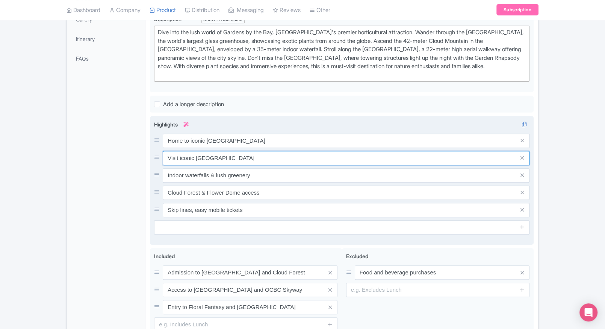
drag, startPoint x: 244, startPoint y: 164, endPoint x: 252, endPoint y: 157, distance: 10.2
click at [252, 157] on div "Home to iconic Supertree Grove Visit iconic Supertree Grove Indoor waterfalls &…" at bounding box center [342, 174] width 376 height 83
click at [252, 157] on input "Visit iconic Supertree Grove" at bounding box center [346, 158] width 367 height 14
paste input "Two giant cooled conservatories"
type input "Two giant cooled conservatories"
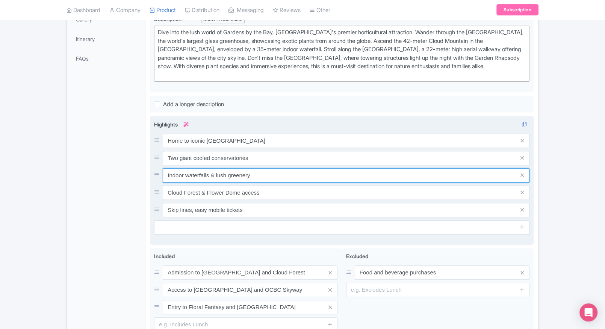
click at [260, 180] on input "Indoor waterfalls & lush greenery" at bounding box center [346, 175] width 367 height 14
paste input "Stunning Flower Dome & Cloud Forest"
type input "Stunning Flower Dome & Cloud Forest"
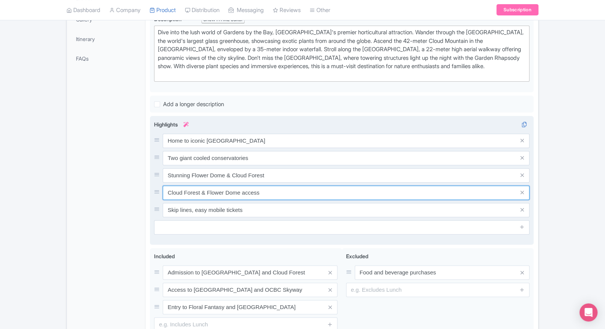
click at [259, 194] on input "Cloud Forest & Flower Dome access" at bounding box center [346, 192] width 367 height 14
paste input "Light & sound show at Garden Rhapsody"
type input "Light & sound show at Garden Rhapsody"
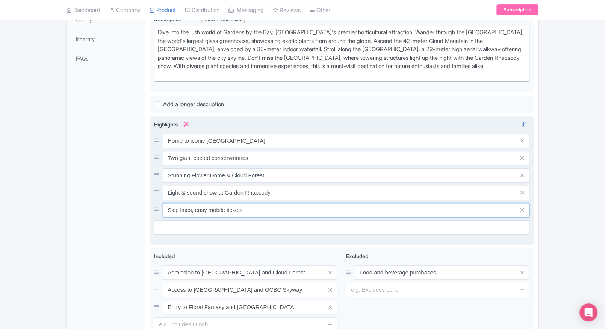
click at [277, 205] on input "Skip lines, easy mobile tickets" at bounding box center [346, 210] width 367 height 14
paste input "Panoramic OCBC Skyway walkway"
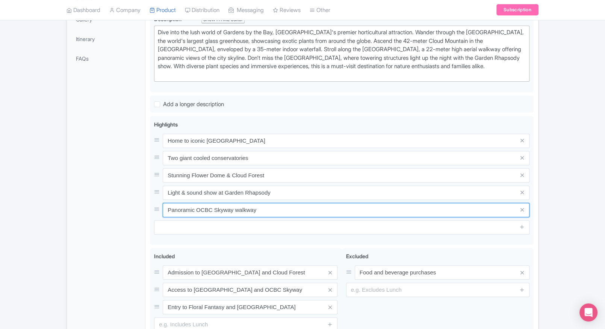
type input "Panoramic OCBC Skyway walkway"
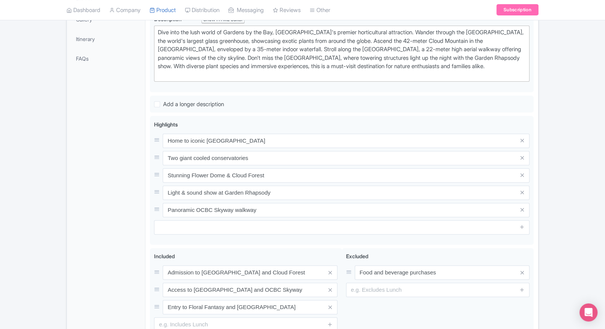
click at [132, 194] on div "General Booking Info Locations Settings Pricing Gallery Itinerary FAQs" at bounding box center [106, 142] width 79 height 461
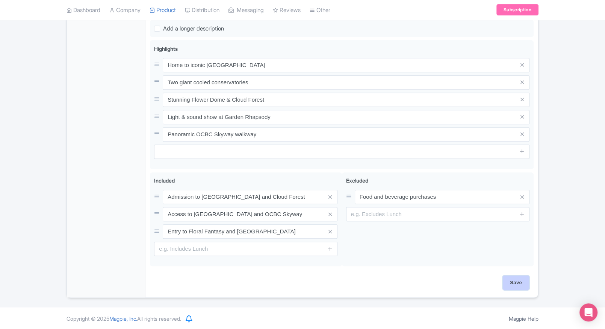
click at [513, 276] on input "Save" at bounding box center [516, 282] width 26 height 14
type input "Saving..."
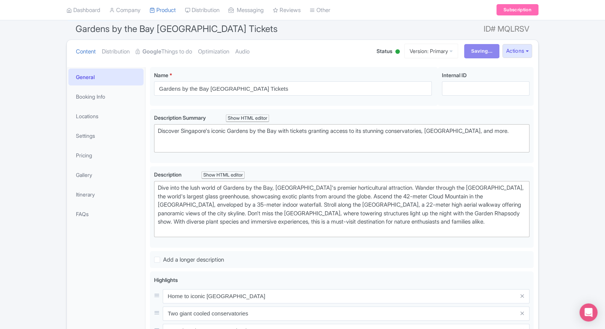
scroll to position [0, 0]
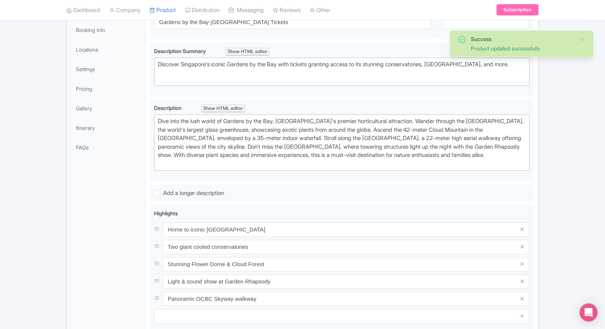
scroll to position [130, 0]
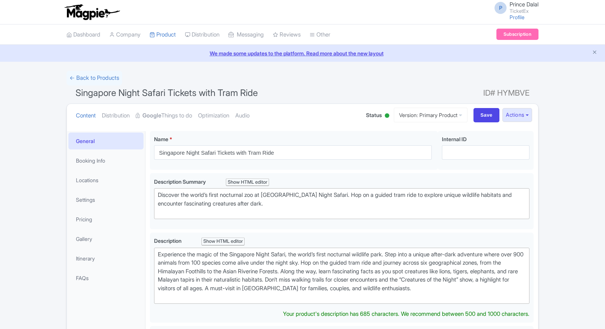
scroll to position [196, 0]
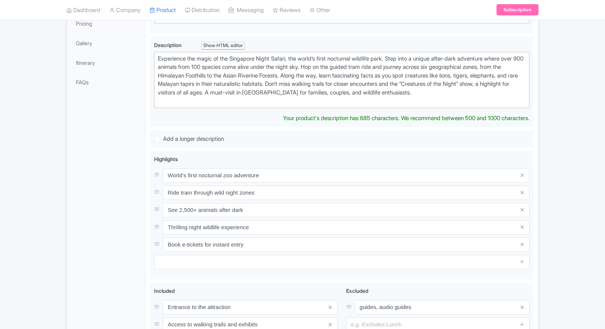
click at [125, 160] on div "General Booking Info Locations Settings Pricing Gallery Itinerary FAQs" at bounding box center [106, 171] width 79 height 472
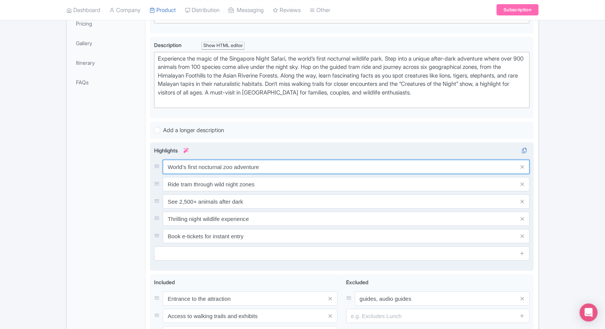
click at [211, 167] on input "World’s first nocturnal zoo adventure" at bounding box center [346, 166] width 367 height 14
paste input "wildlife park"
type input "World’s first nocturnal wildlife park"
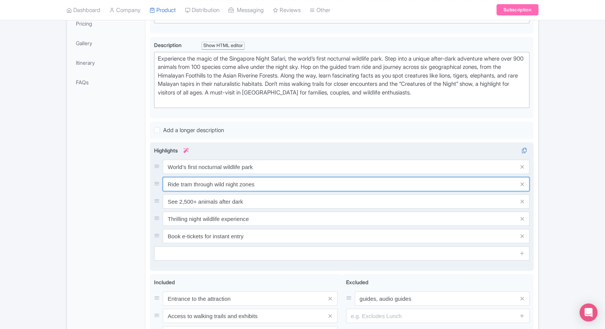
click at [237, 182] on input "Ride tram through wild night zones" at bounding box center [346, 184] width 367 height 14
paste input "Tram ride through themed fores"
type input "Tram ride through themed forest zones"
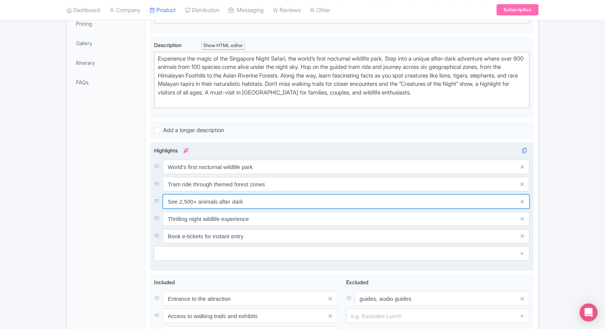
click at [225, 194] on input "See 2,500+ animals after dark" at bounding box center [346, 201] width 367 height 14
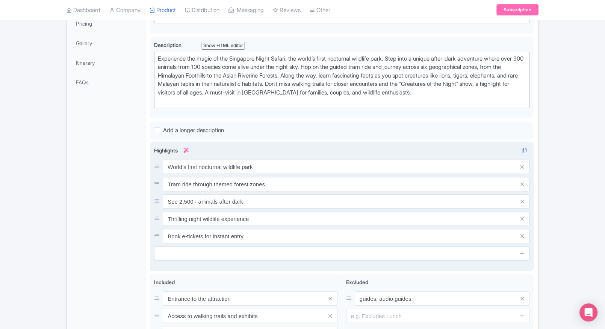
click at [225, 194] on input "See 2,500+ animals after dark" at bounding box center [346, 201] width 367 height 14
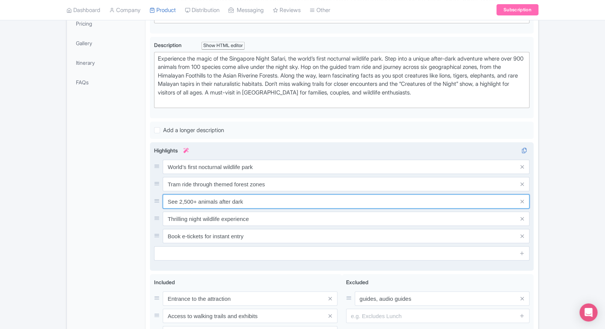
click at [225, 200] on input "See 2,500+ animals after dark" at bounding box center [346, 201] width 367 height 14
paste input "2,500+ animals from 130 species"
type input "2,500+ animals from 130 species"
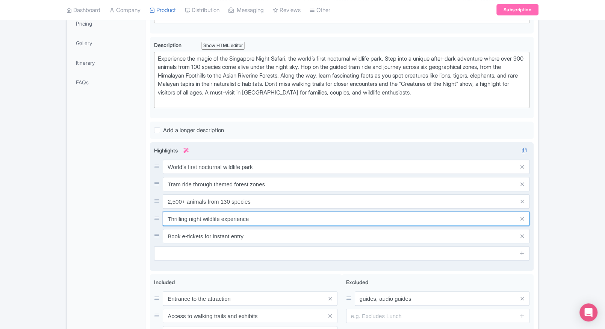
click at [227, 222] on input "Thrilling night wildlife experience" at bounding box center [346, 218] width 367 height 14
paste input "Fire show & interactive cultural performances"
type input "Fire show & interactive cultural performances"
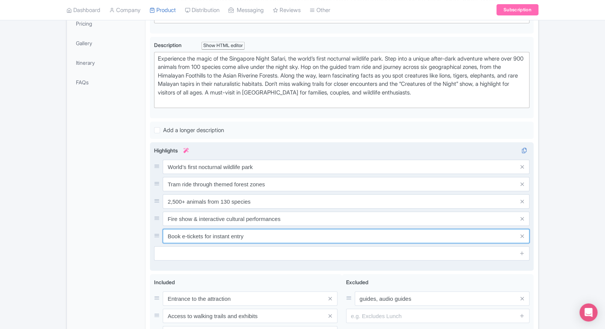
click at [222, 229] on input "Book e-tickets for instant entry" at bounding box center [346, 236] width 367 height 14
paste input "Leopard Trail & Fishing Cat Trail walks"
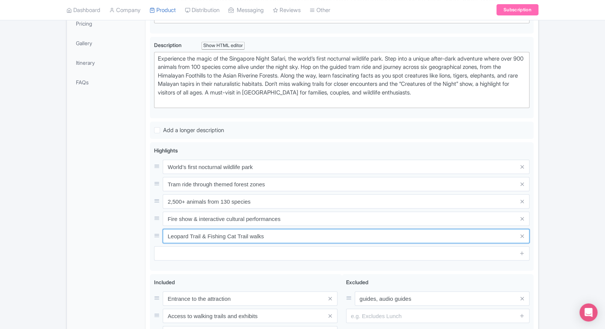
type input "Leopard Trail & Fishing Cat Trail walks"
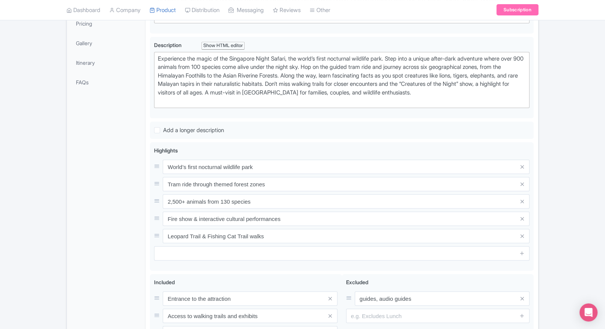
click at [96, 231] on div "General Booking Info Locations Settings Pricing Gallery Itinerary FAQs" at bounding box center [106, 167] width 79 height 464
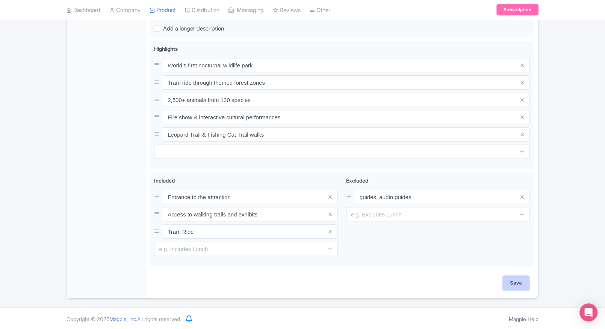
click at [515, 277] on input "Save" at bounding box center [516, 283] width 26 height 14
type input "Saving..."
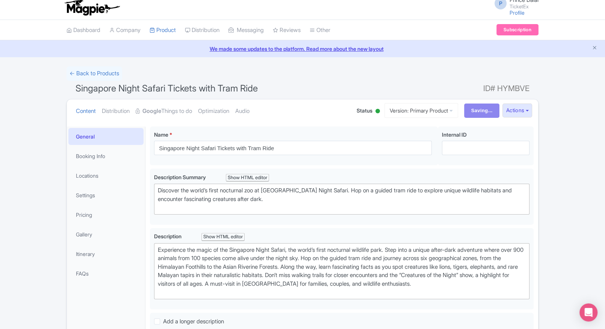
scroll to position [0, 0]
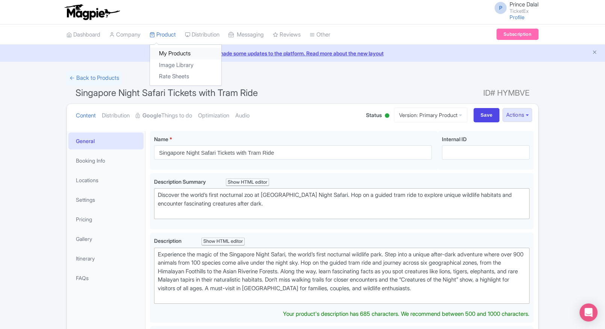
click at [165, 48] on link "My Products" at bounding box center [185, 54] width 71 height 12
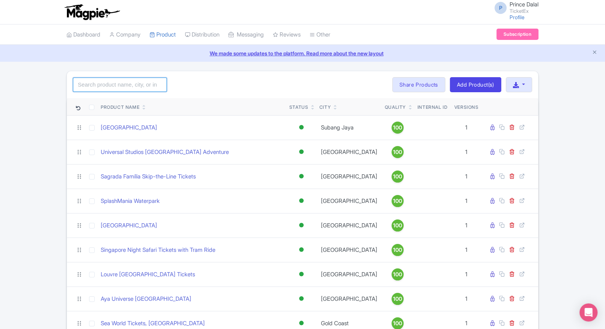
click at [116, 85] on input "search" at bounding box center [120, 84] width 94 height 14
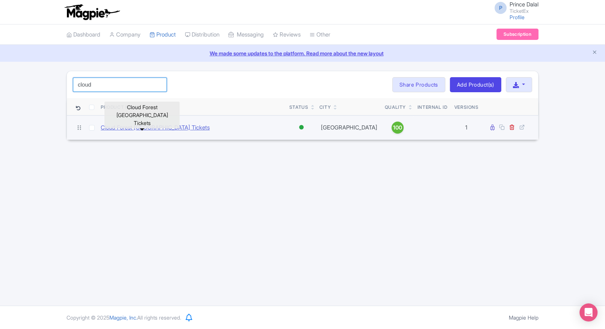
type input "cloud"
click at [114, 124] on link "Cloud Forest [GEOGRAPHIC_DATA] Tickets" at bounding box center [155, 127] width 109 height 9
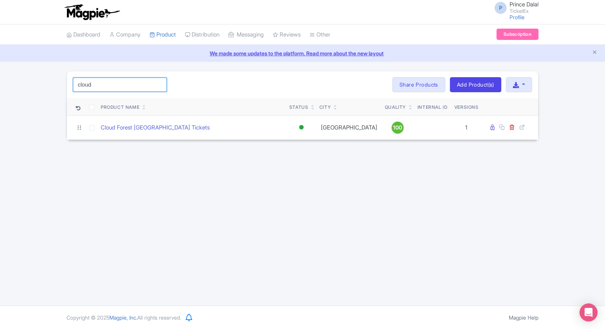
click at [115, 82] on input "cloud" at bounding box center [120, 84] width 94 height 14
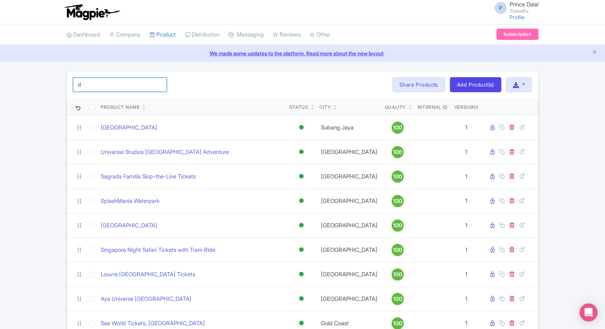
click at [107, 89] on input "d" at bounding box center [120, 84] width 94 height 14
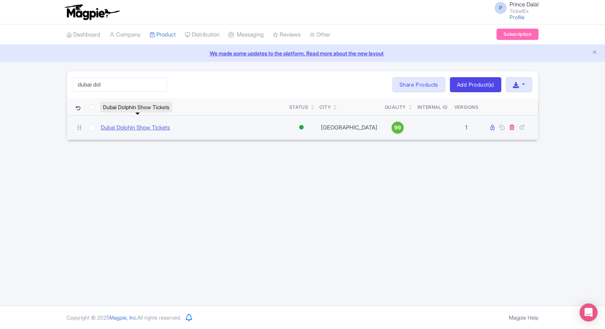
click at [111, 127] on link "Dubai Dolphin Show Tickets" at bounding box center [135, 127] width 69 height 9
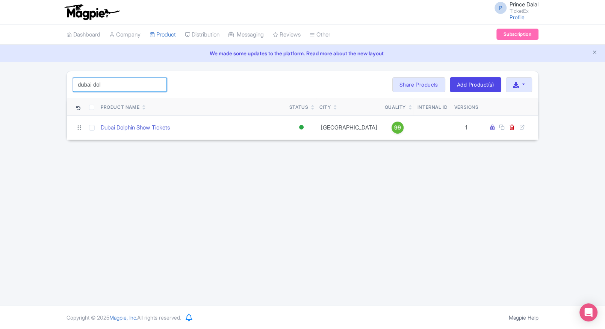
click at [118, 81] on input "dubai dol" at bounding box center [120, 84] width 94 height 14
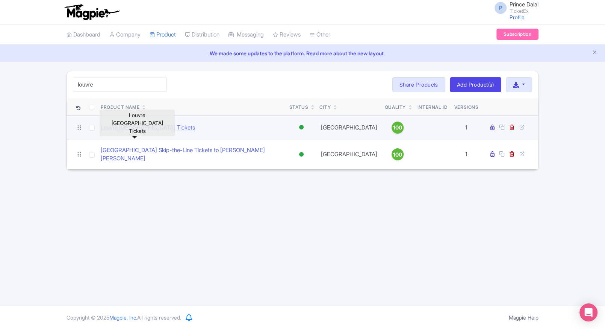
click at [139, 126] on link "Louvre [GEOGRAPHIC_DATA] Tickets" at bounding box center [148, 127] width 94 height 9
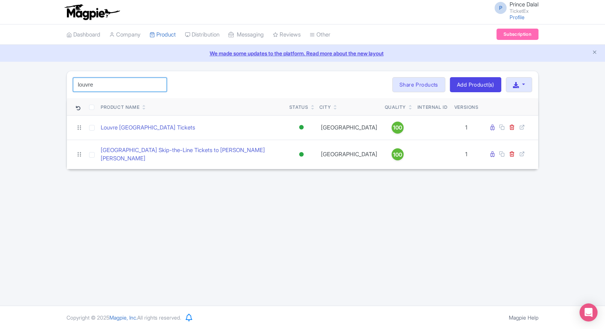
click at [115, 83] on input "louvre" at bounding box center [120, 84] width 94 height 14
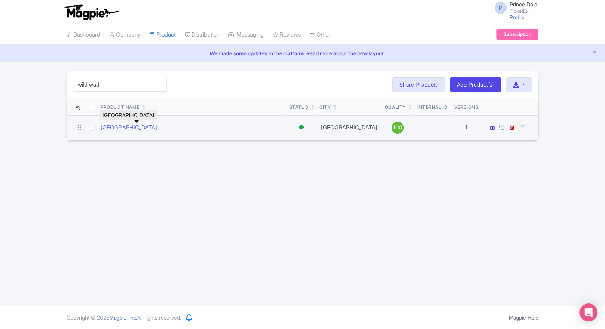
click at [115, 128] on link "[GEOGRAPHIC_DATA]" at bounding box center [129, 127] width 56 height 9
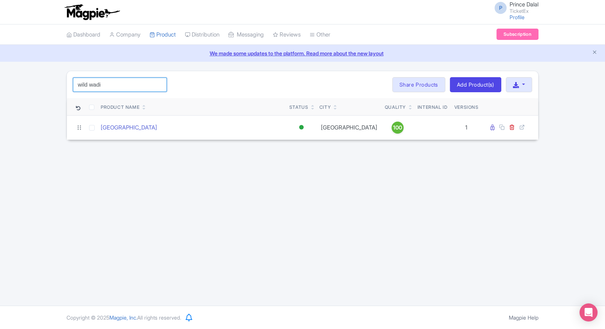
click at [130, 81] on input "wild wadi" at bounding box center [120, 84] width 94 height 14
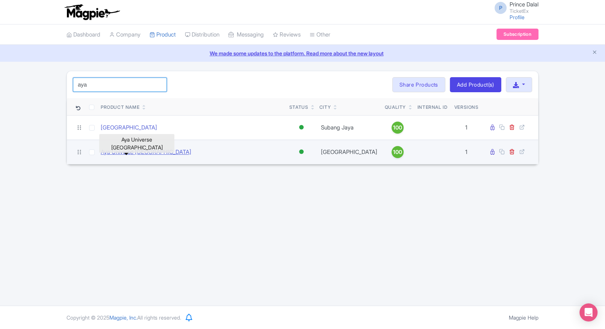
type input "aya"
click at [123, 150] on link "Aya Universe [GEOGRAPHIC_DATA]" at bounding box center [146, 152] width 91 height 9
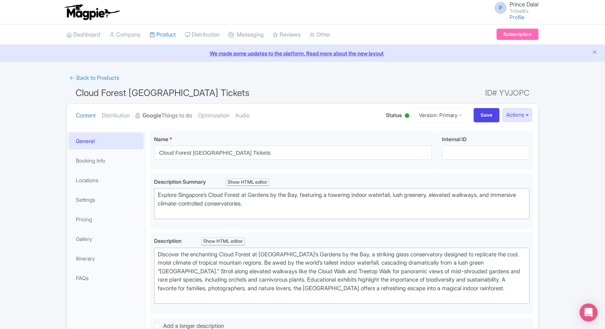
click at [182, 111] on link "Google Things to do" at bounding box center [164, 116] width 56 height 24
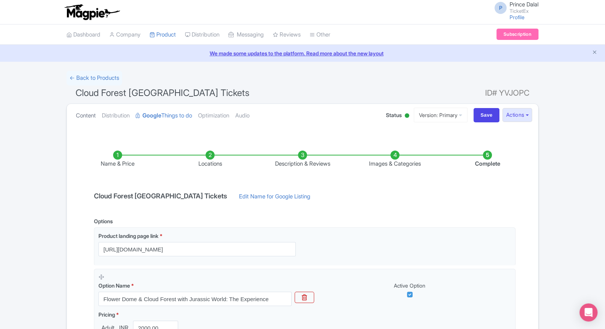
click at [76, 116] on link "Content" at bounding box center [86, 116] width 20 height 24
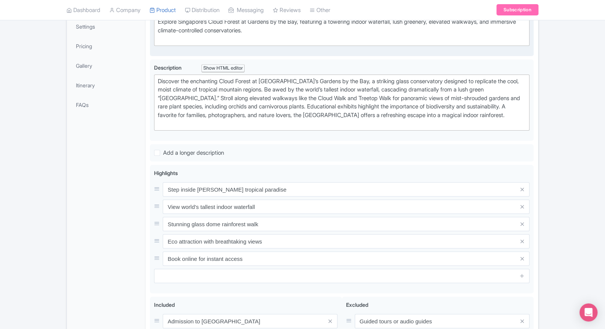
scroll to position [207, 0]
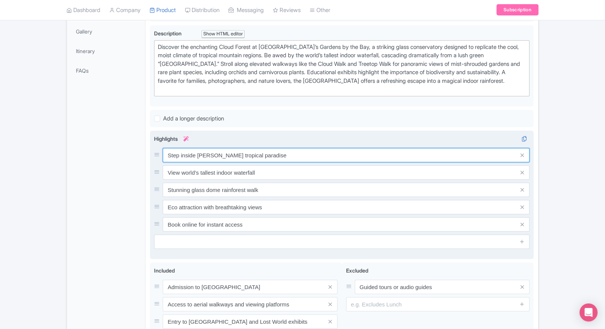
click at [223, 148] on input "Step inside misty tropical paradise" at bounding box center [346, 155] width 367 height 14
paste input "Enchanting indoor tropical mountain"
type input "Enchanting indoor tropical mountain"
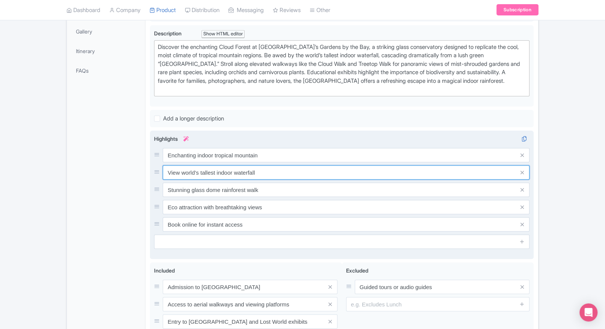
click at [192, 173] on input "View world’s tallest indoor waterfall" at bounding box center [346, 172] width 367 height 14
paste input "35-meter-tall indoor waterfall feature"
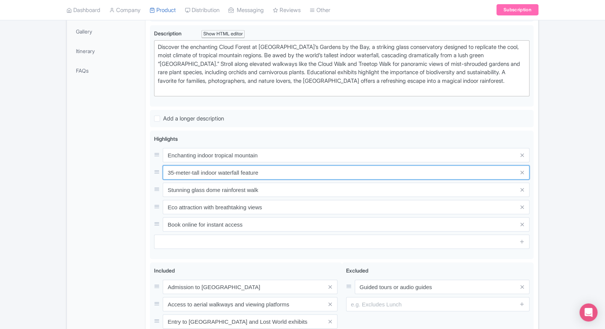
type input "35-meter-tall indoor waterfall feature"
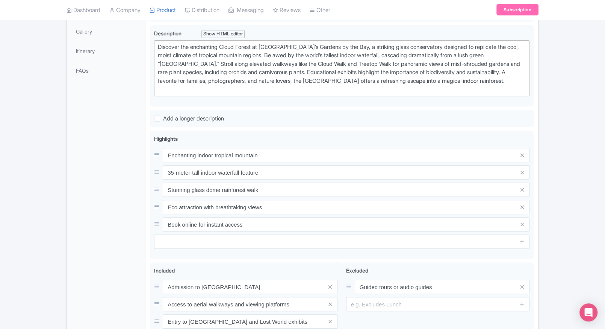
click at [111, 188] on div "General Booking Info Locations Settings Pricing Gallery Itinerary FAQs" at bounding box center [106, 156] width 79 height 464
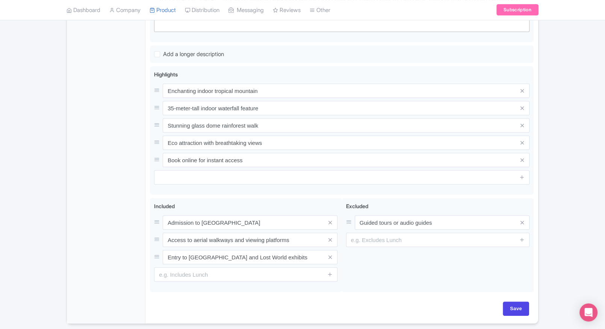
scroll to position [272, 0]
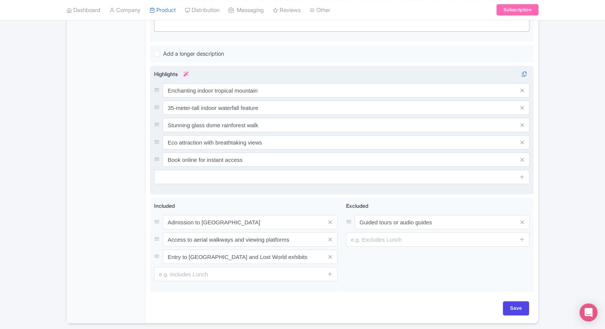
click at [247, 130] on div "Enchanting indoor tropical mountain 35-meter-tall indoor waterfall feature Stun…" at bounding box center [342, 124] width 376 height 83
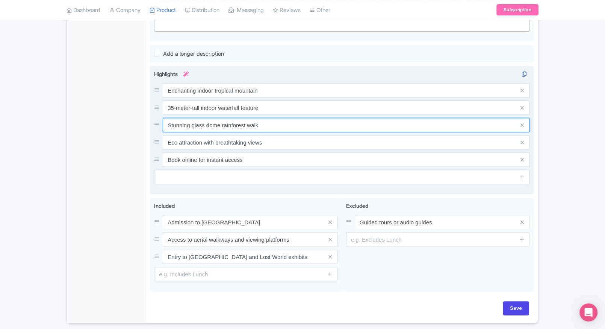
paste input "Rare orchids, ferns & exotic plants"
type input "Rare orchids, ferns & exotic plants"
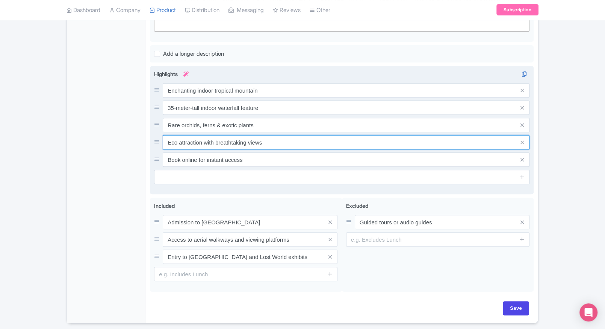
click at [258, 138] on input "Eco attraction with breathtaking views" at bounding box center [346, 142] width 367 height 14
paste input "Mist-filled walkways & elevated bridge"
type input "Mist-filled walkways & elevated bridges"
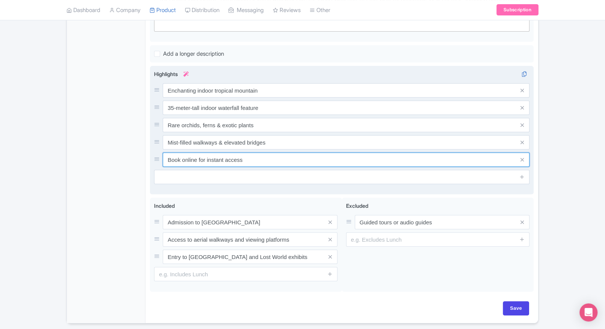
click at [230, 163] on input "Book online for instant access" at bounding box center [346, 159] width 367 height 14
paste input "Sustainable climate-controlled dome"
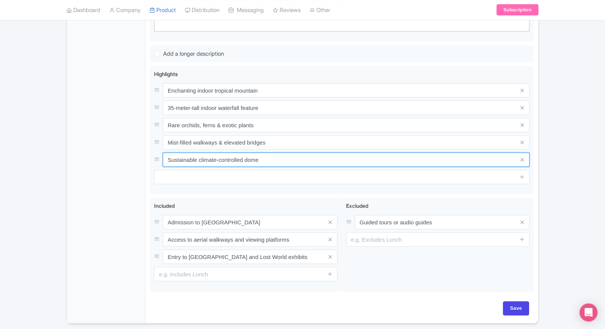
type input "Sustainable climate-controlled dome"
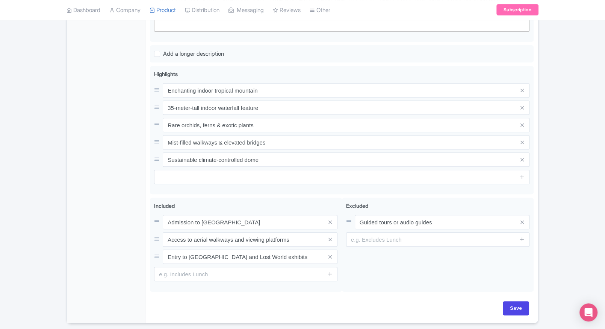
click at [109, 184] on div "General Booking Info Locations Settings Pricing Gallery Itinerary FAQs" at bounding box center [106, 91] width 79 height 464
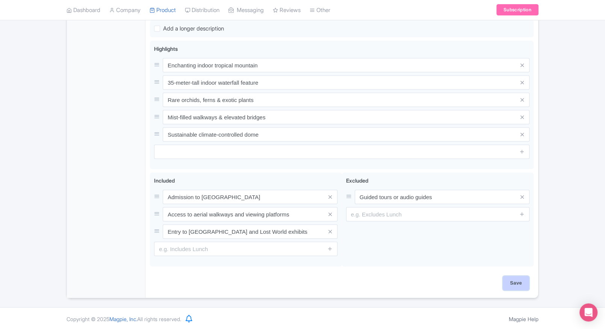
click at [512, 280] on input "Save" at bounding box center [516, 283] width 26 height 14
type input "Saving..."
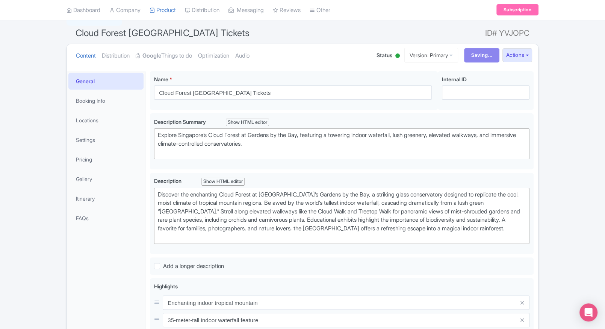
scroll to position [0, 0]
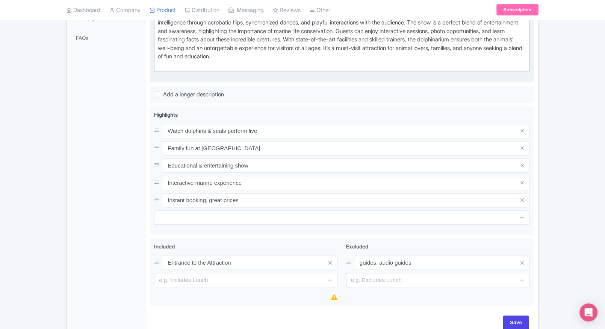
scroll to position [239, 0]
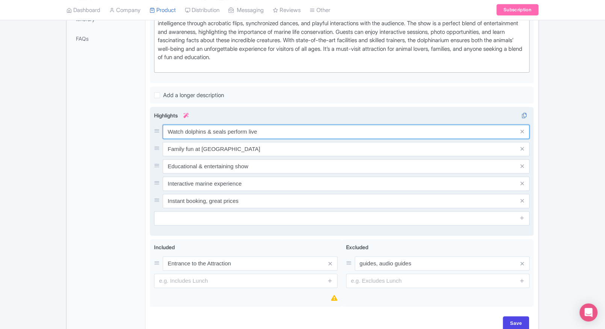
click at [289, 128] on input "Watch dolphins & seals perform live" at bounding box center [346, 131] width 367 height 14
paste input "tricks"
type input "Watch dolphins & seals perform live tricks"
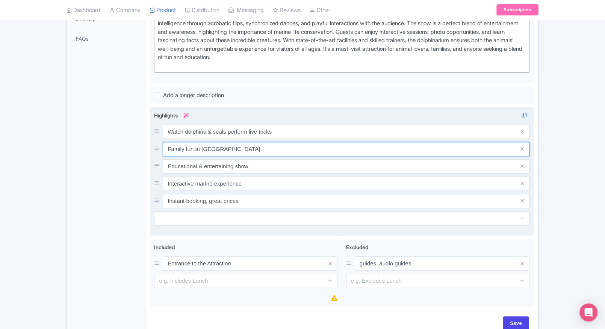
click at [257, 150] on input "Family fun at [GEOGRAPHIC_DATA]" at bounding box center [346, 149] width 367 height 14
paste input "Educational family-friendly entertainment"
type input "Educational family-friendly entertainment"
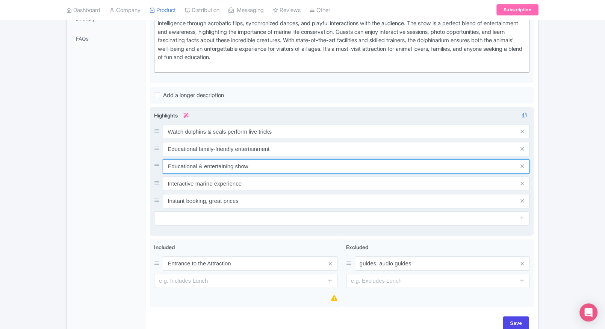
click at [264, 164] on input "Educational & entertaining show" at bounding box center [346, 166] width 367 height 14
paste input "Interactive photo opportunities available"
type input "Interactive photo opportunities available"
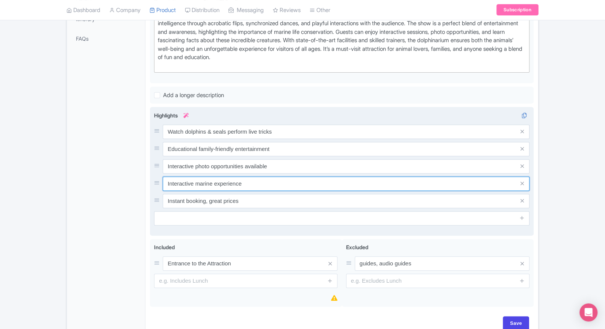
click at [270, 181] on input "Interactive marine experience" at bounding box center [346, 183] width 367 height 14
paste input "Located inside [GEOGRAPHIC_DATA]"
type input "Located inside [GEOGRAPHIC_DATA]"
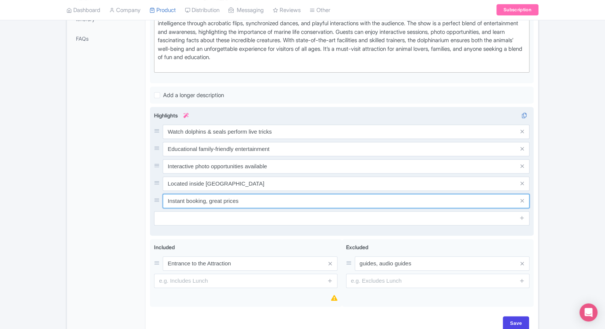
click at [246, 199] on input "Instant booking, great prices" at bounding box center [346, 201] width 367 height 14
paste input "45-minute fun-filled marine show"
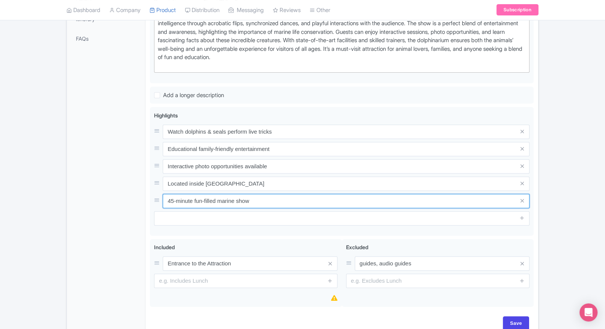
type input "45-minute fun-filled marine show"
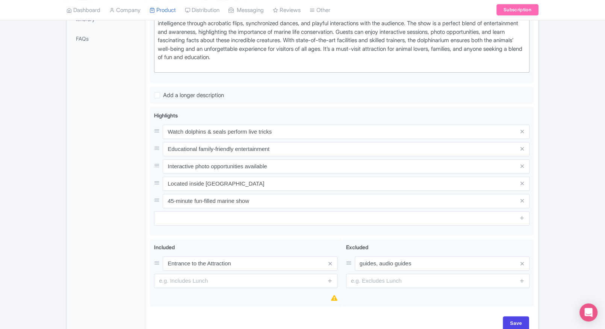
click at [126, 216] on div "General Booking Info Locations Settings Pricing Gallery Itinerary FAQs" at bounding box center [106, 115] width 79 height 446
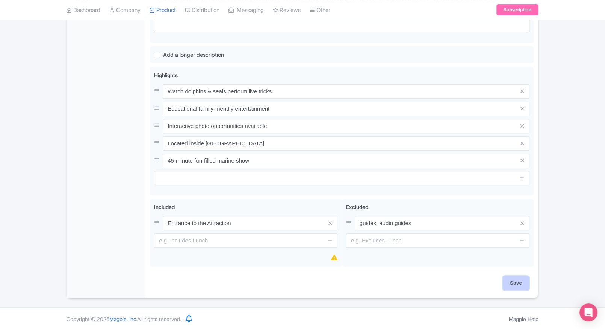
click at [522, 282] on input "Save" at bounding box center [516, 283] width 26 height 14
type input "Saving..."
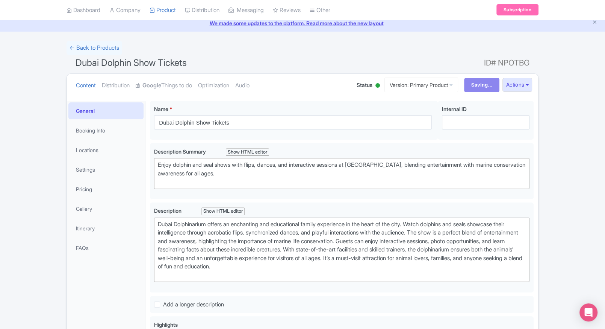
scroll to position [0, 0]
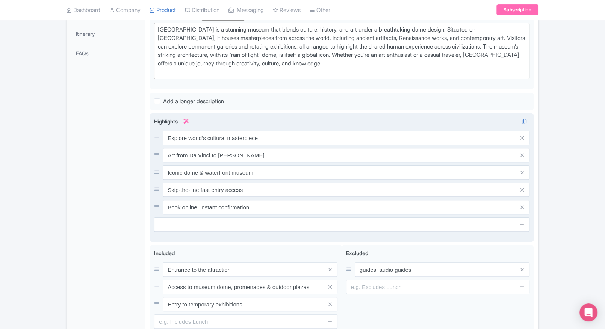
scroll to position [221, 0]
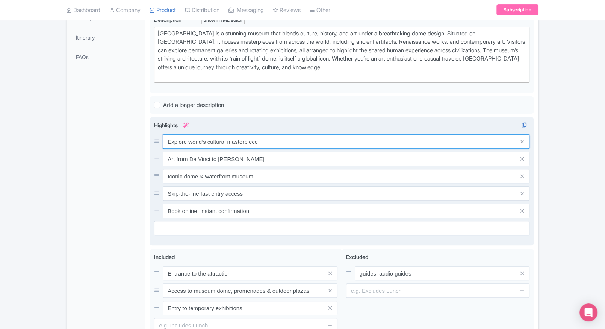
click at [223, 135] on input "Explore world’s cultural masterpiece" at bounding box center [346, 141] width 367 height 14
paste input "Iconic dome museum on Saadiyat Island"
type input "Iconic dome museum on Saadiyat Island"
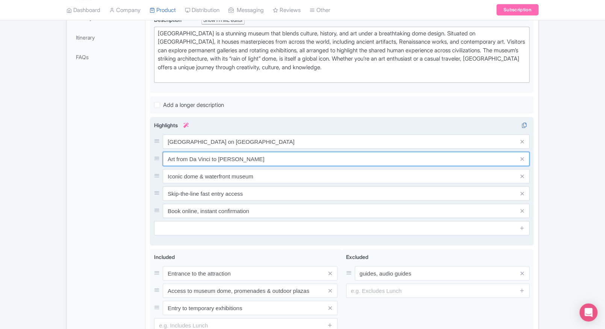
click at [216, 157] on input "Art from Da Vinci to Van Gogh" at bounding box center [346, 159] width 367 height 14
paste input "works from ancient to contemporary"
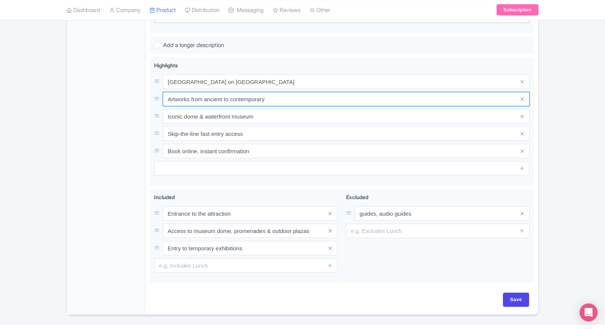
scroll to position [297, 0]
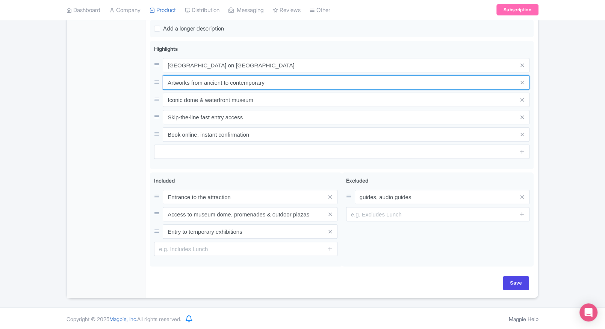
type input "Artworks from ancient to contemporary"
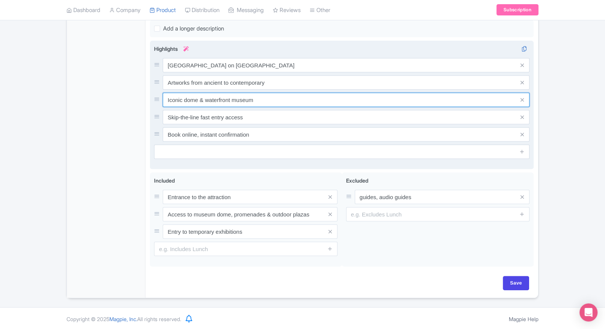
click at [249, 102] on input "Iconic dome & waterfront museum" at bounding box center [346, 99] width 367 height 14
paste input "Masterpieces by Da Vinci, Monet & more"
type input "Masterpieces by Da Vinci, Monet & more"
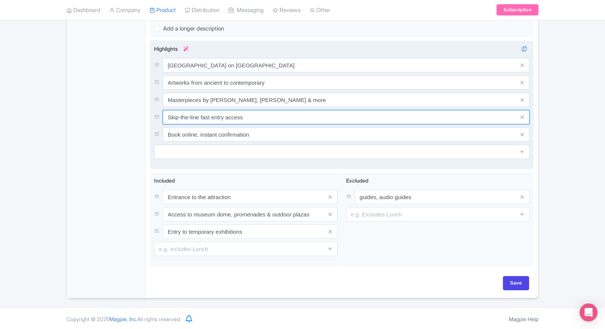
click at [260, 121] on input "Skip-the-line fast entry access" at bounding box center [346, 117] width 367 height 14
paste input "Immersive galleries & light-filled space"
type input "Immersive galleries & light-filled spaces"
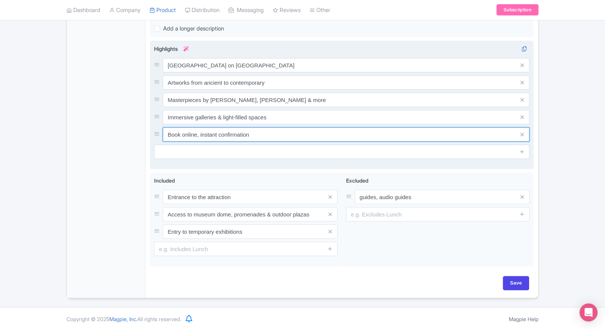
click at [272, 132] on input "Book online, instant confirmation" at bounding box center [346, 134] width 367 height 14
paste input "Family-friendly exhibitions & workshops"
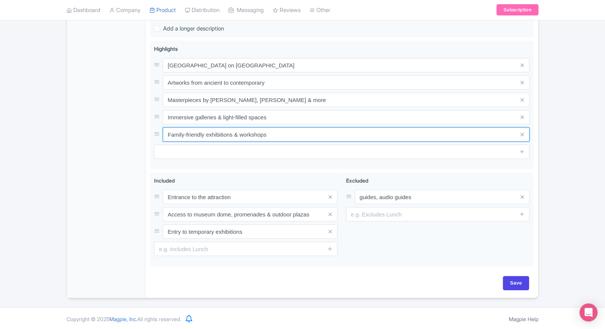
type input "Family-friendly exhibitions & workshops"
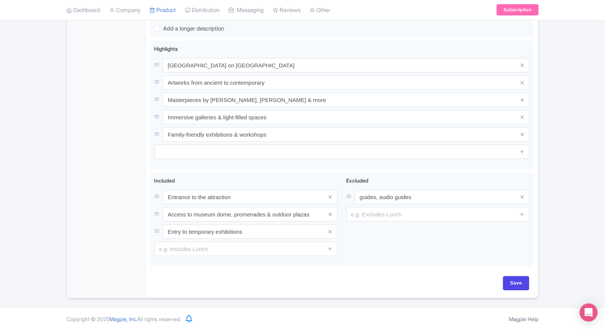
click at [553, 139] on div "← Back to Products Louvre Abu Dhabi Tickets ID# EGZTJO Content Distribution Goo…" at bounding box center [302, 36] width 605 height 524
click at [520, 283] on input "Save" at bounding box center [516, 283] width 26 height 14
type input "Saving..."
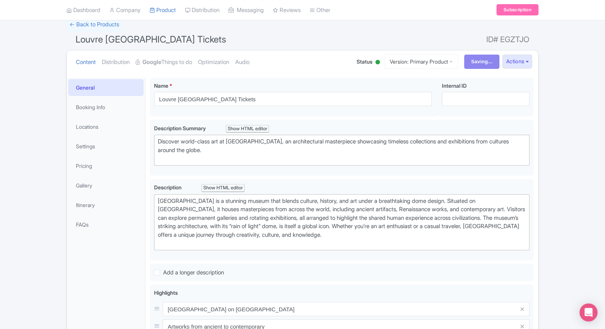
scroll to position [0, 0]
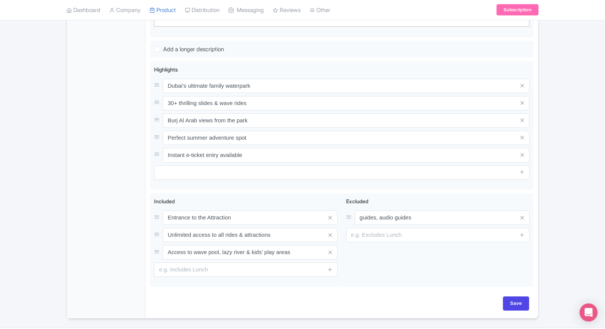
scroll to position [275, 0]
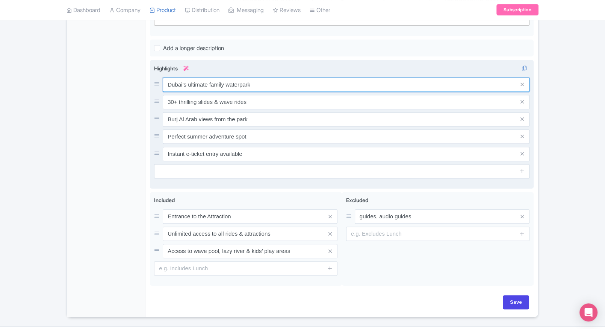
click at [232, 88] on input "Dubai’s ultimate family waterpark" at bounding box center [346, 84] width 367 height 14
paste input "30+ thrilling rides & slides by Burj Al Arab"
type input "30+ thrilling rides & slides by Burj Al Arab"
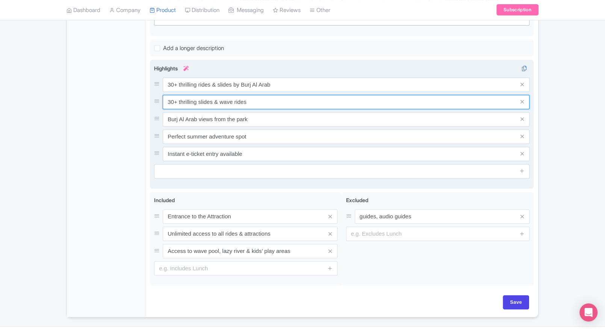
click at [246, 104] on input "30+ thrilling slides & wave rides" at bounding box center [346, 102] width 367 height 14
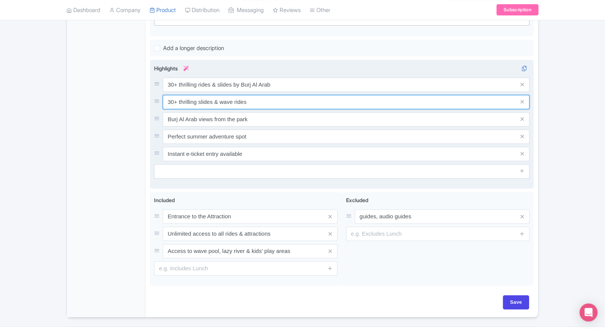
paste input "Iconic Jumeirah Sceirah free-fall slide"
type input "Iconic Jumeirah Sceirah free-fall slide"
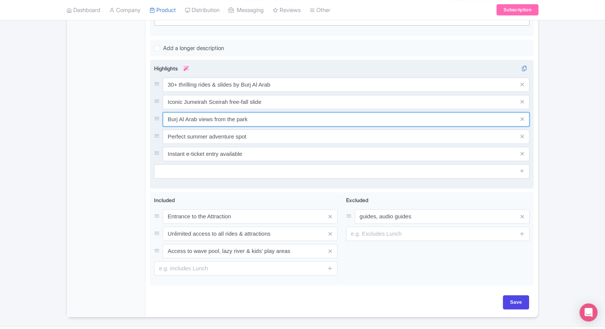
click at [214, 116] on input "Burj Al Arab views from the park" at bounding box center [346, 119] width 367 height 14
paste input "Lazy rivers, wave pools & family rides"
type input "Lazy rivers, wave pools & family rides"
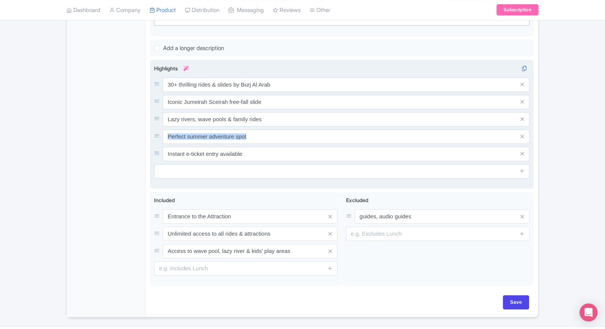
drag, startPoint x: 270, startPoint y: 143, endPoint x: 273, endPoint y: 138, distance: 5.9
click at [273, 138] on div "30+ thrilling rides & slides by Burj Al Arab Iconic Jumeirah Sceirah free-fall …" at bounding box center [342, 118] width 376 height 83
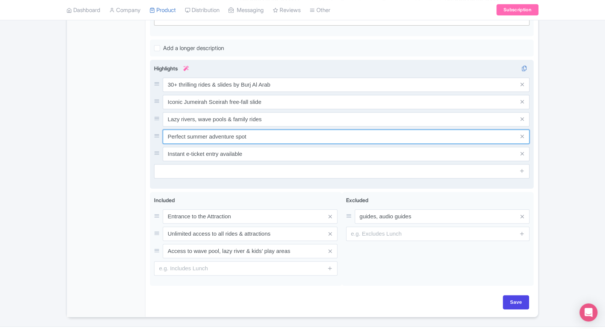
click at [273, 138] on input "Perfect summer adventure spot" at bounding box center [346, 136] width 367 height 14
paste input "Kids’ zones with gentle attractions"
type input "Kids’ zones with gentle attractions"
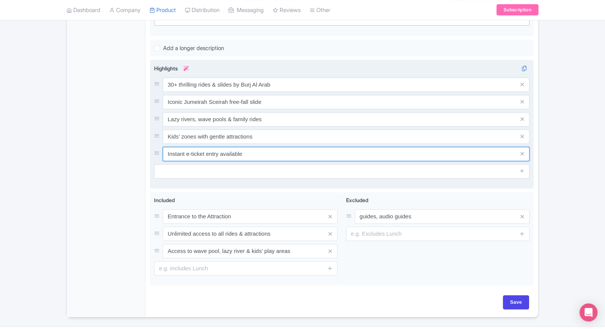
click at [265, 154] on input "Instant e-ticket entry available" at bounding box center [346, 154] width 367 height 14
paste input "Great spot for family fun in [GEOGRAPHIC_DATA]"
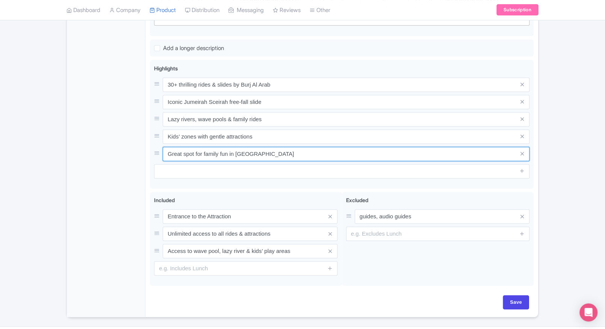
type input "Great spot for family fun in [GEOGRAPHIC_DATA]"
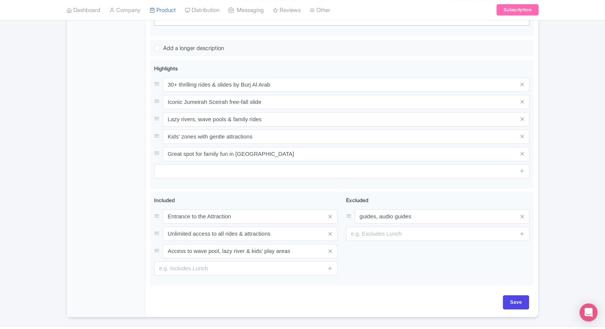
click at [105, 177] on div "General Booking Info Locations Settings Pricing Gallery Itinerary FAQs" at bounding box center [106, 86] width 79 height 461
click at [512, 299] on input "Save" at bounding box center [516, 302] width 26 height 14
type input "Saving..."
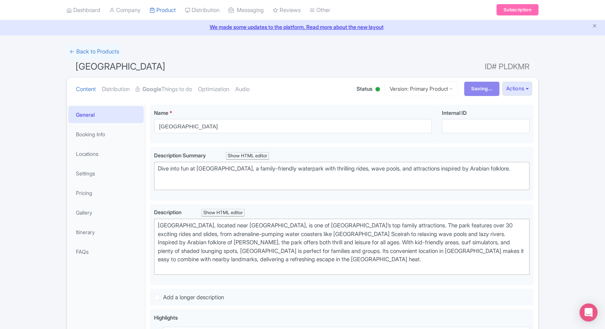
scroll to position [0, 0]
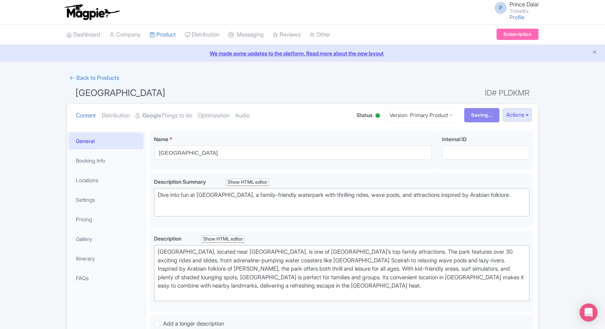
click at [52, 161] on div "← Back to Products Wild Wadi Waterpark Dubai ID# PLDKMR Content Distribution Go…" at bounding box center [302, 332] width 605 height 522
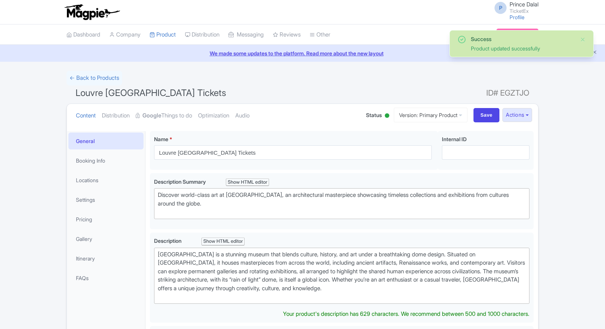
scroll to position [130, 0]
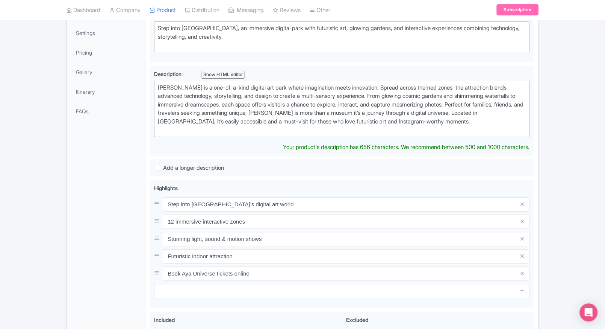
scroll to position [251, 0]
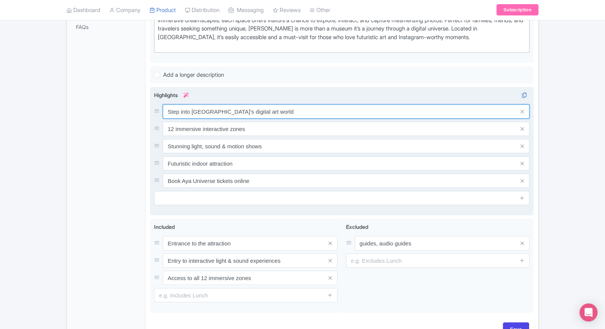
click at [202, 121] on div "Step into Dubai’s digital art world 12 immersive interactive zones Stunning lig…" at bounding box center [342, 145] width 376 height 83
paste input "Immersive digital art & light experience"
type input "Immersive digital art & light experience"
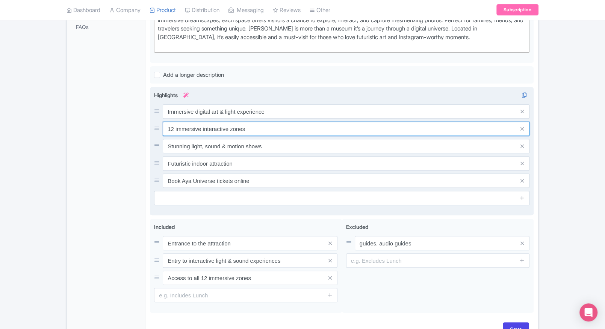
click at [232, 127] on input "12 immersive interactive zones" at bounding box center [346, 128] width 367 height 14
paste input "nteractive zones with cosmic them"
type input "12 interactive zones with cosmic themes"
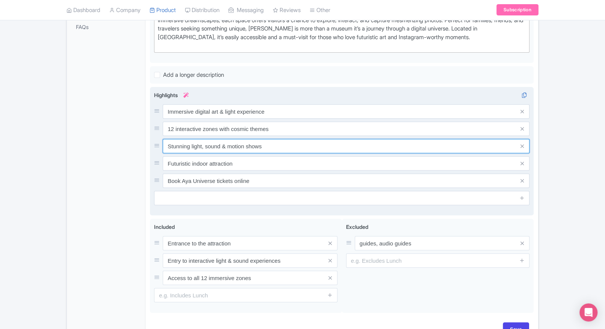
click at [261, 146] on input "Stunning light, sound & motion shows" at bounding box center [346, 146] width 367 height 14
paste input "projections & sensory display"
type input "Stunning projections & sensory displays"
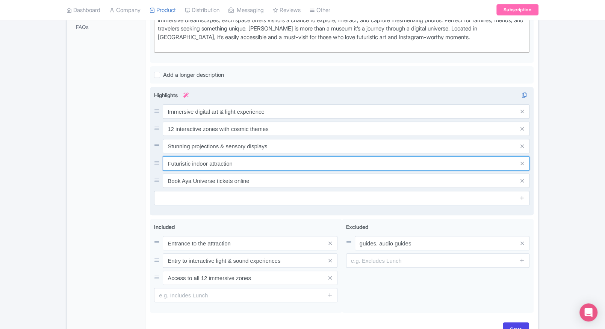
click at [246, 161] on input "Futuristic indoor attraction" at bounding box center [346, 163] width 367 height 14
paste input "Perfect for photos & social content"
type input "Perfect for photos & social content"
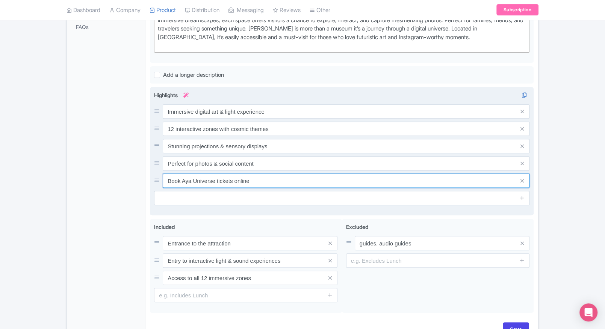
click at [279, 181] on input "Book Aya Universe tickets online" at bounding box center [346, 180] width 367 height 14
paste input "Located inside Wafi City Mall Dubai"
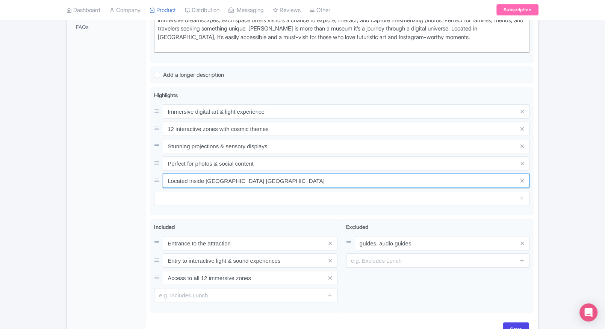
type input "Located inside Wafi City Mall Dubai"
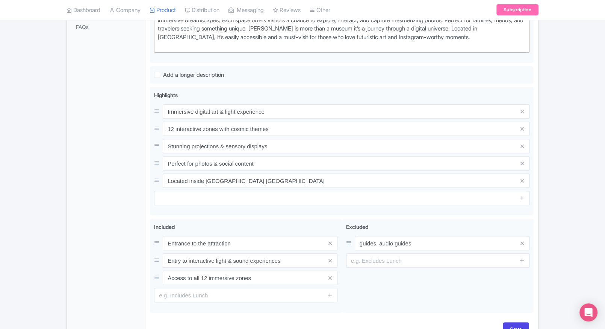
click at [535, 153] on div "Aya Universe Dubai Name * i Aya Universe Dubai Your product's name has 18 chara…" at bounding box center [342, 110] width 393 height 468
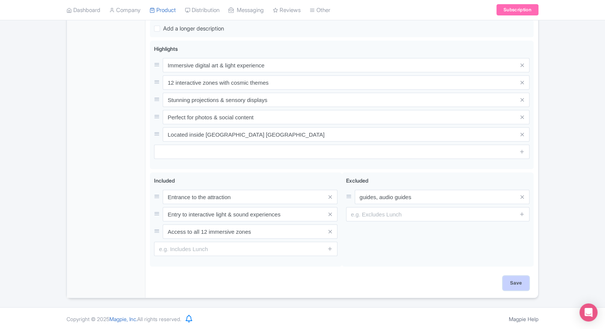
click at [518, 281] on input "Save" at bounding box center [516, 283] width 26 height 14
type input "Saving..."
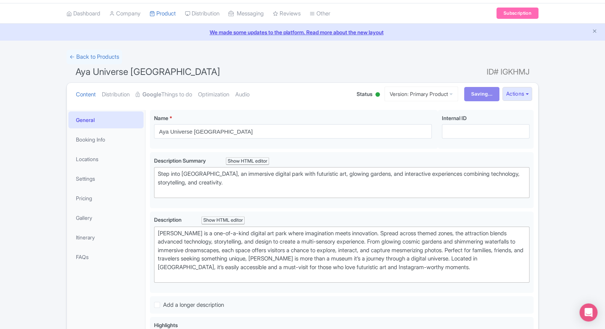
scroll to position [0, 0]
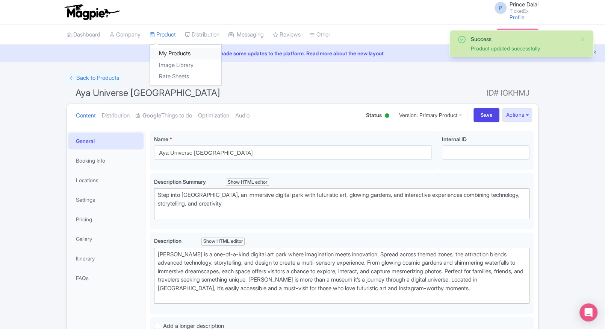
click at [160, 50] on link "My Products" at bounding box center [185, 54] width 71 height 12
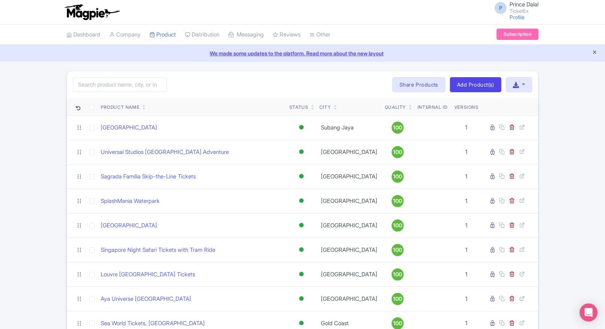
click at [595, 51] on icon "Close announcement" at bounding box center [595, 52] width 6 height 6
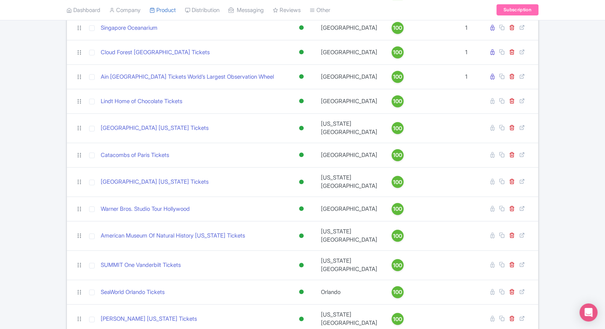
scroll to position [401, 0]
